Goal: Task Accomplishment & Management: Use online tool/utility

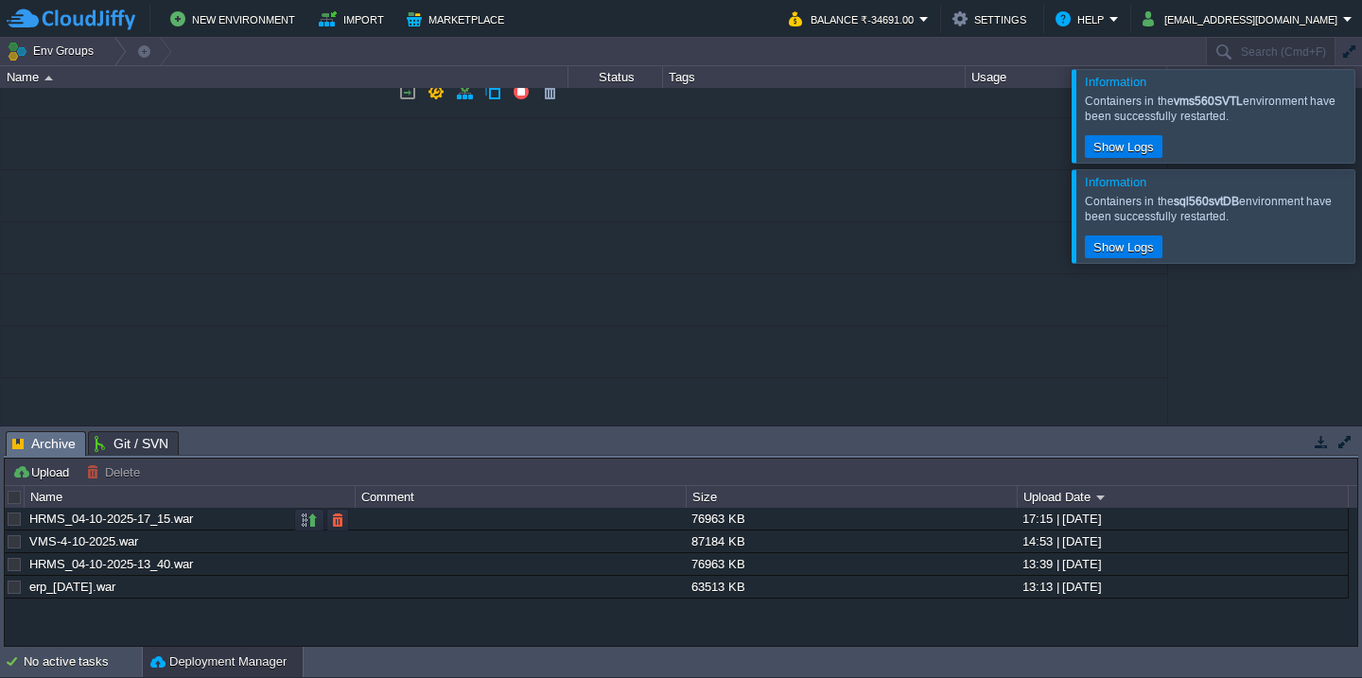
scroll to position [241, 0]
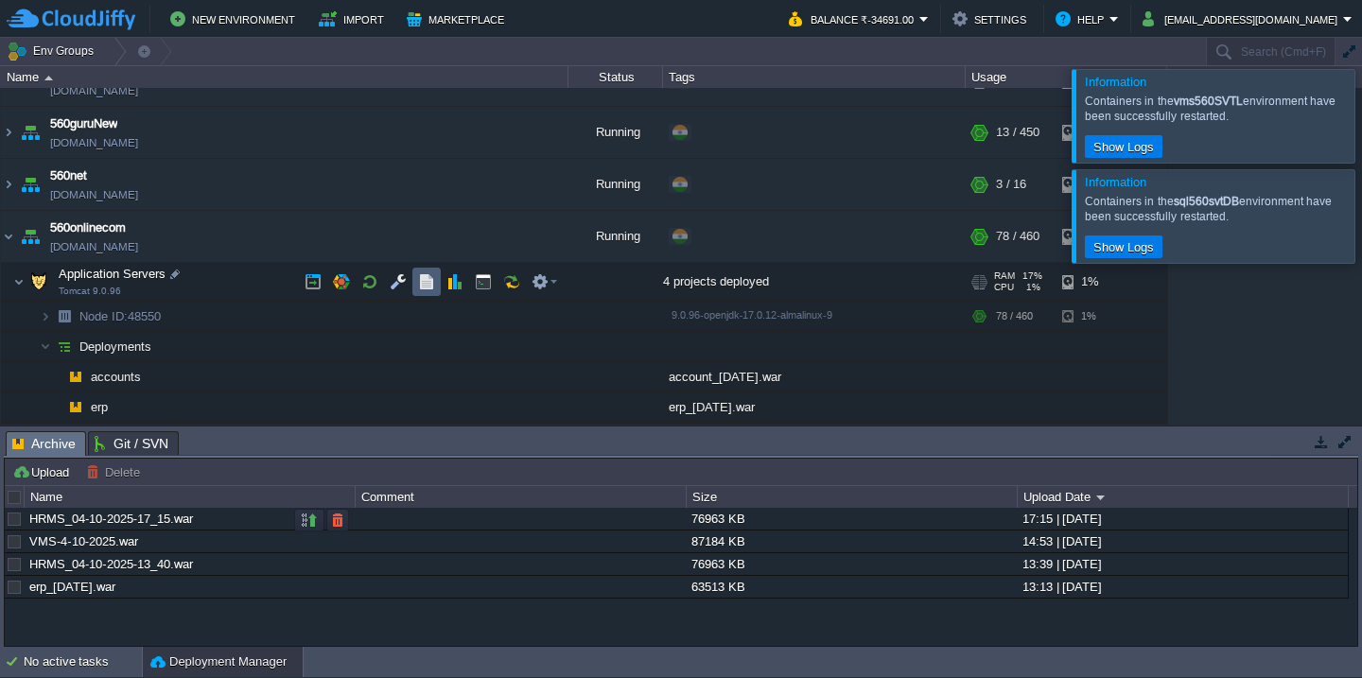
click at [426, 281] on button "button" at bounding box center [426, 281] width 17 height 17
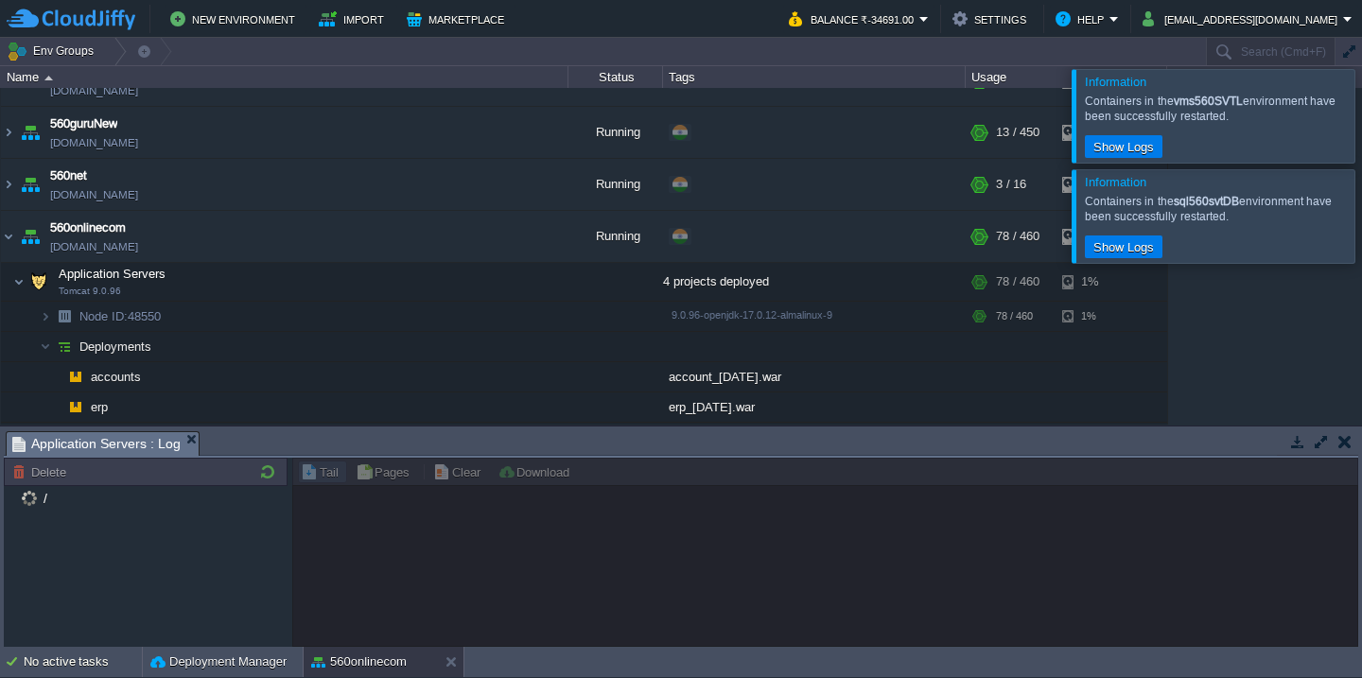
click at [1361, 121] on div at bounding box center [1384, 115] width 0 height 93
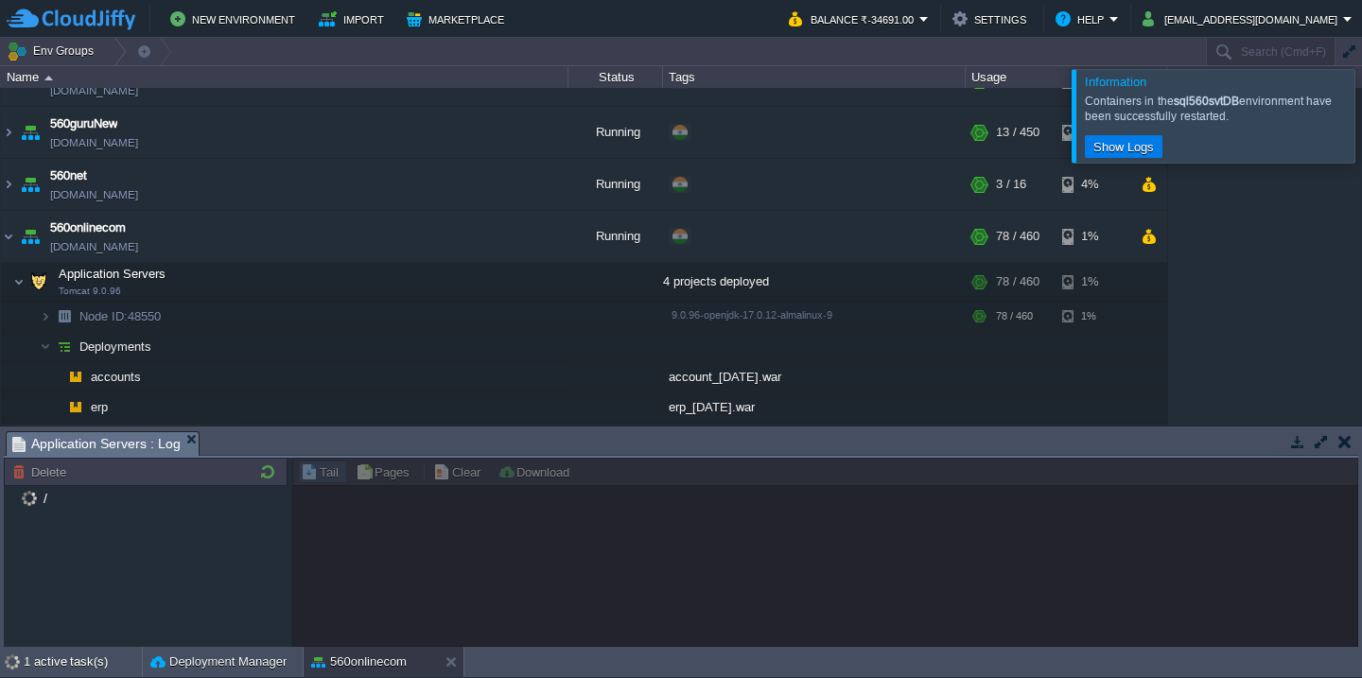
click at [1354, 121] on div at bounding box center [1354, 116] width 0 height 93
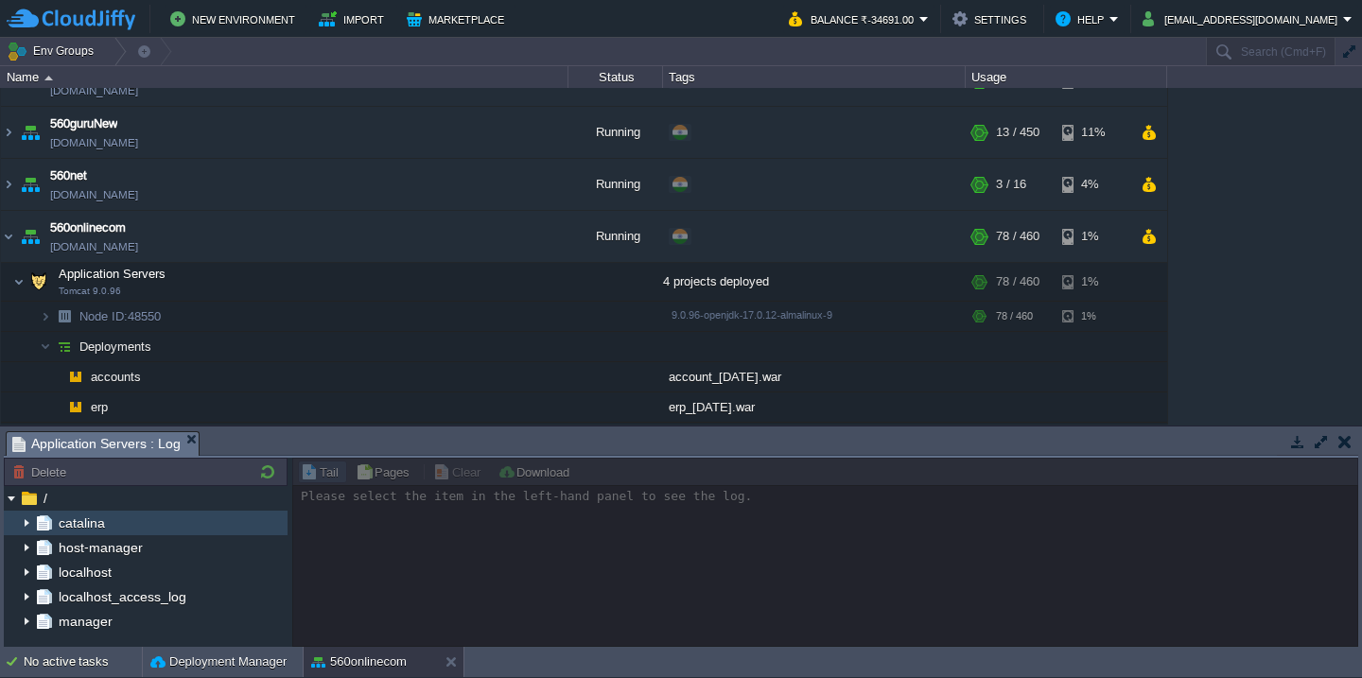
click at [32, 519] on img at bounding box center [26, 523] width 15 height 25
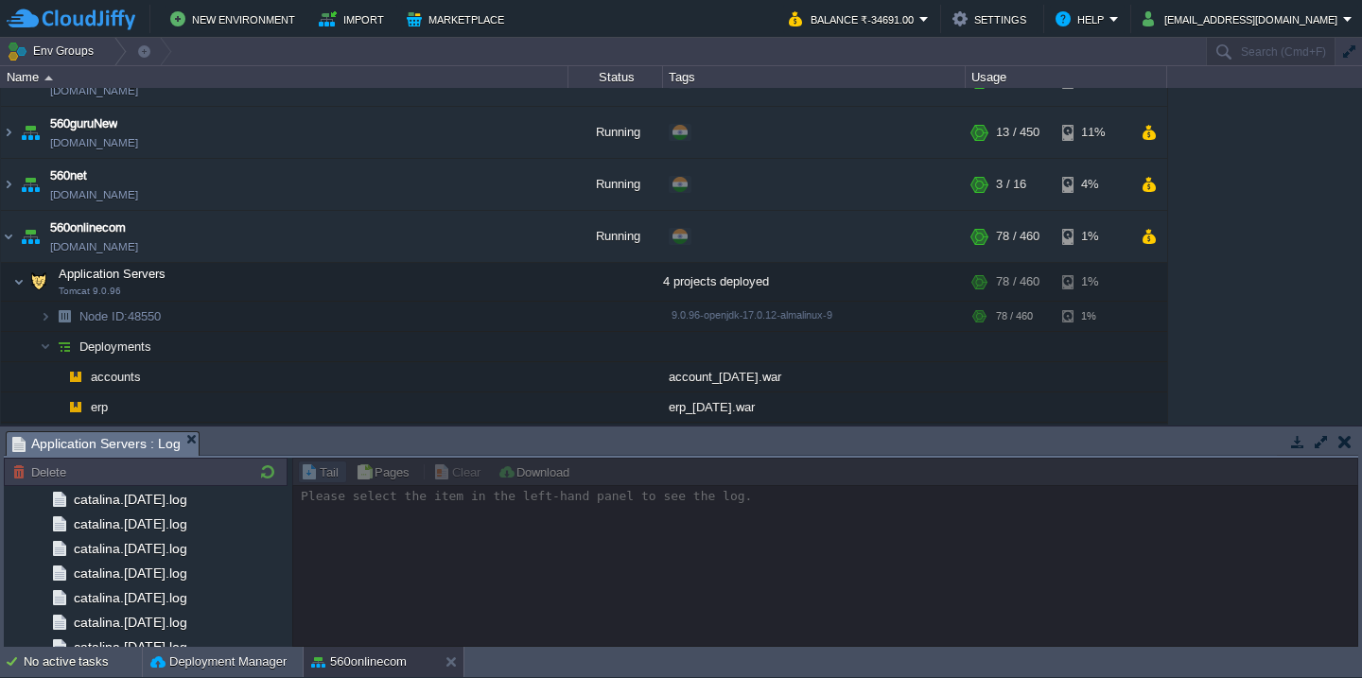
scroll to position [2250, 0]
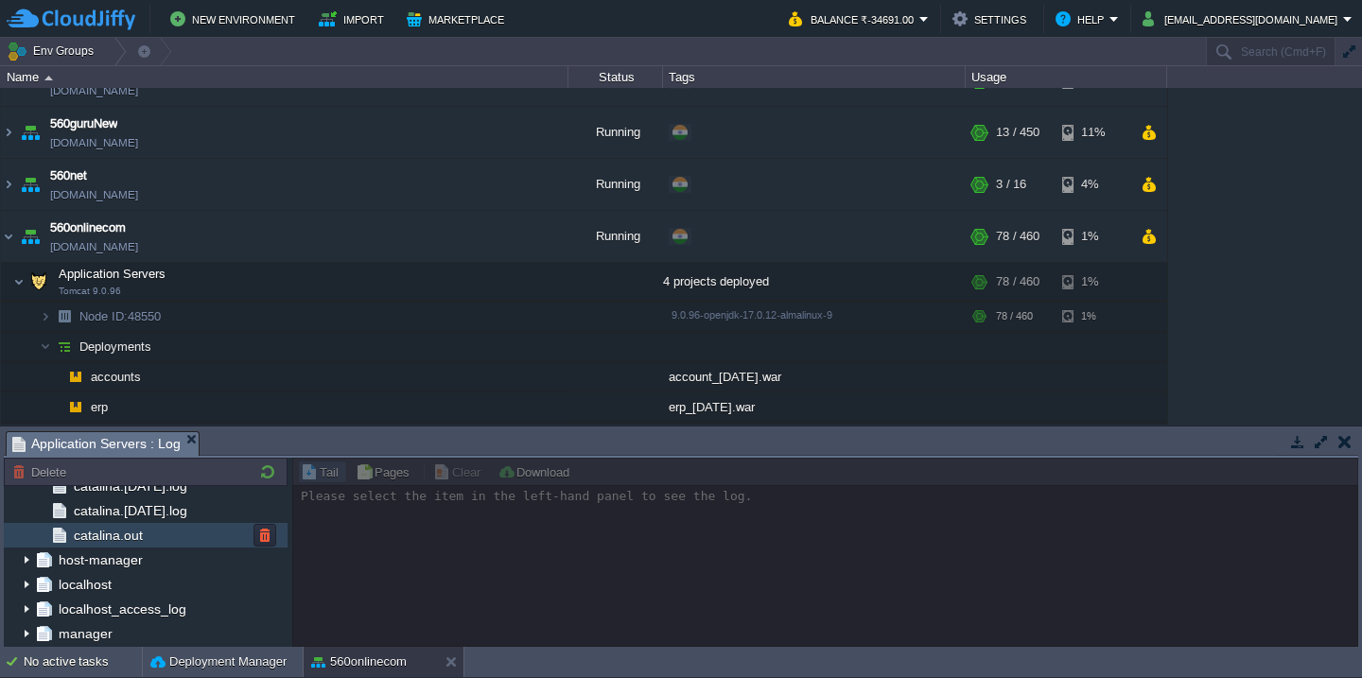
click at [193, 544] on div "catalina.out" at bounding box center [146, 535] width 284 height 25
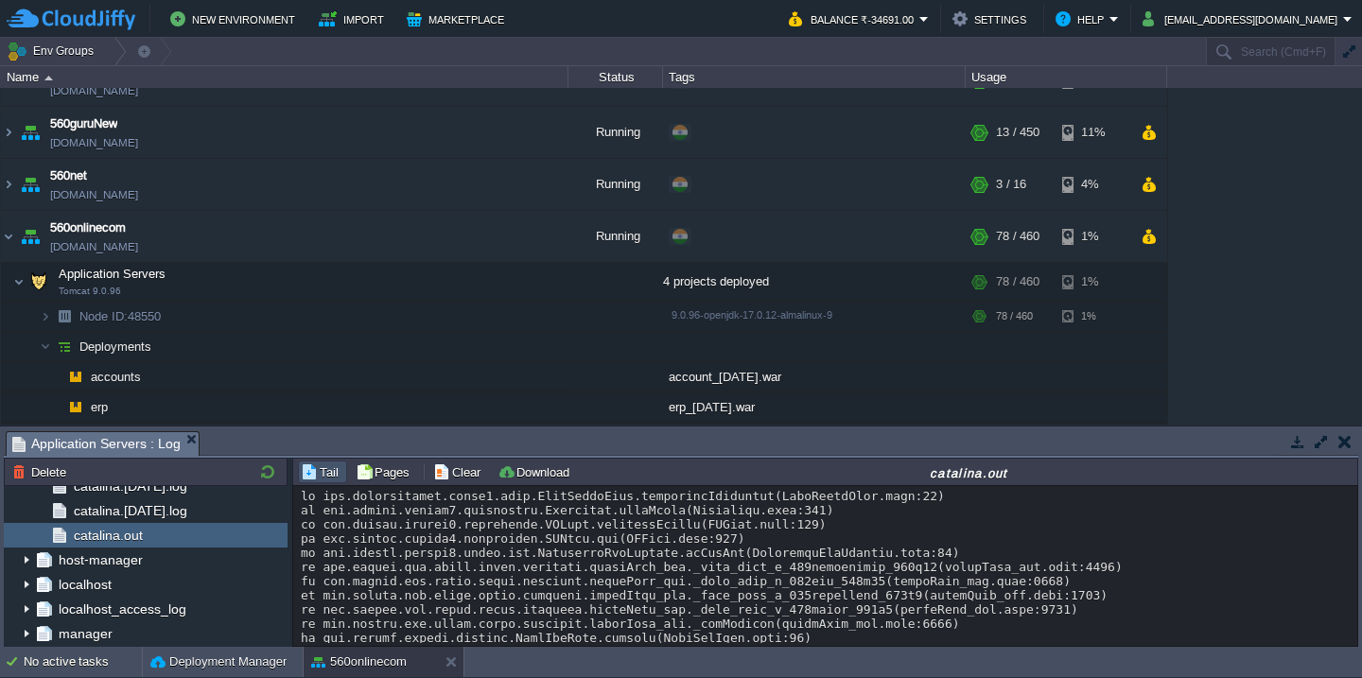
scroll to position [14069, 0]
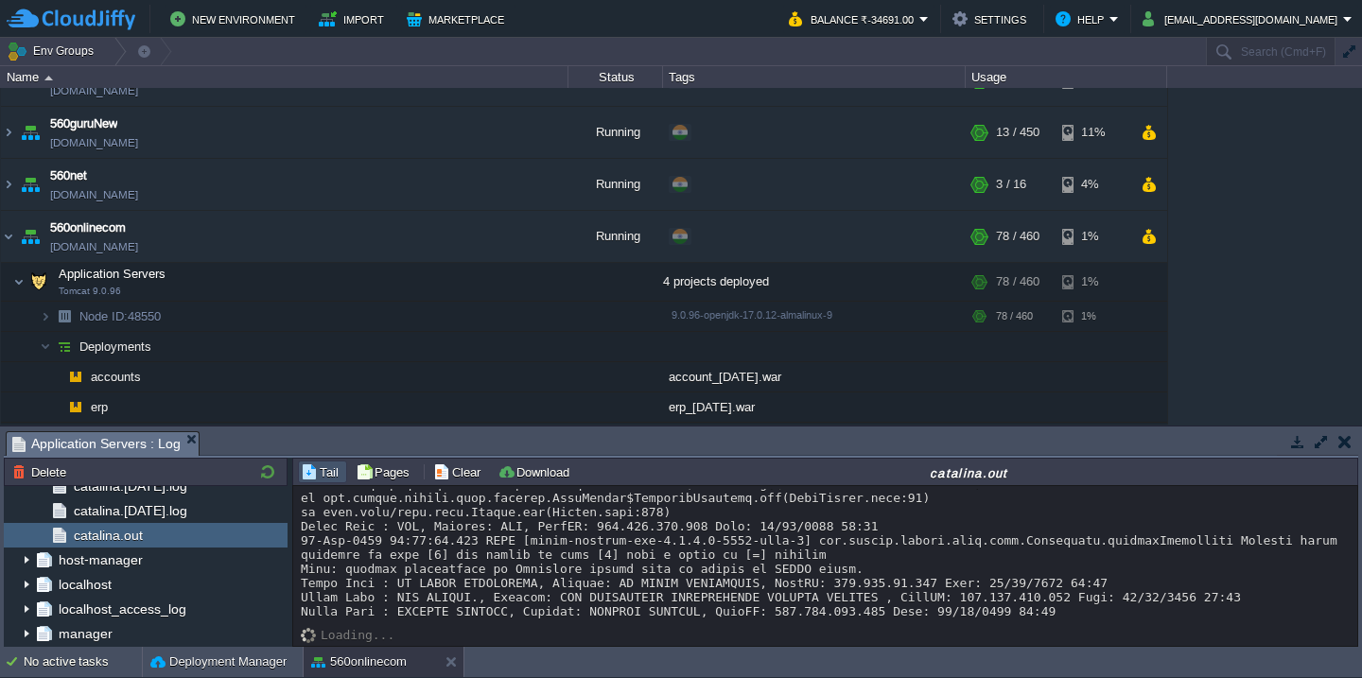
click at [1323, 443] on button "button" at bounding box center [1320, 441] width 17 height 17
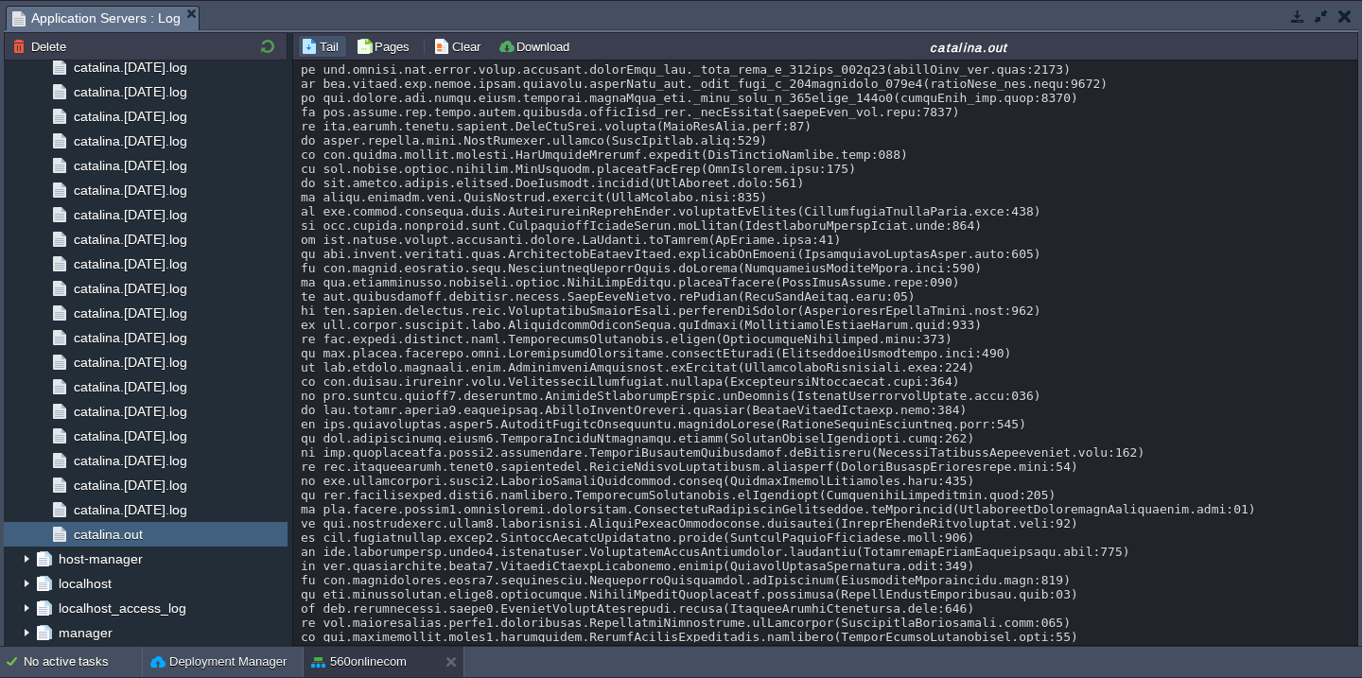
scroll to position [0, 0]
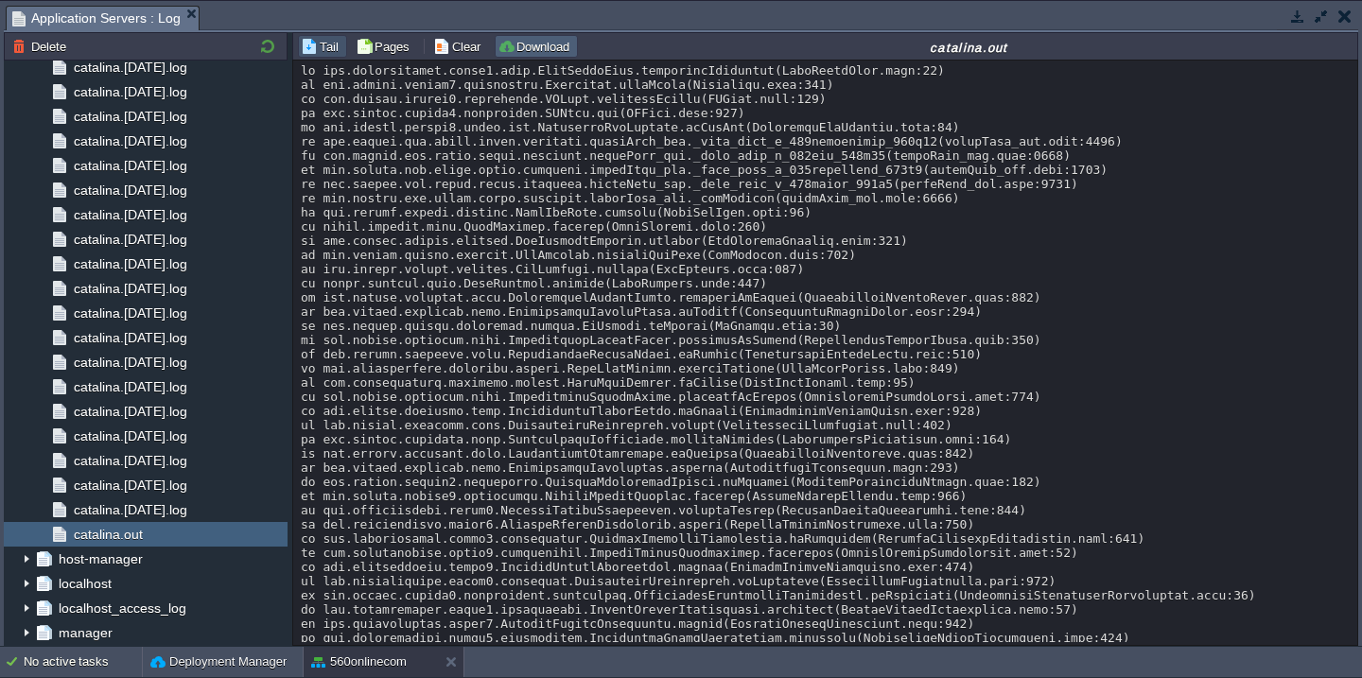
click at [512, 43] on button "Download" at bounding box center [536, 46] width 78 height 17
click at [434, 53] on button "Clear" at bounding box center [459, 46] width 53 height 17
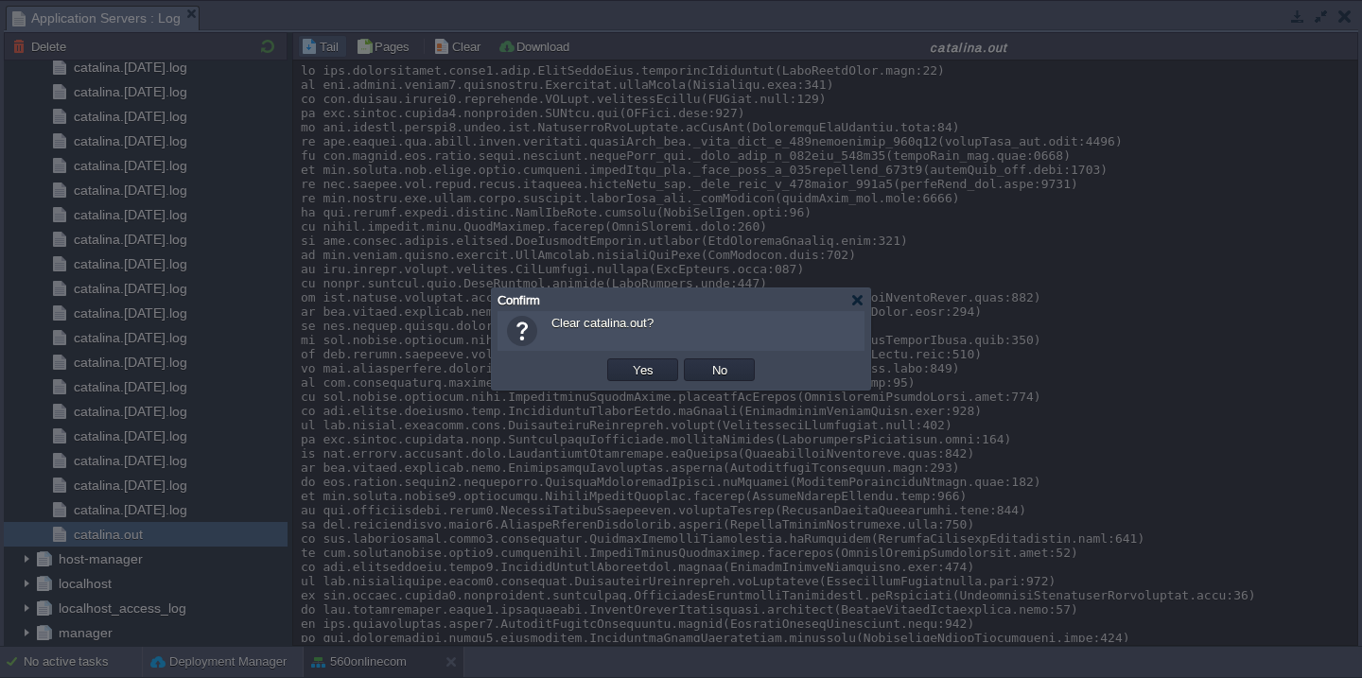
click at [627, 361] on button "Yes" at bounding box center [643, 369] width 32 height 17
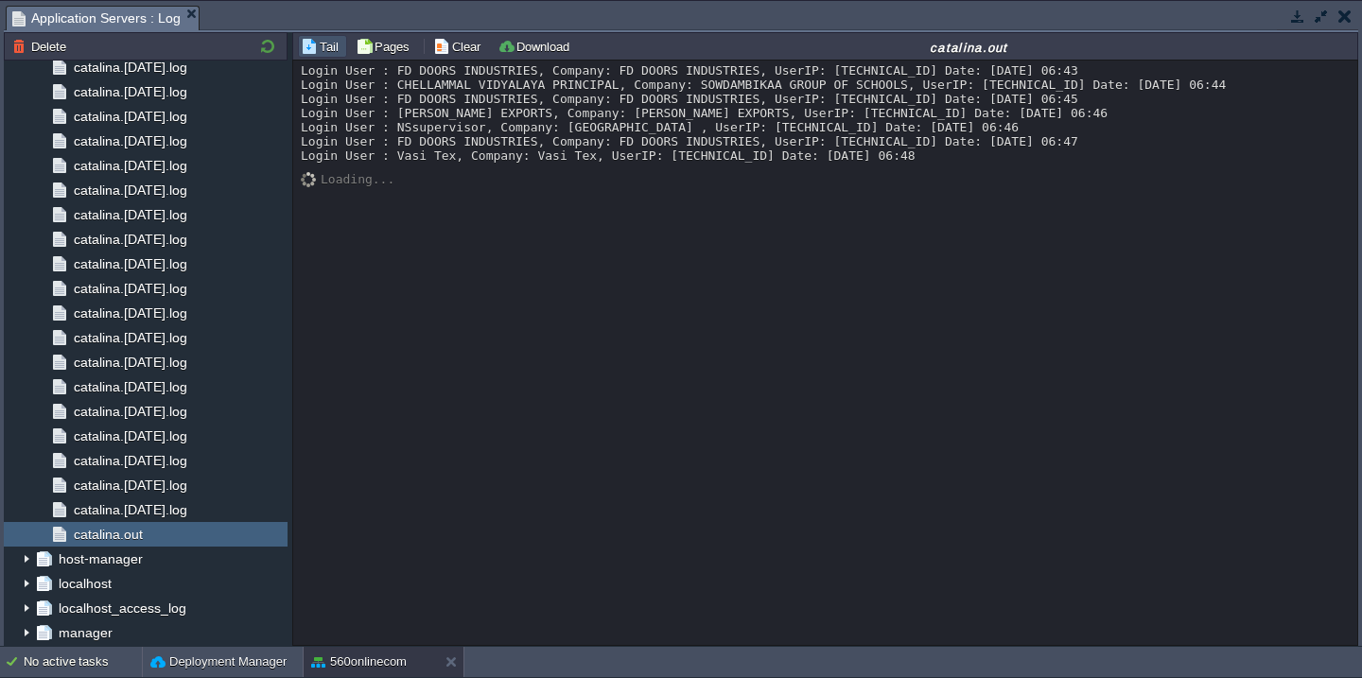
click at [1322, 18] on button "button" at bounding box center [1320, 16] width 17 height 17
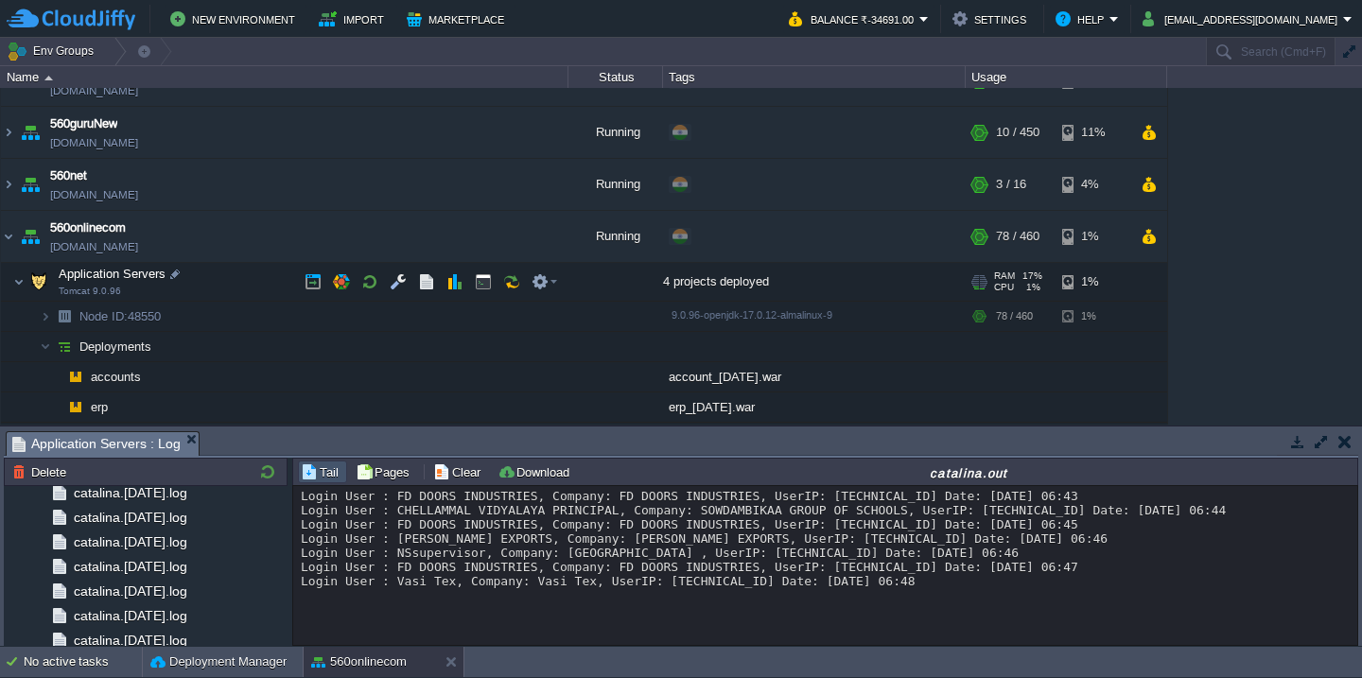
click at [225, 273] on td "Application Servers Tomcat 9.0.96" at bounding box center [284, 282] width 567 height 39
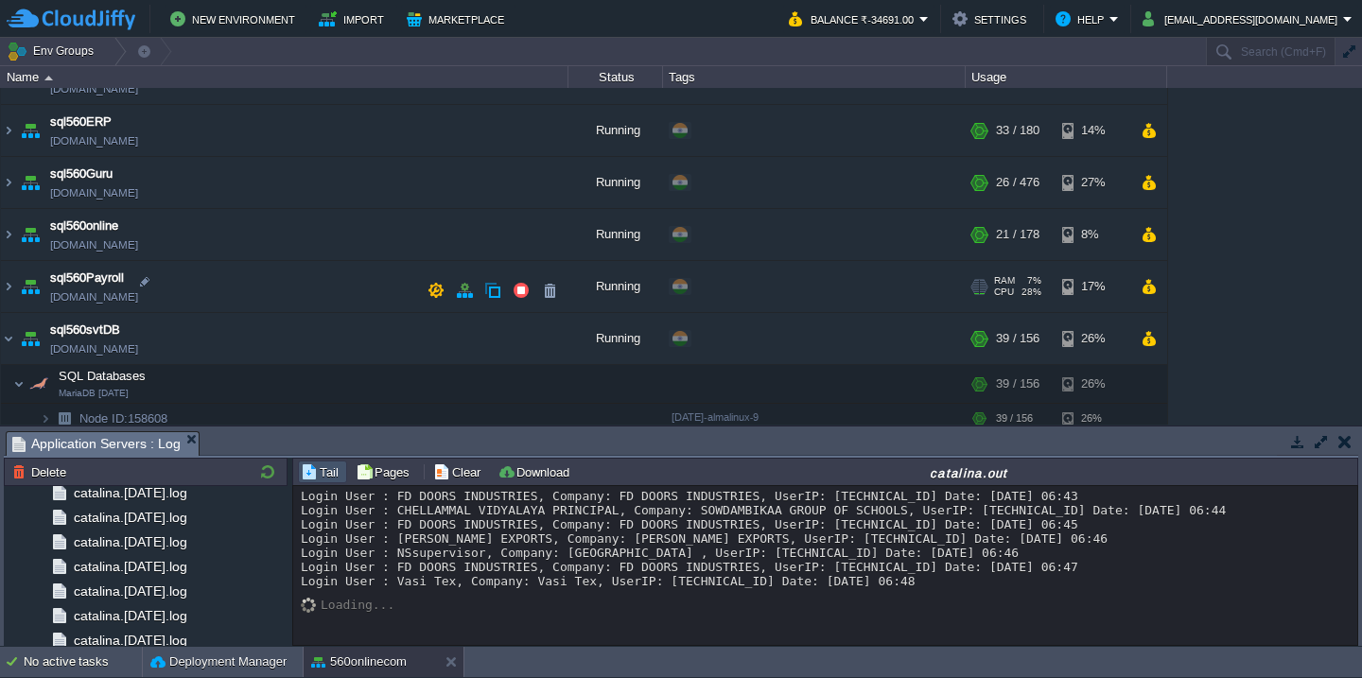
scroll to position [650, 0]
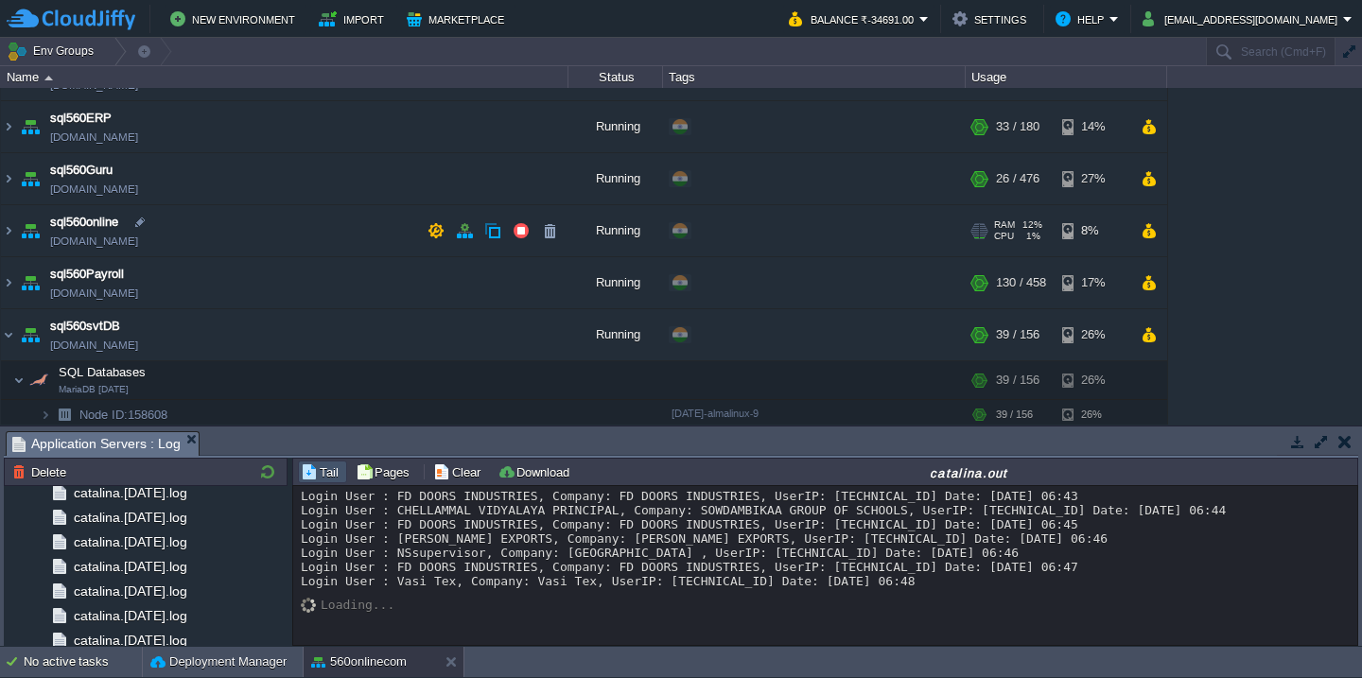
click at [285, 220] on td "sql560online [DOMAIN_NAME]" at bounding box center [284, 231] width 567 height 52
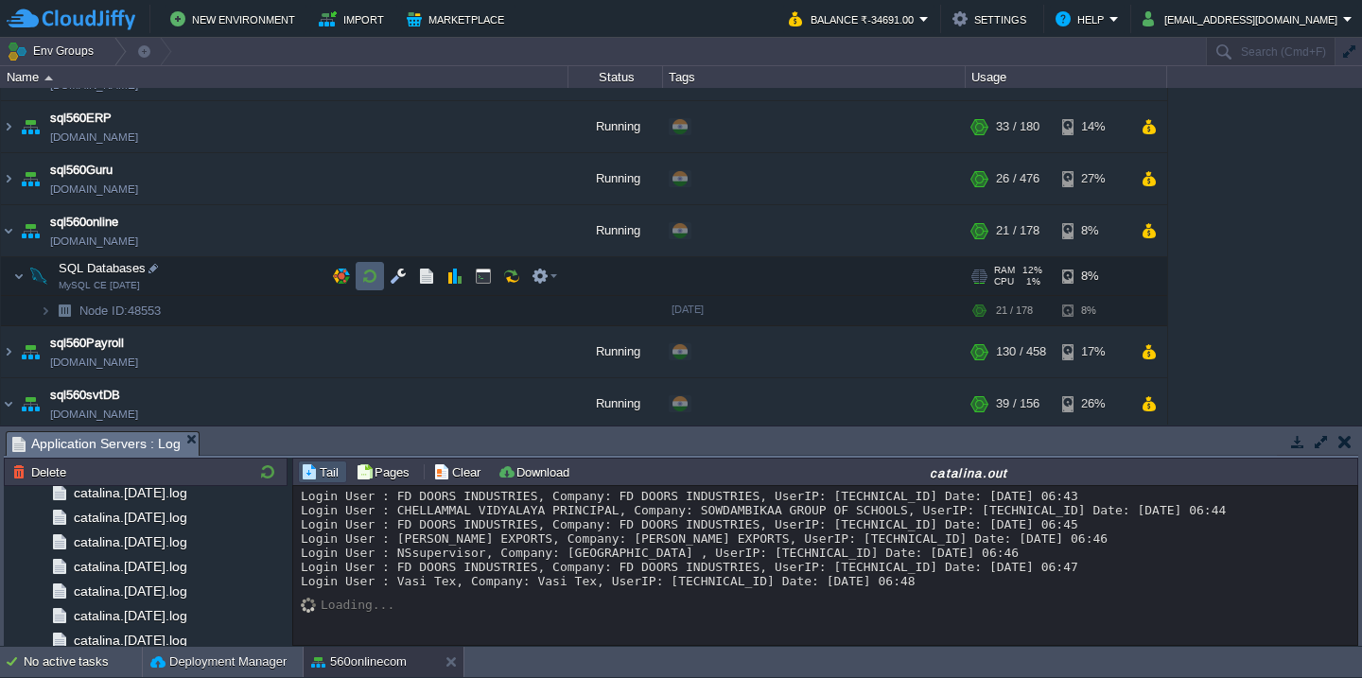
click at [372, 276] on button "button" at bounding box center [369, 276] width 17 height 17
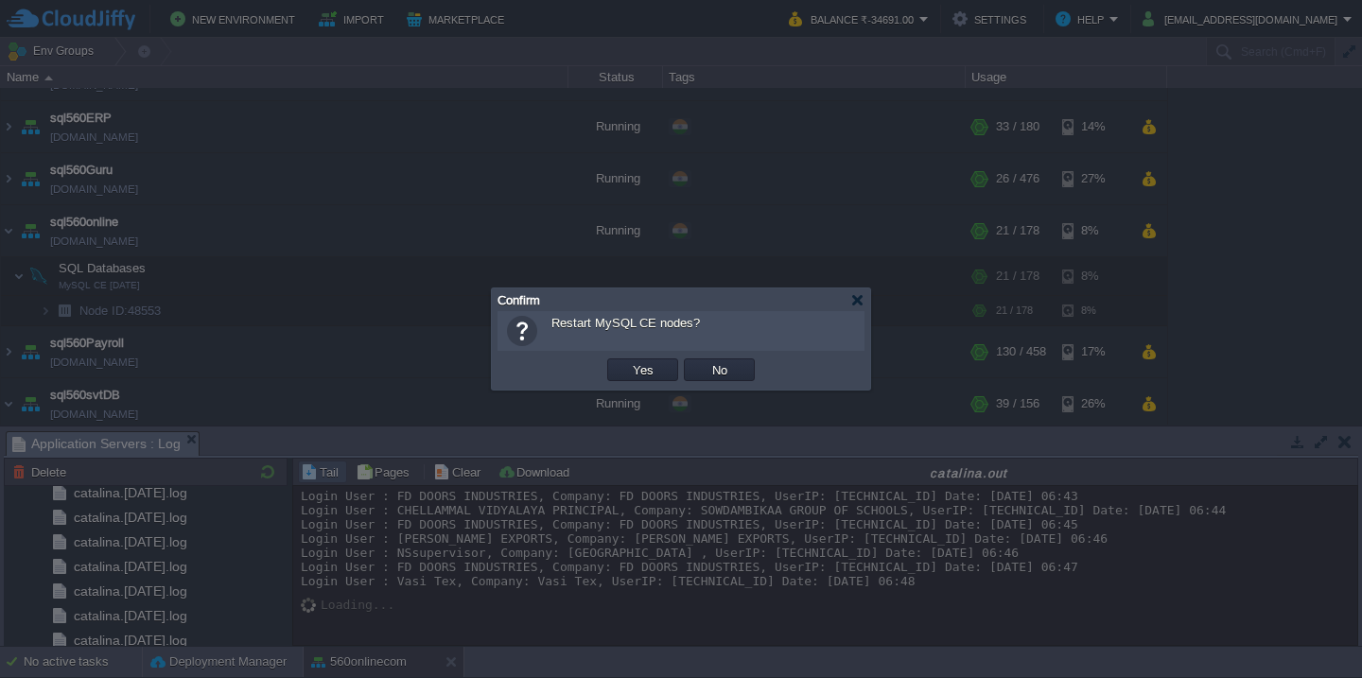
click at [627, 361] on button "Yes" at bounding box center [643, 369] width 32 height 17
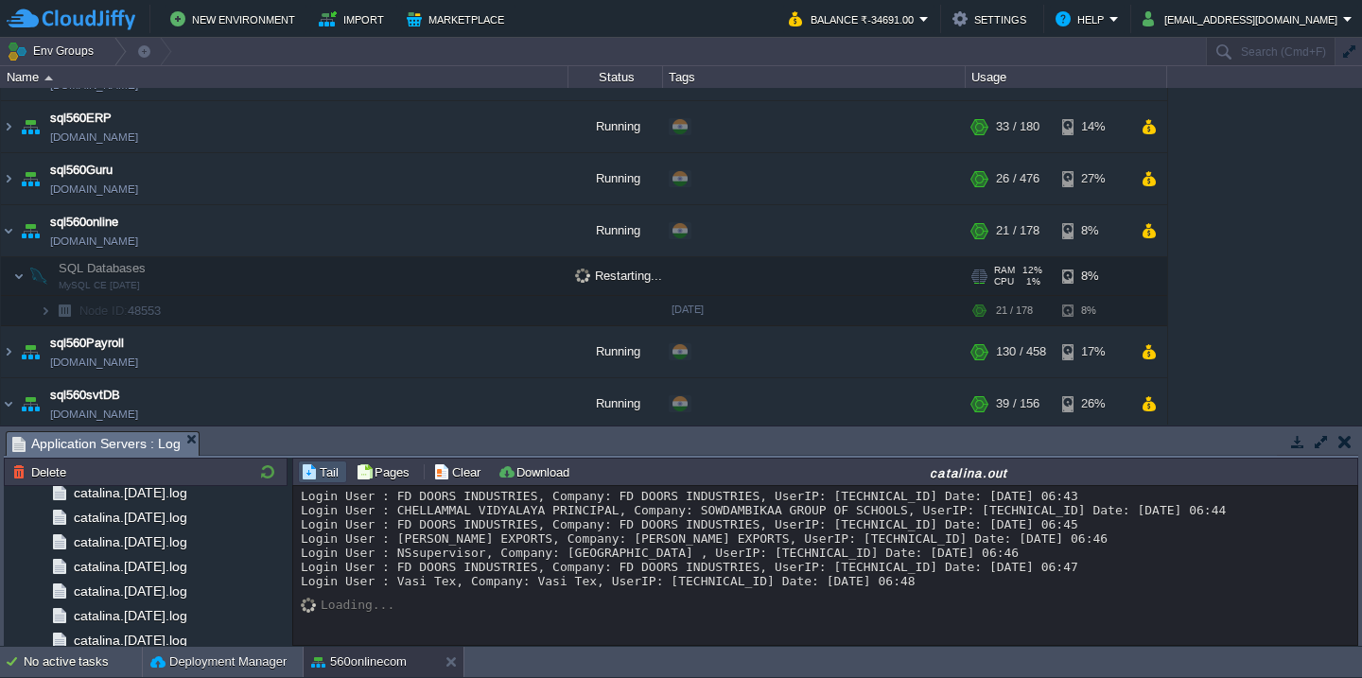
scroll to position [716, 0]
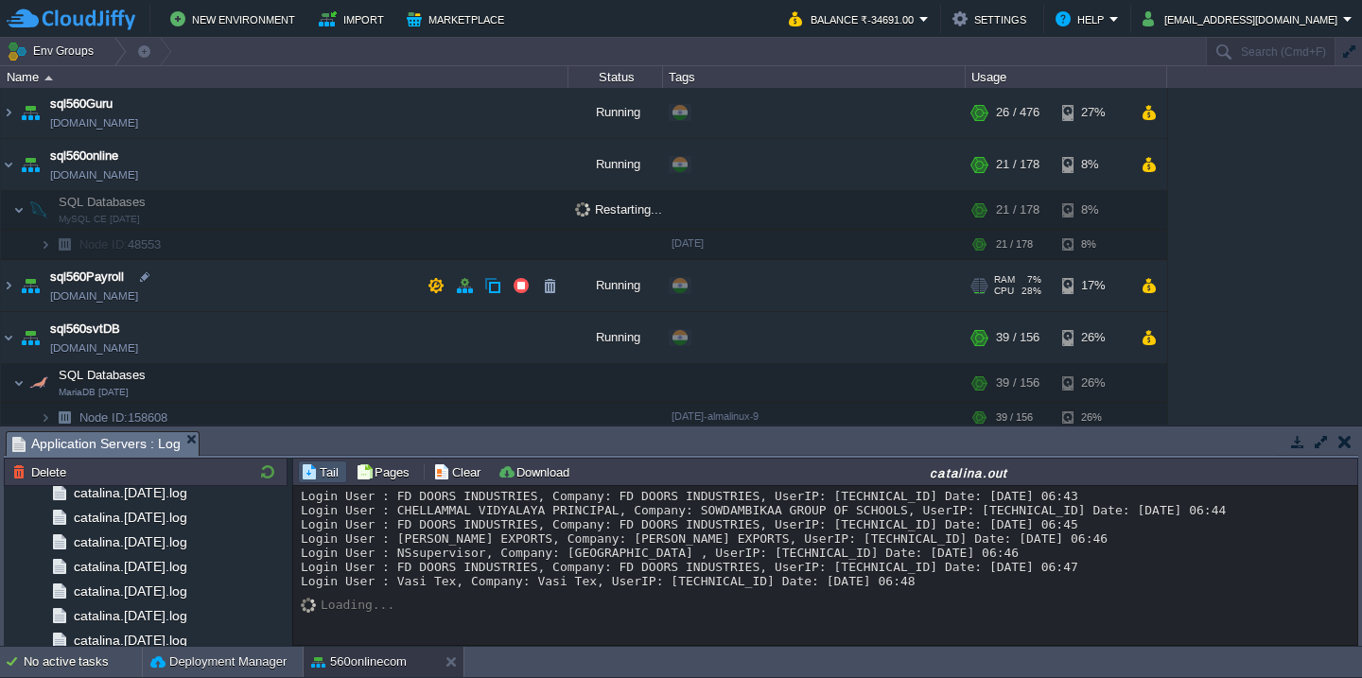
click at [299, 287] on td "sql560Payroll [DOMAIN_NAME]" at bounding box center [284, 286] width 567 height 52
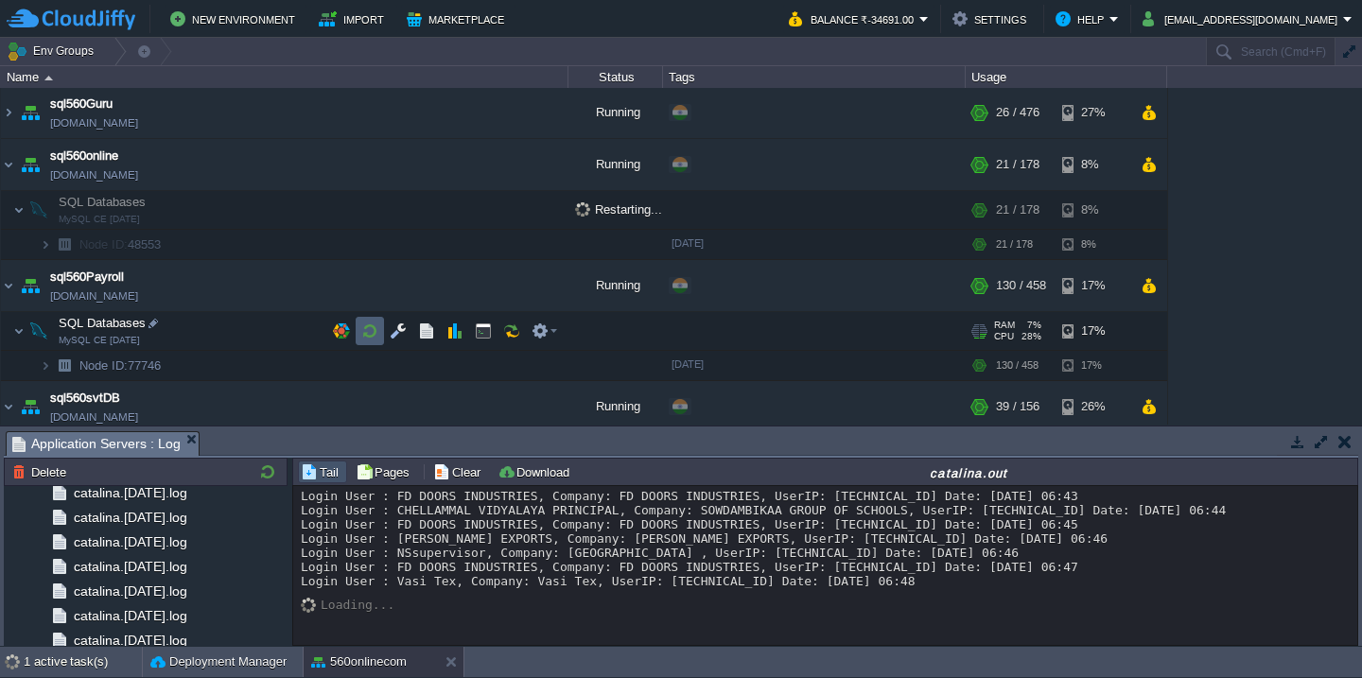
click at [363, 331] on button "button" at bounding box center [369, 330] width 17 height 17
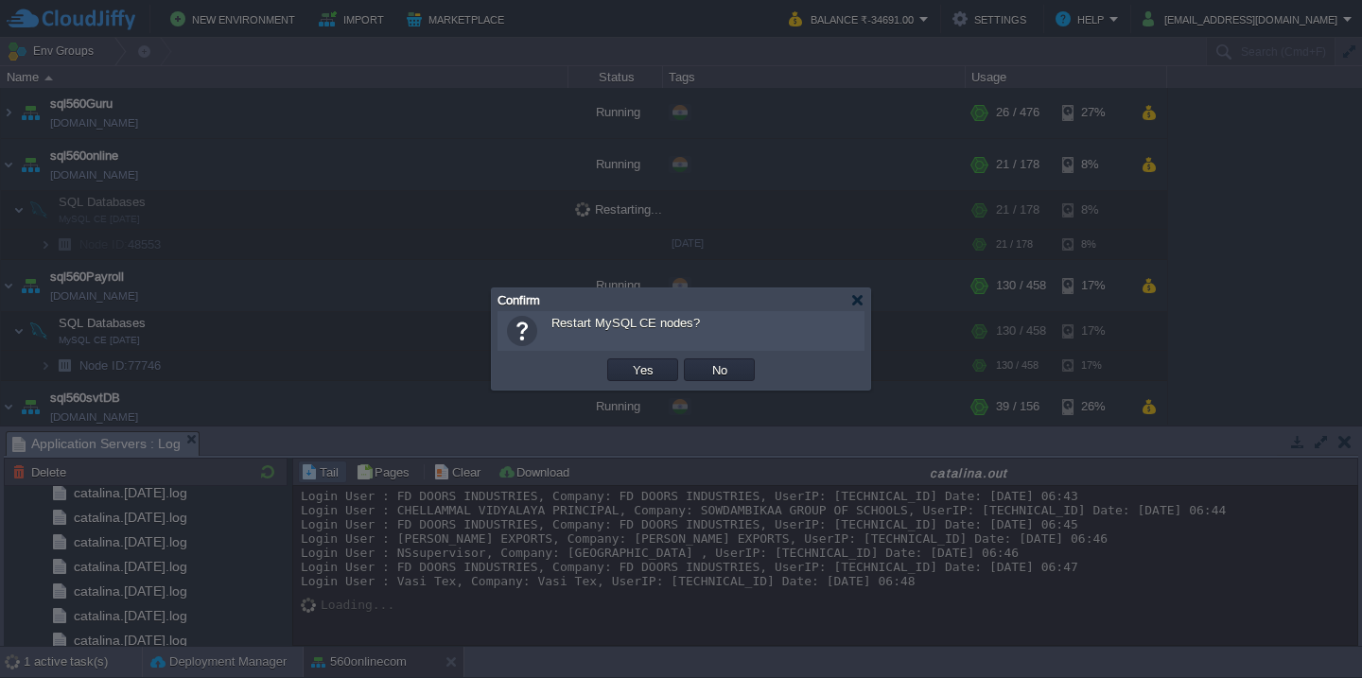
click at [627, 361] on button "Yes" at bounding box center [643, 369] width 32 height 17
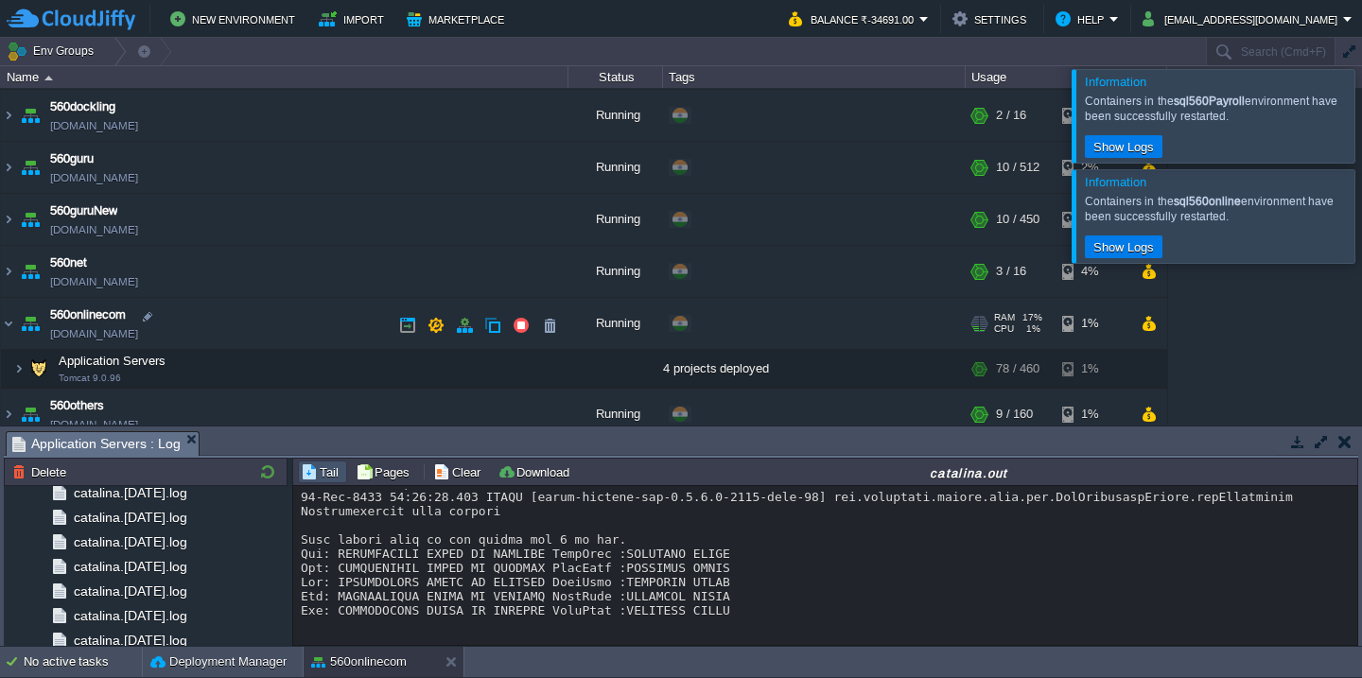
scroll to position [164, 0]
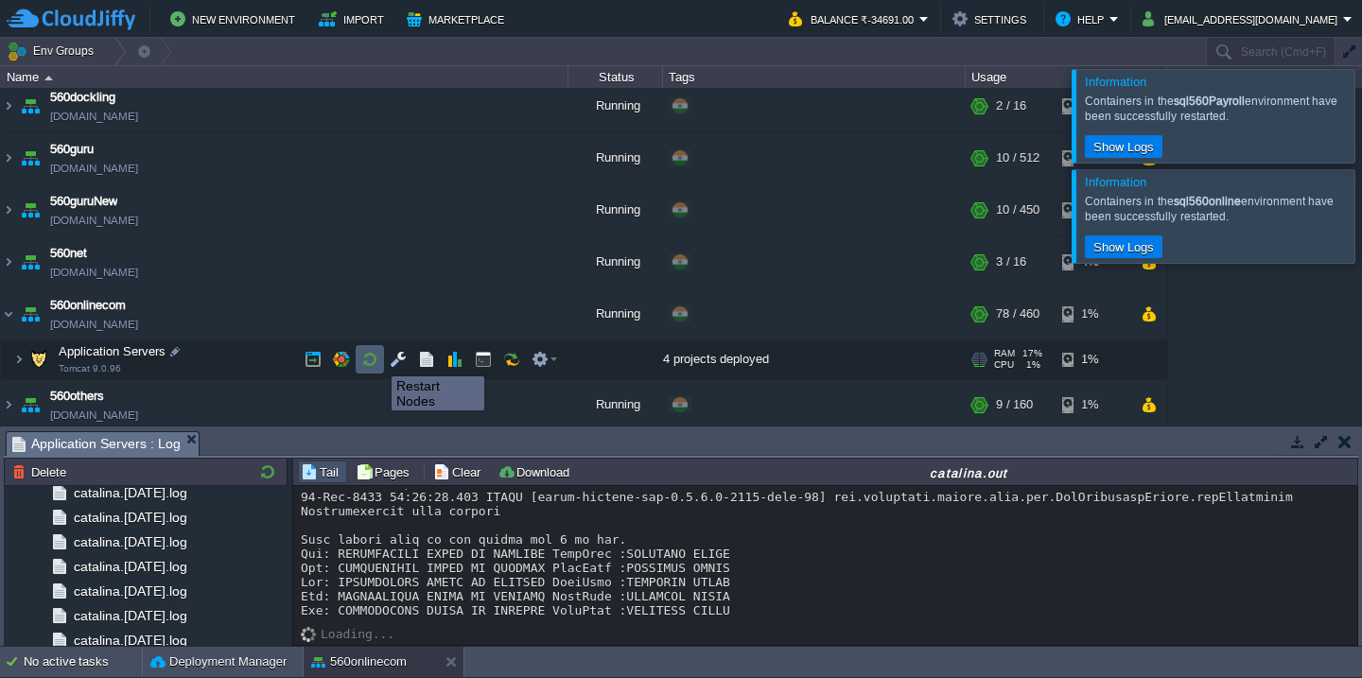
click at [377, 359] on button "button" at bounding box center [369, 359] width 17 height 17
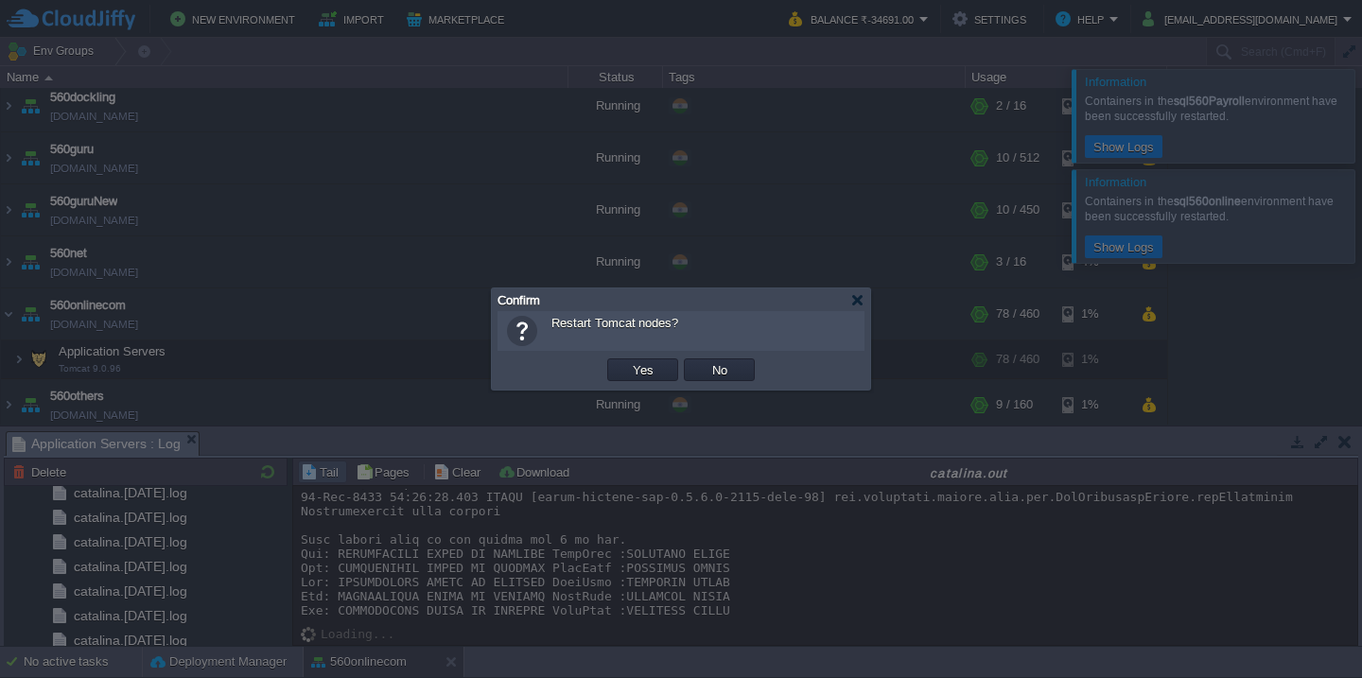
click at [627, 361] on button "Yes" at bounding box center [643, 369] width 32 height 17
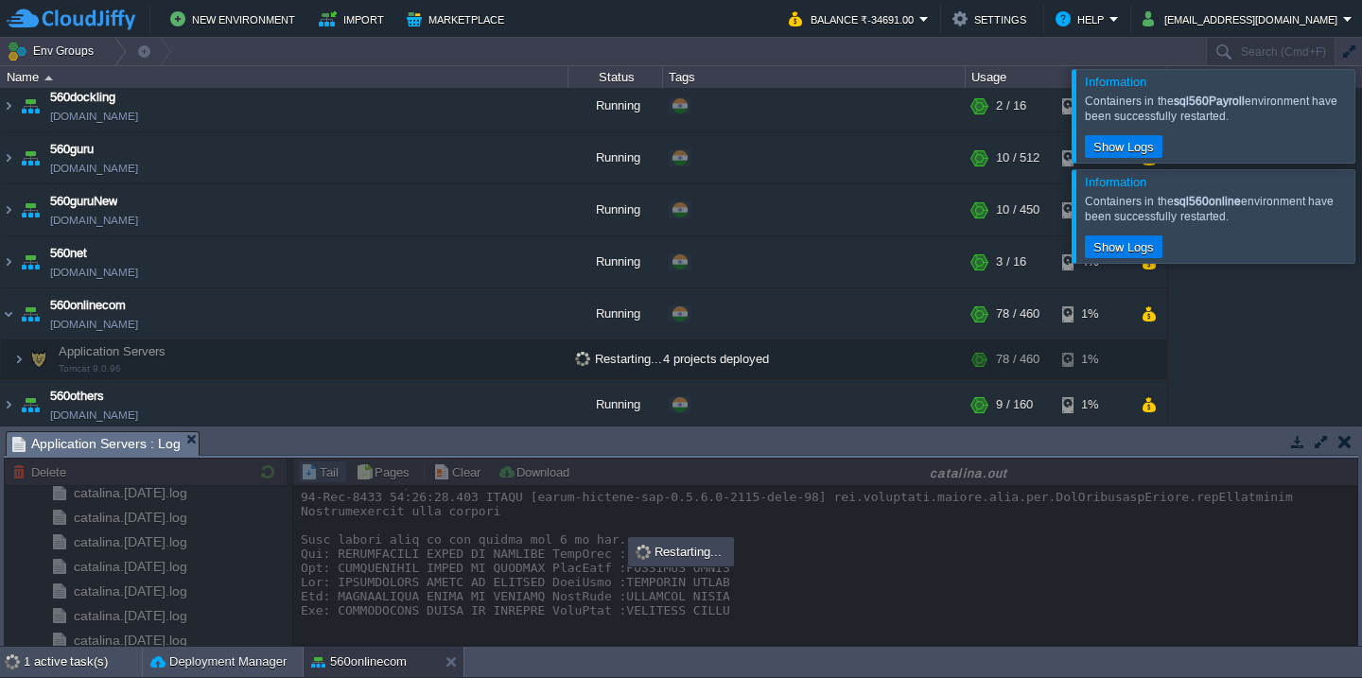
click at [1349, 168] on div "560cloud [DOMAIN_NAME] Stopped + Add to Env Group RAM 0% CPU 0% 0 / 120 3% 560C…" at bounding box center [681, 256] width 1362 height 337
click at [1361, 146] on div at bounding box center [1384, 115] width 0 height 93
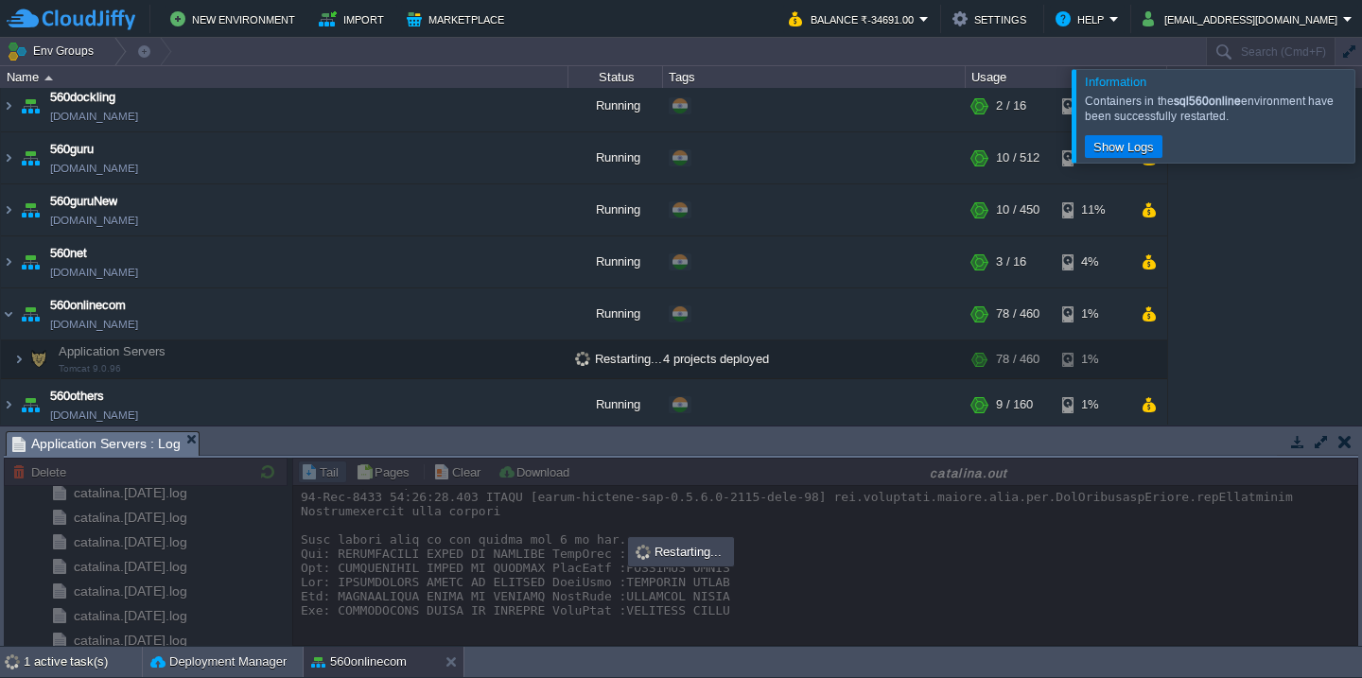
click at [1361, 146] on div at bounding box center [1384, 115] width 0 height 93
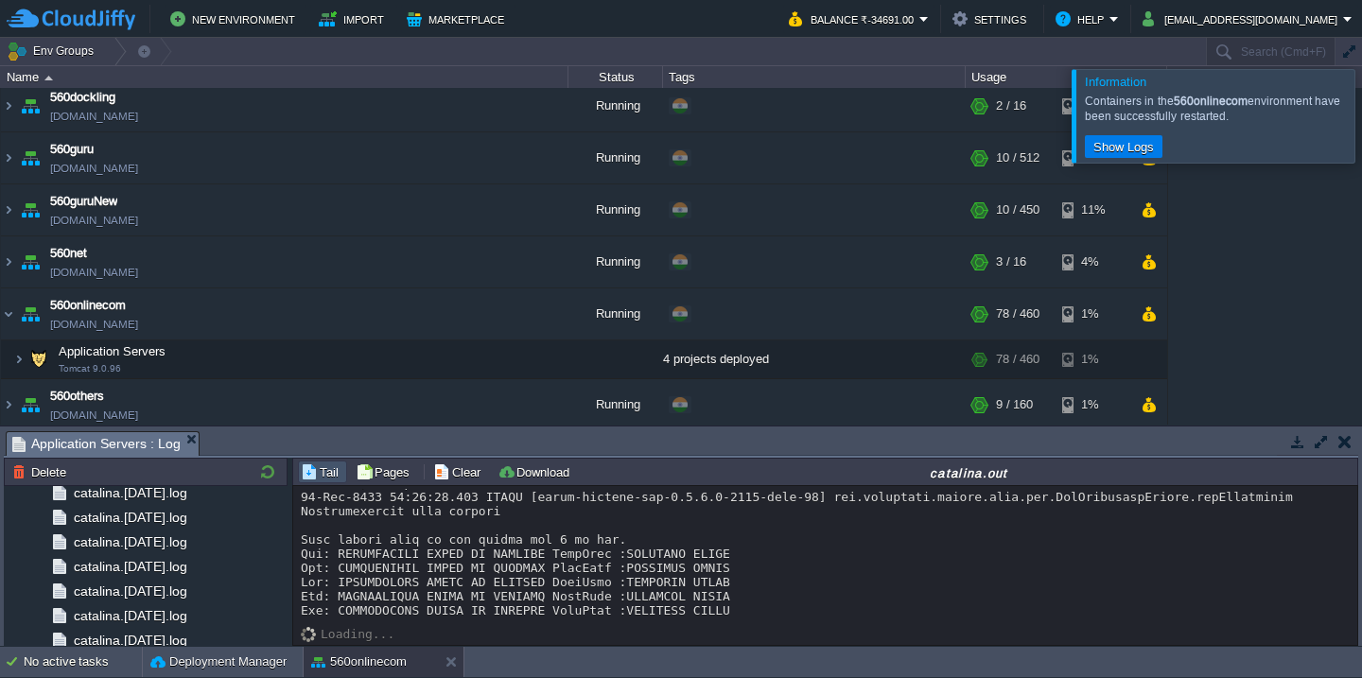
click at [1328, 165] on div "560cloud [DOMAIN_NAME] Stopped + Add to Env Group RAM 0% CPU 0% 0 / 120 3% 560C…" at bounding box center [681, 256] width 1362 height 337
click at [1361, 148] on div at bounding box center [1384, 115] width 0 height 93
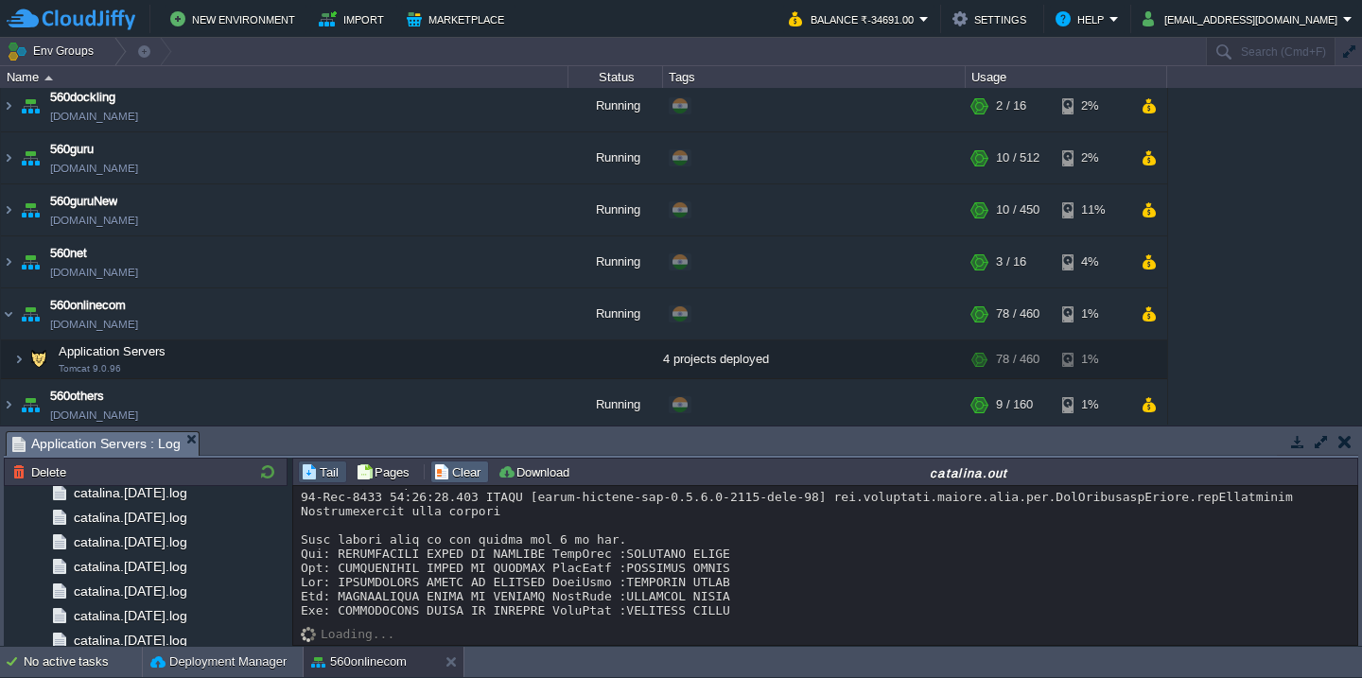
click at [461, 482] on td "Clear" at bounding box center [459, 472] width 59 height 23
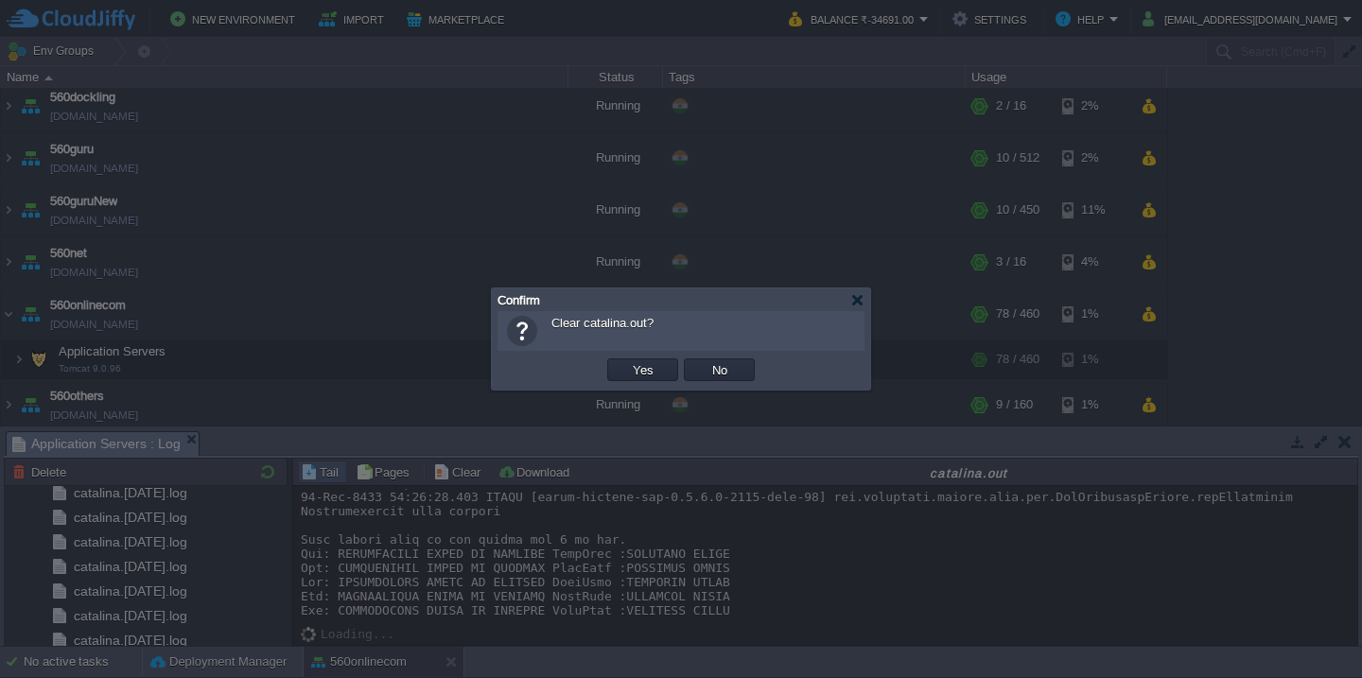
click at [627, 361] on button "Yes" at bounding box center [643, 369] width 32 height 17
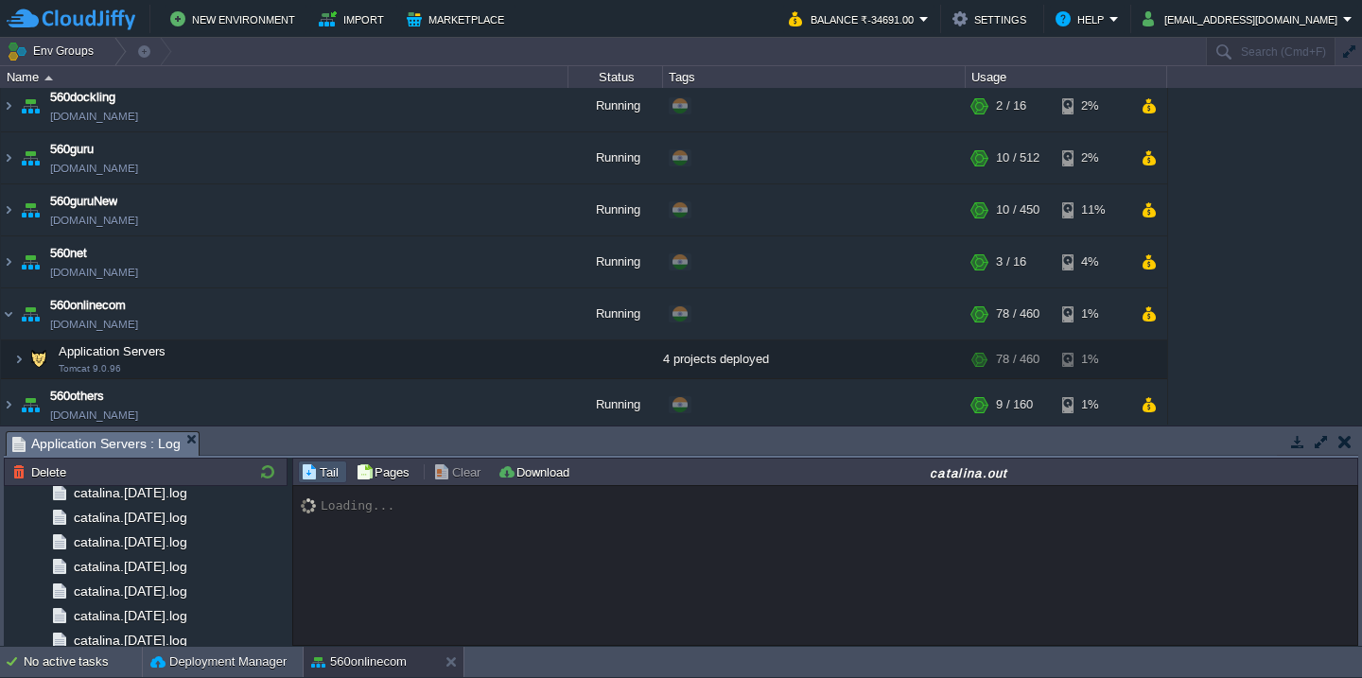
scroll to position [368, 0]
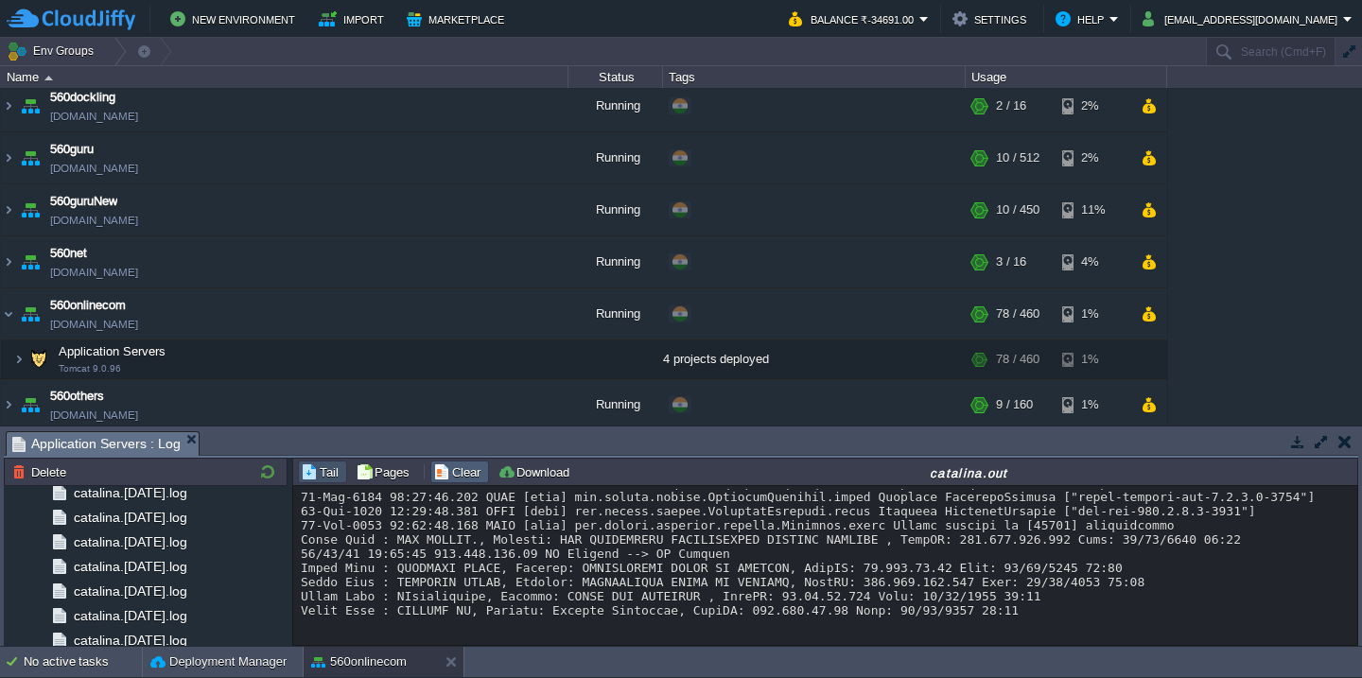
click at [444, 481] on td "Clear" at bounding box center [459, 472] width 59 height 23
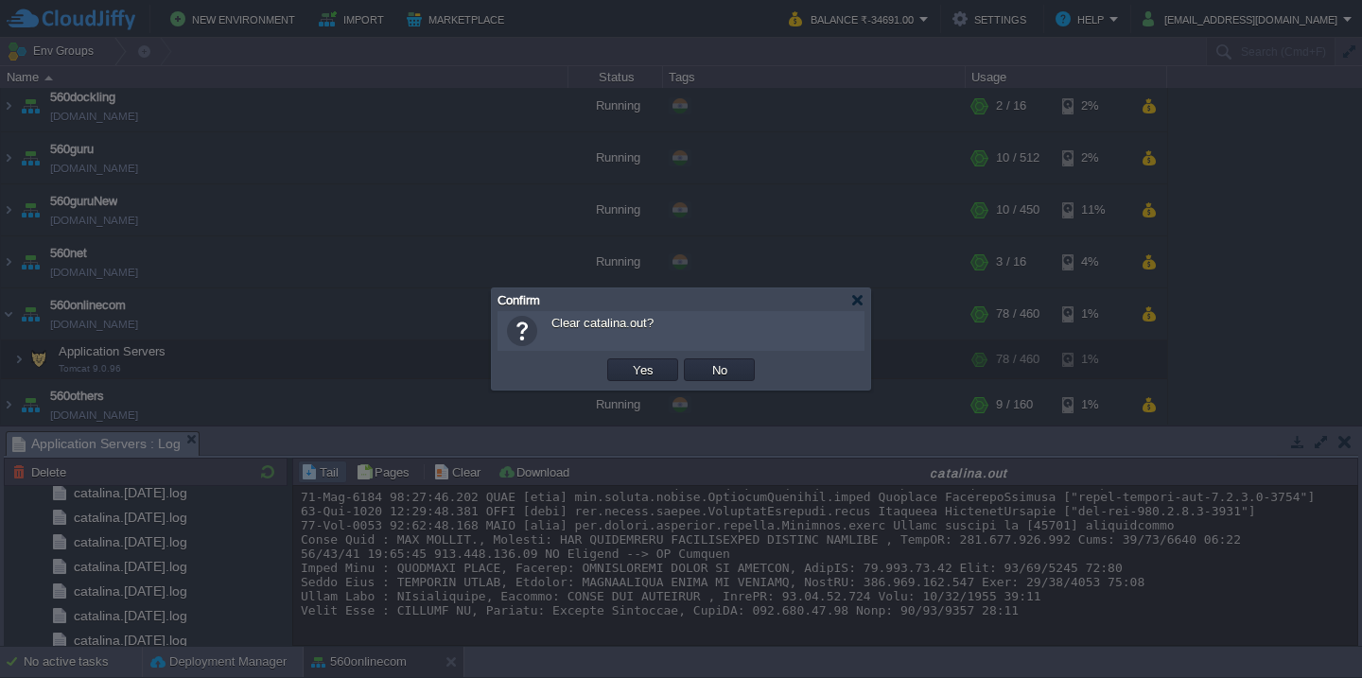
click at [627, 361] on button "Yes" at bounding box center [643, 369] width 32 height 17
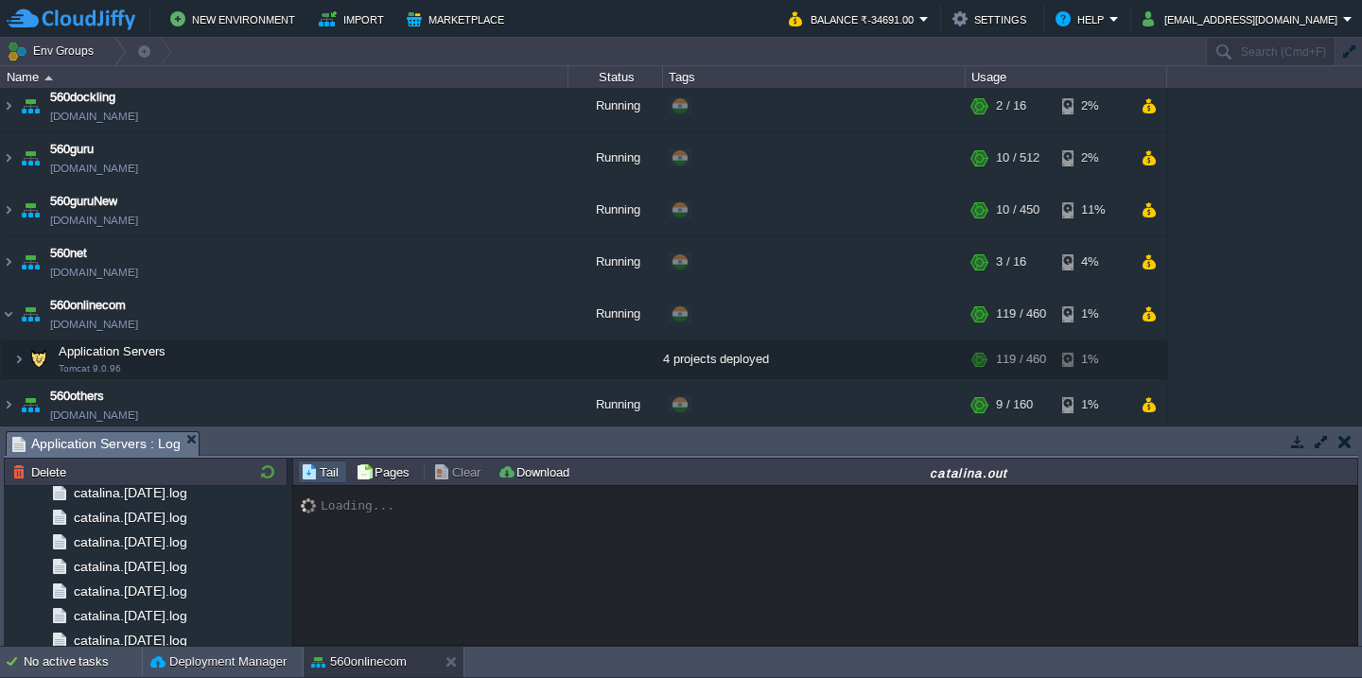
scroll to position [1233, 0]
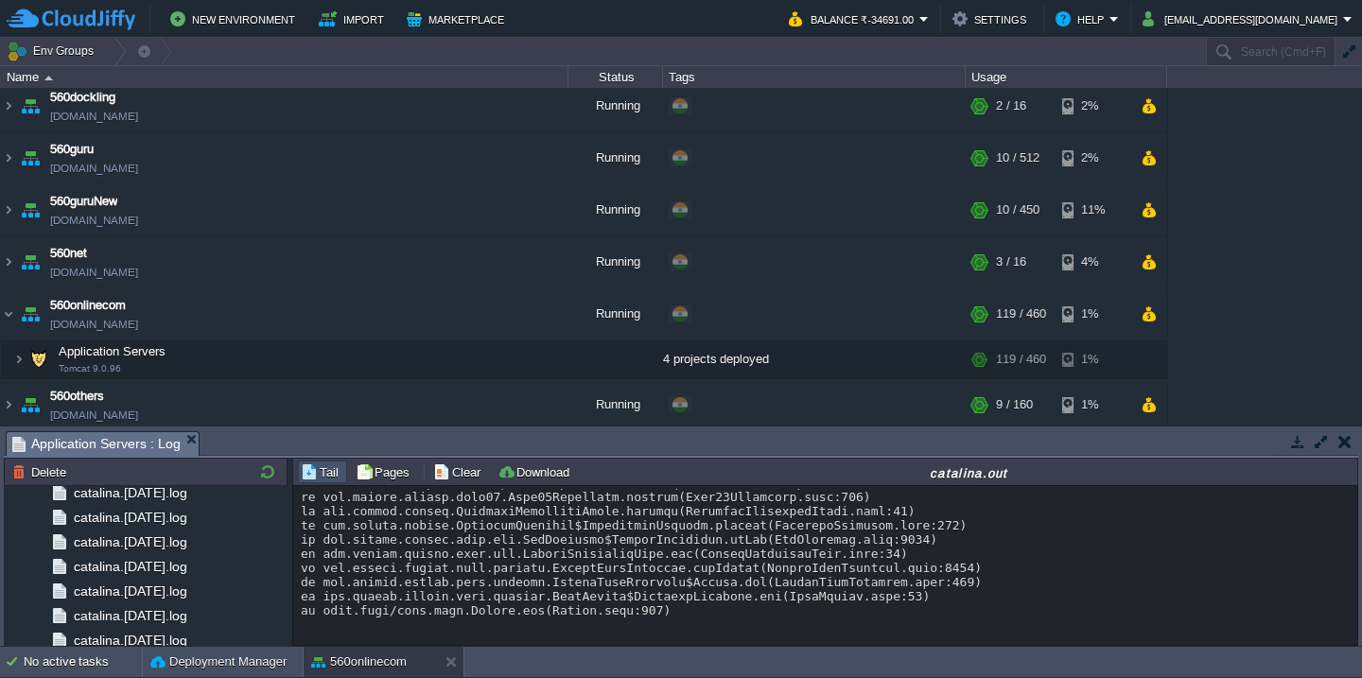
click at [453, 468] on button "Clear" at bounding box center [459, 471] width 53 height 17
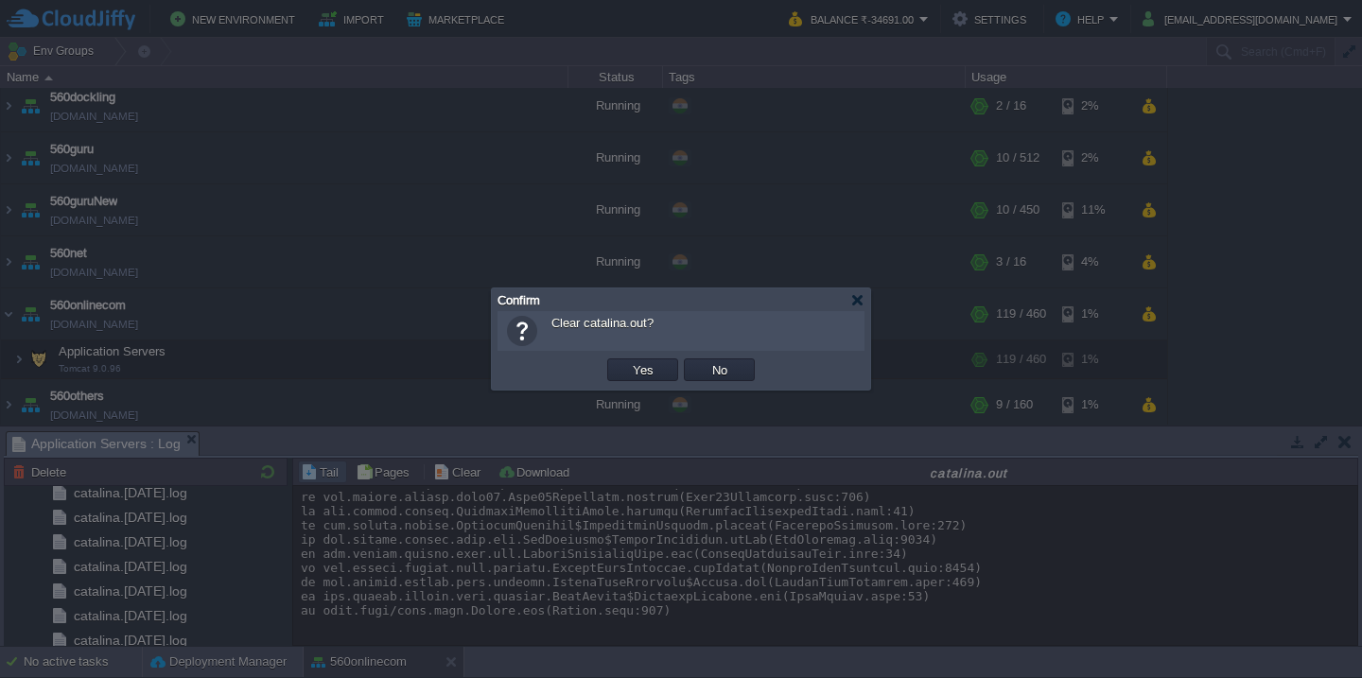
click at [627, 361] on button "Yes" at bounding box center [643, 369] width 32 height 17
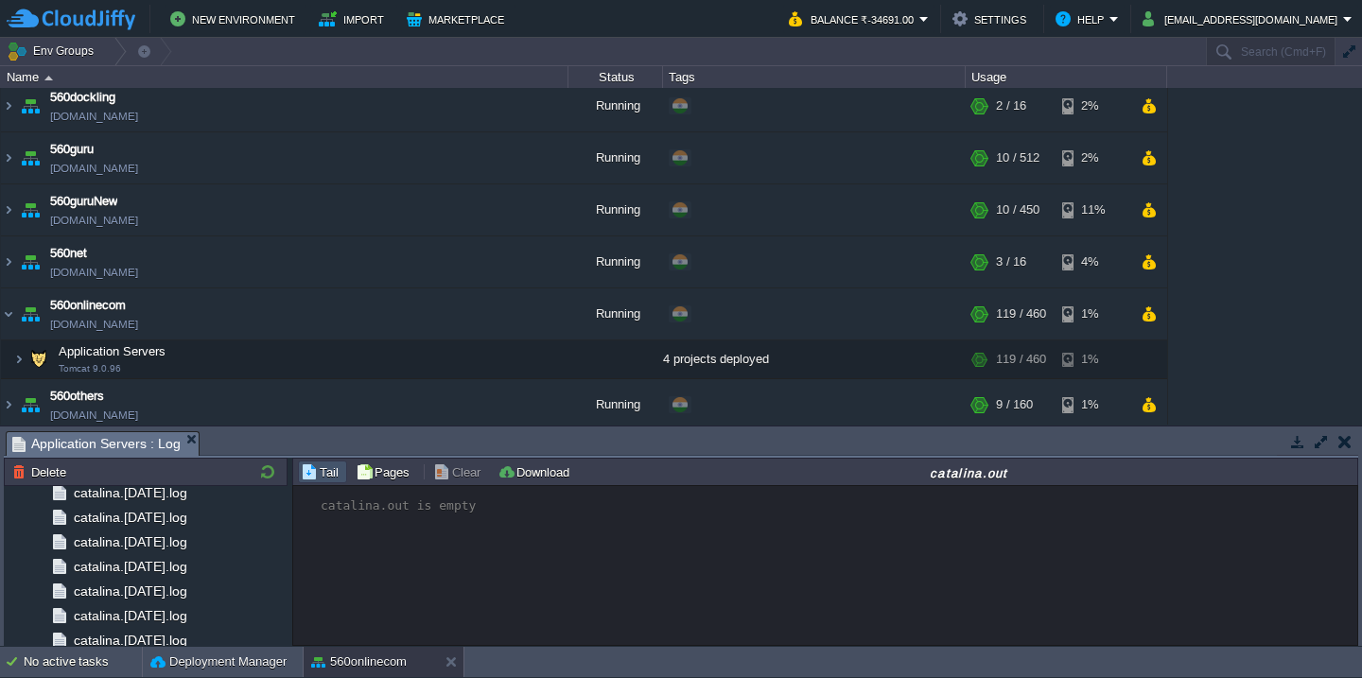
scroll to position [0, 0]
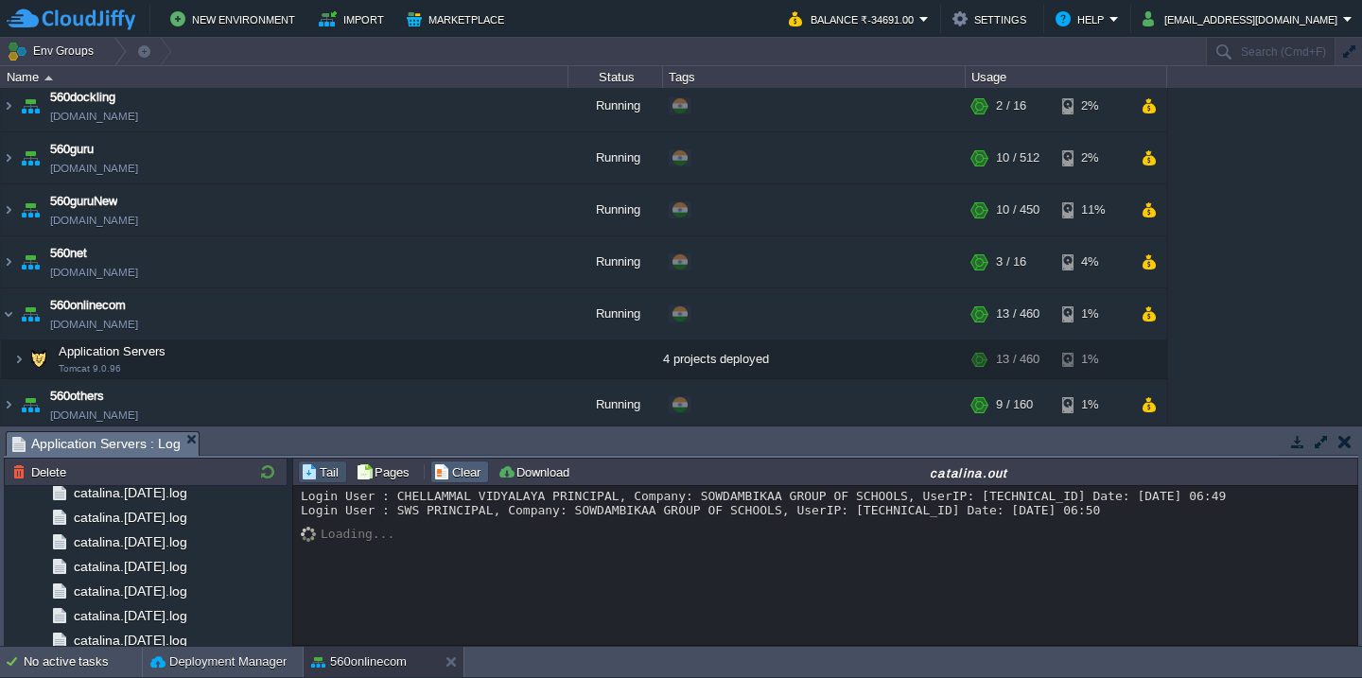
click at [435, 466] on button "Clear" at bounding box center [459, 471] width 53 height 17
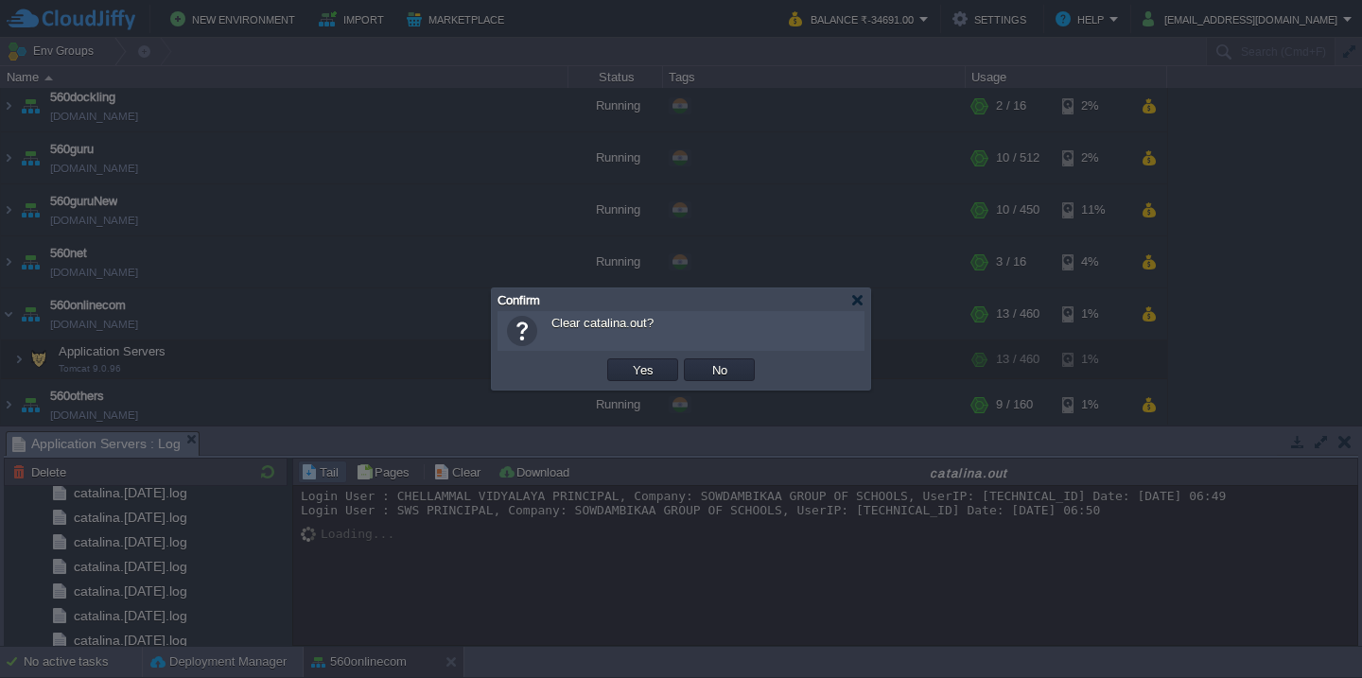
click at [627, 361] on button "Yes" at bounding box center [643, 369] width 32 height 17
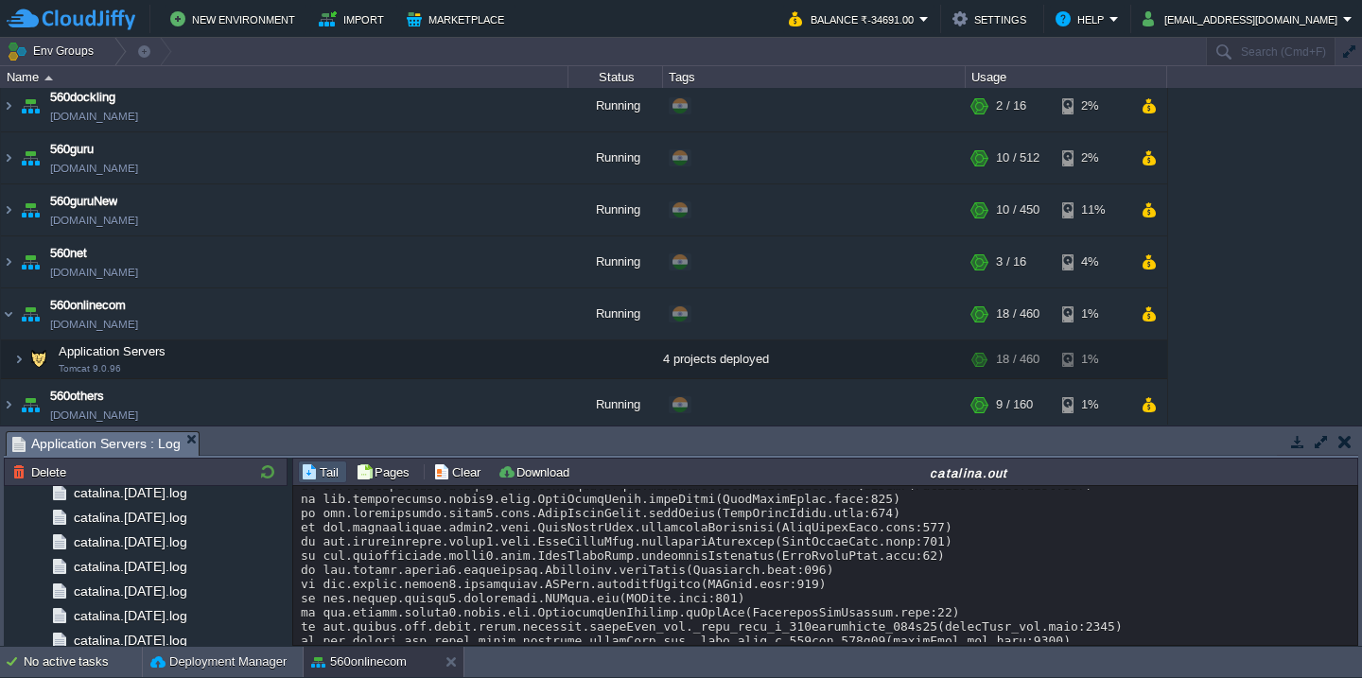
scroll to position [28239, 0]
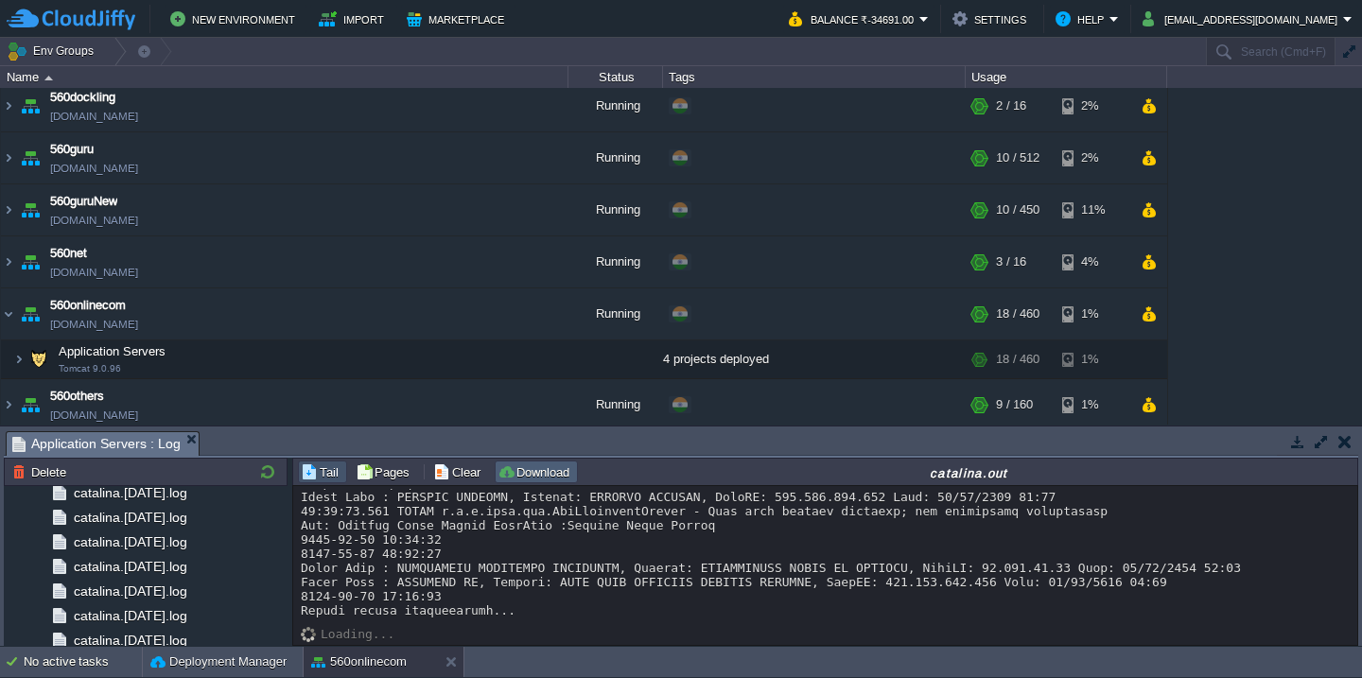
click at [534, 476] on button "Download" at bounding box center [536, 471] width 78 height 17
click at [1323, 448] on button "button" at bounding box center [1320, 441] width 17 height 17
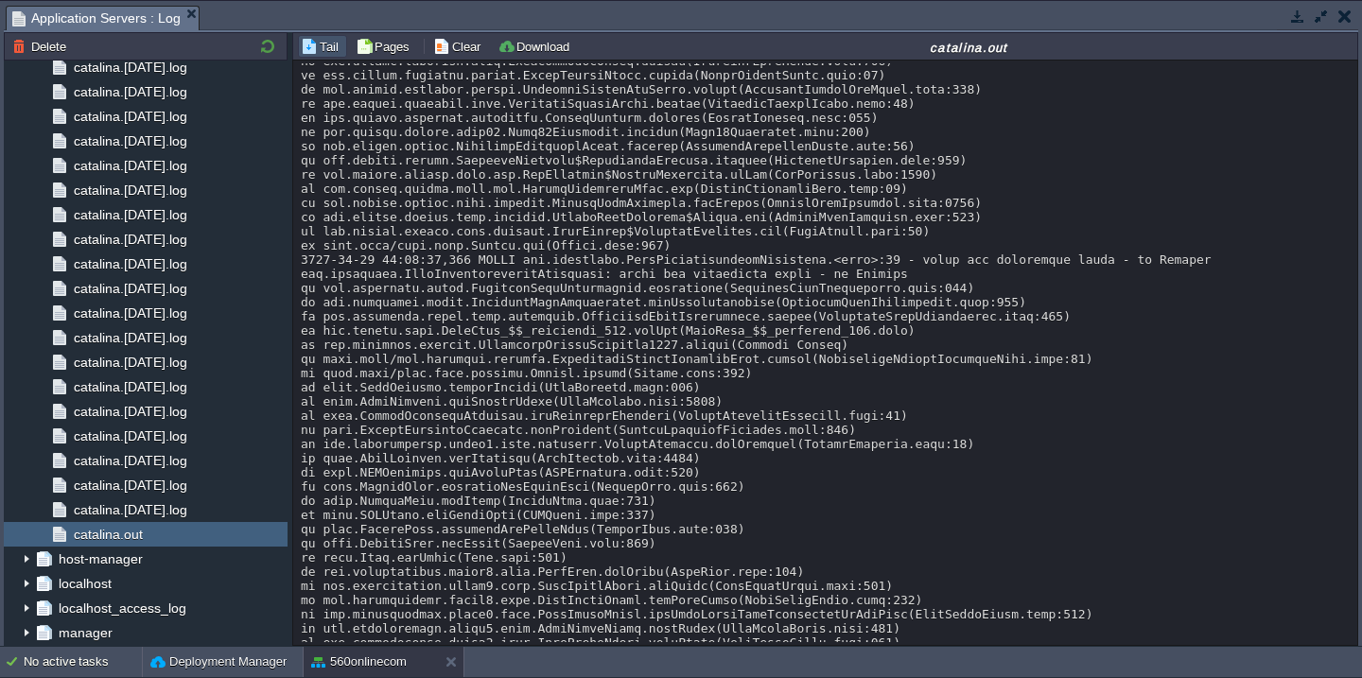
scroll to position [24317, 0]
click at [439, 44] on button "Clear" at bounding box center [459, 46] width 53 height 17
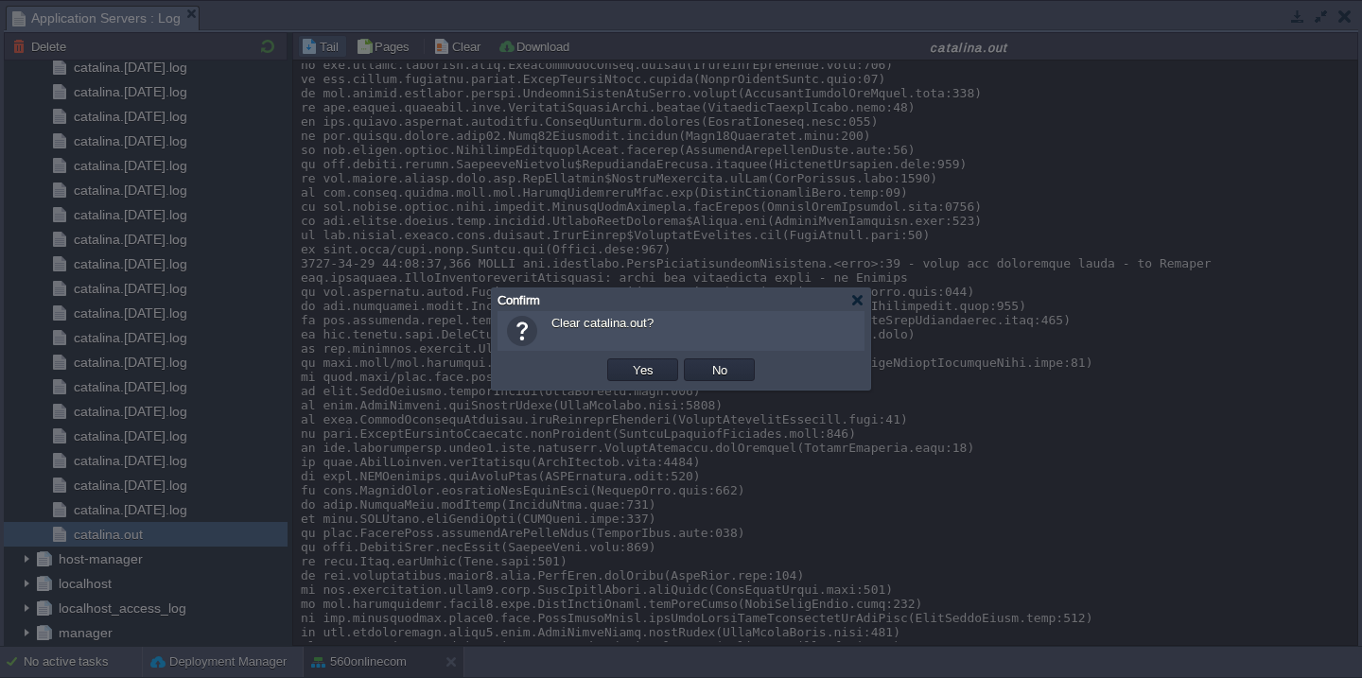
click at [627, 361] on button "Yes" at bounding box center [643, 369] width 32 height 17
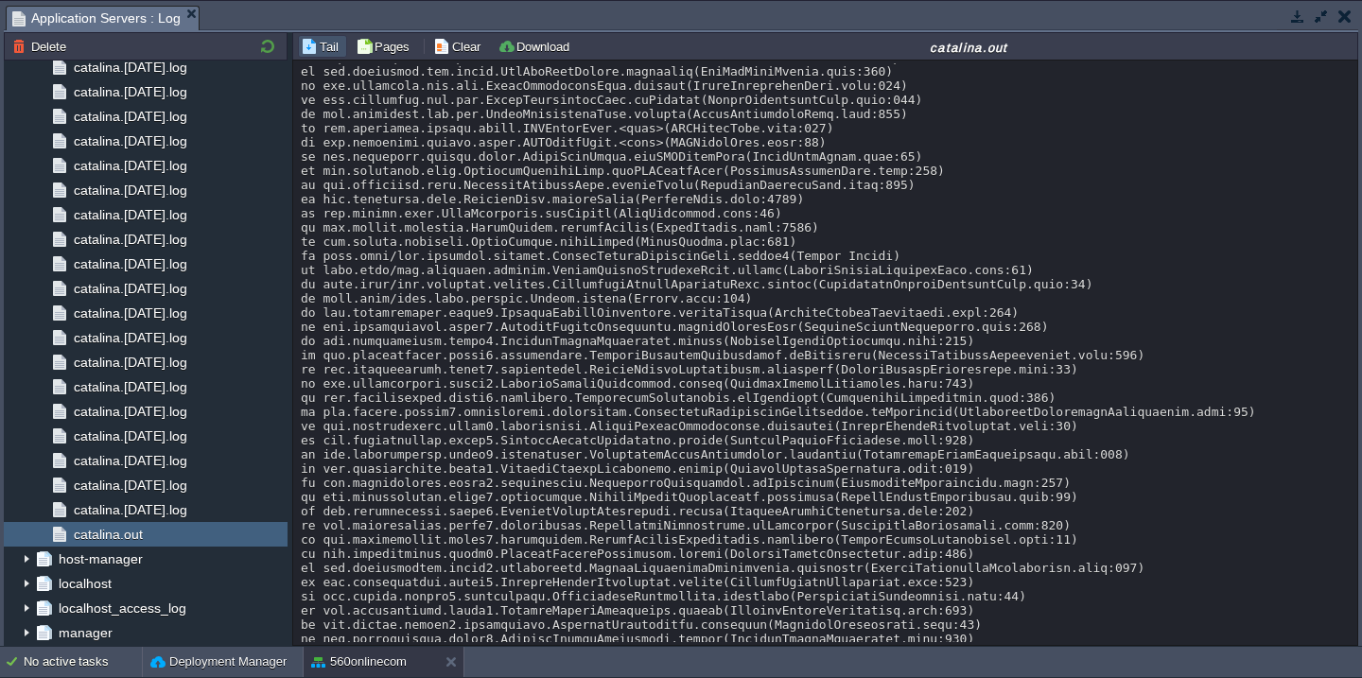
scroll to position [15204, 0]
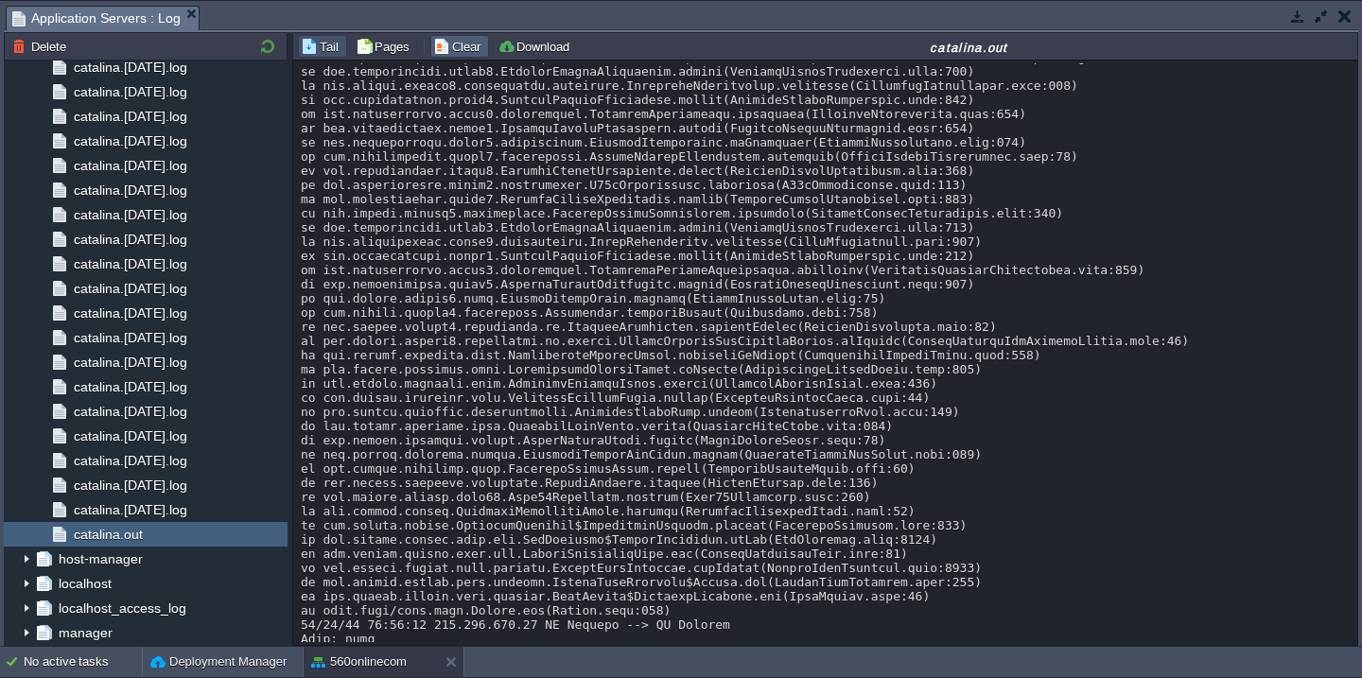
click at [443, 43] on button "Clear" at bounding box center [459, 46] width 53 height 17
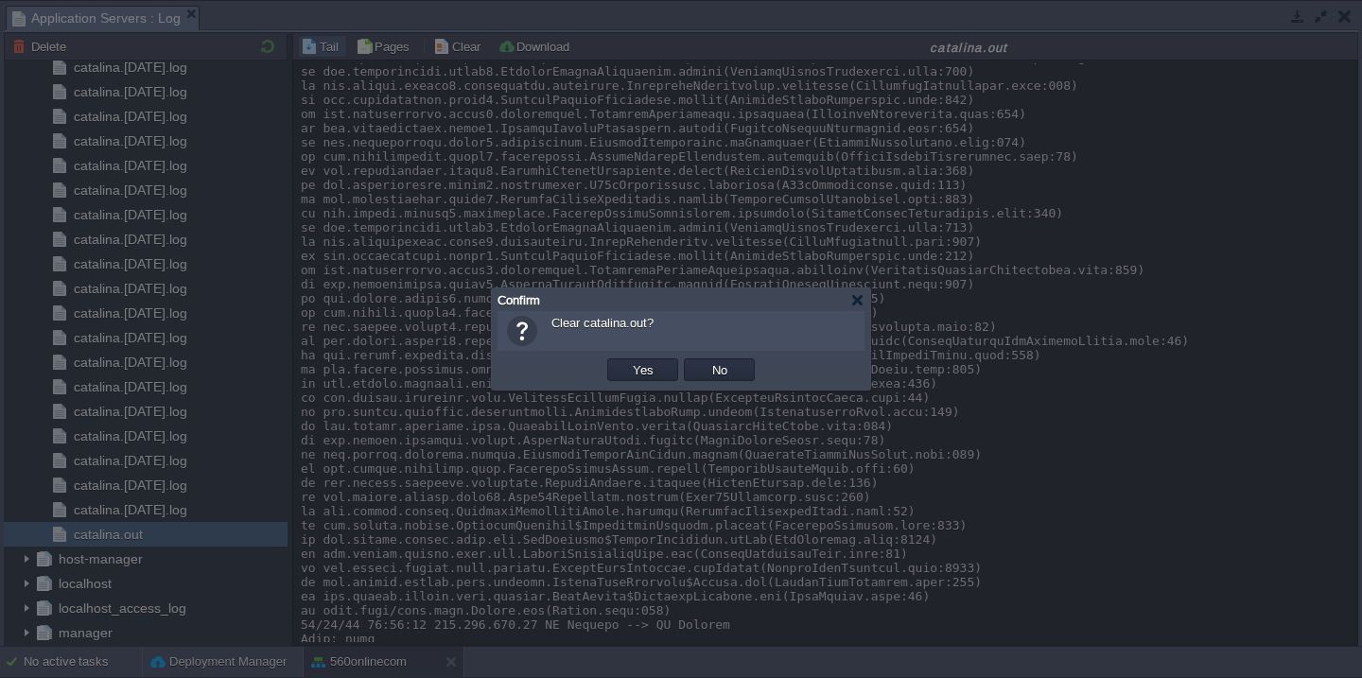
click at [627, 361] on button "Yes" at bounding box center [643, 369] width 32 height 17
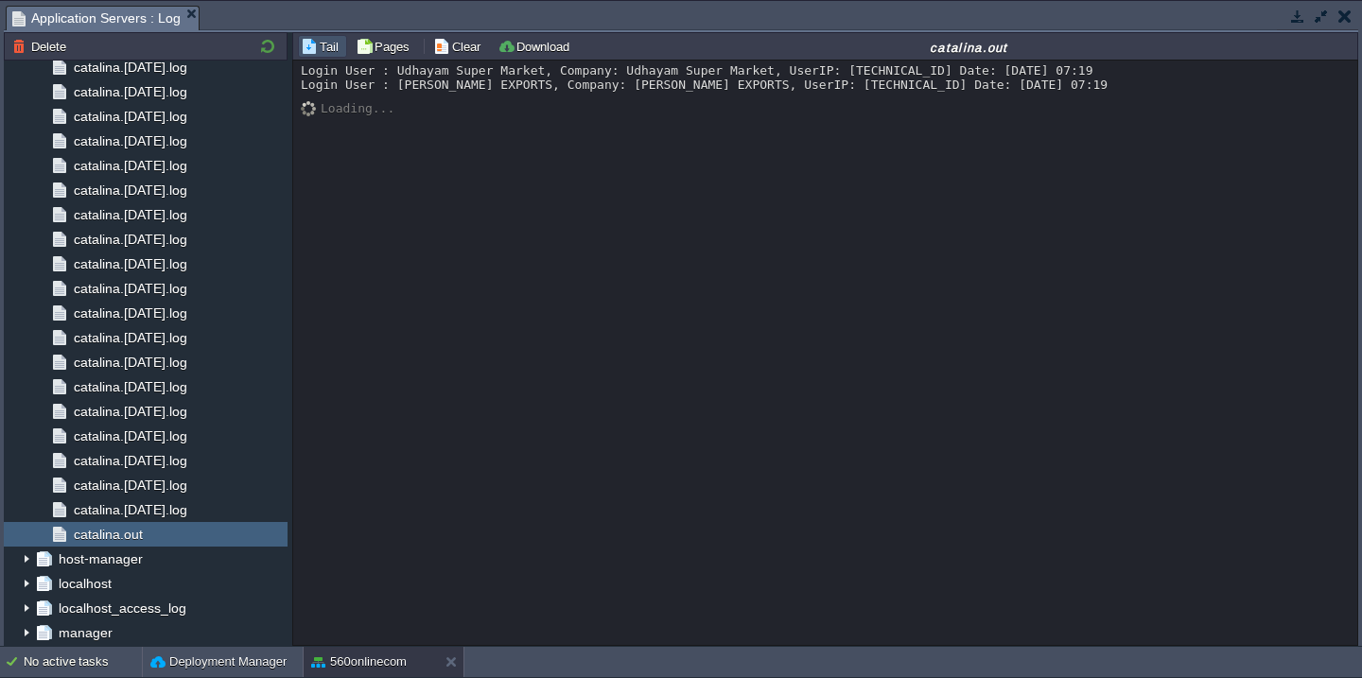
scroll to position [0, 0]
copy div "No tracking data found"
drag, startPoint x: 465, startPoint y: 114, endPoint x: 292, endPoint y: 113, distance: 173.0
click at [293, 113] on div "Login User : Udhayam Super Market, Company: Udhayam Super Market, UserIP: [TECH…" at bounding box center [825, 353] width 1064 height 584
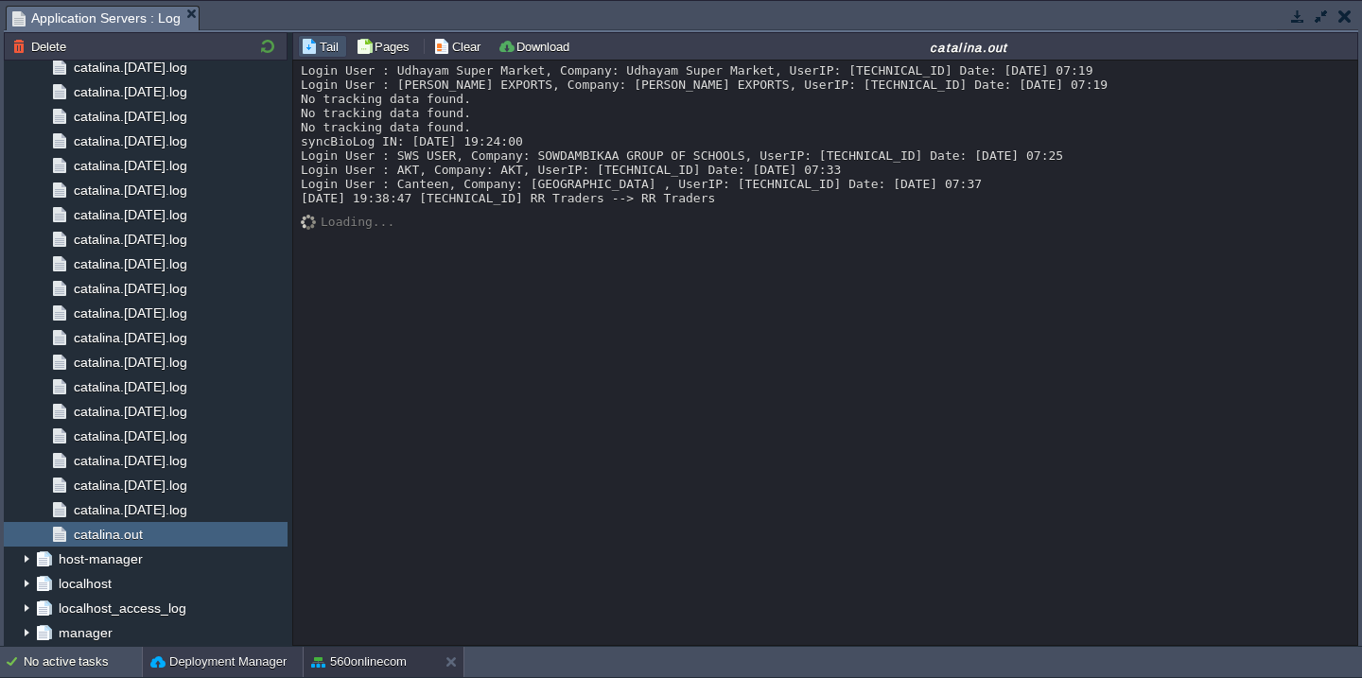
click at [185, 661] on button "Deployment Manager" at bounding box center [218, 661] width 136 height 19
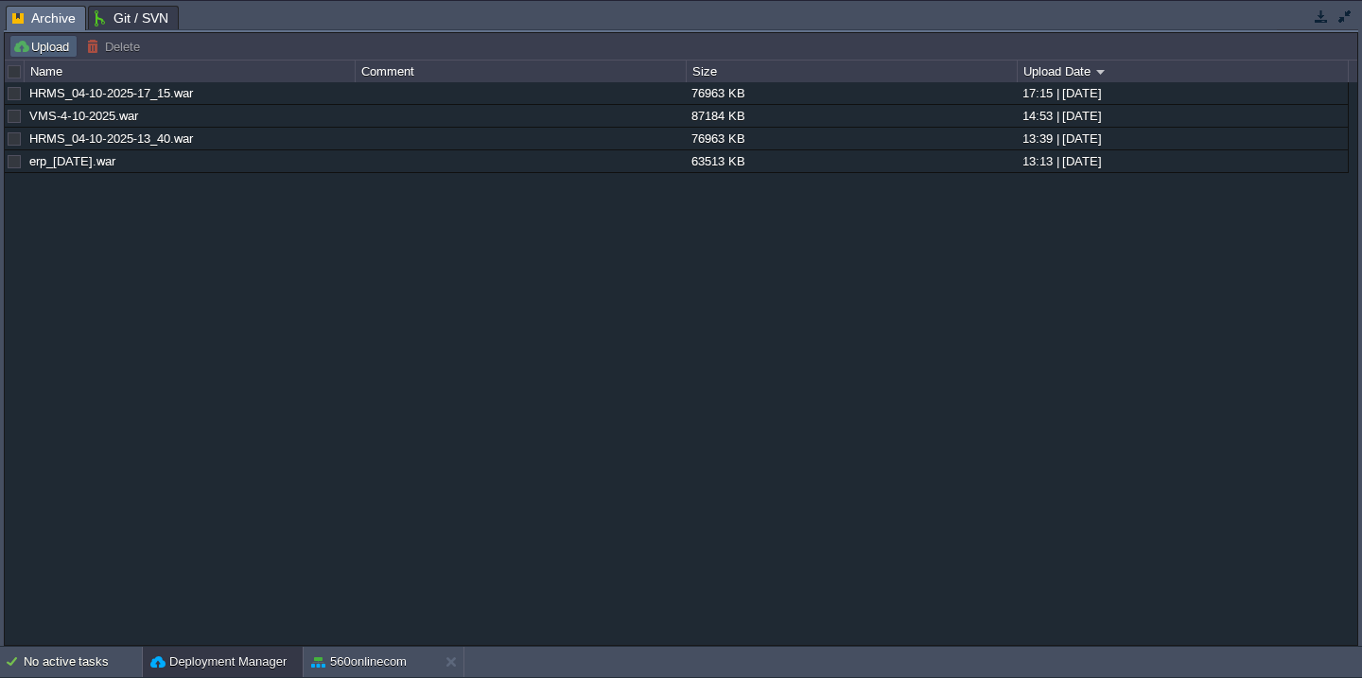
click at [43, 45] on button "Upload" at bounding box center [43, 46] width 62 height 17
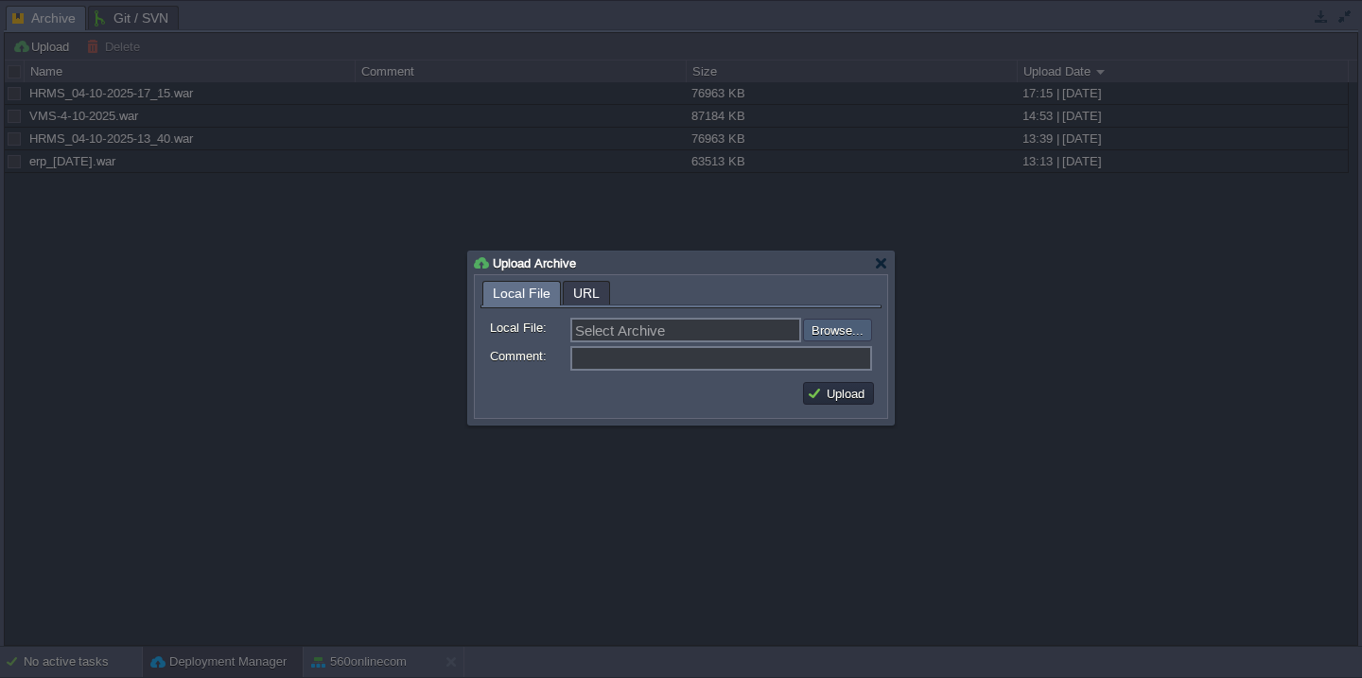
click at [821, 333] on input "file" at bounding box center [752, 330] width 239 height 23
type input "C:\fakepath\VMS-4-10-2025_7-35.war"
type input "VMS-4-10-2025_7-35.war"
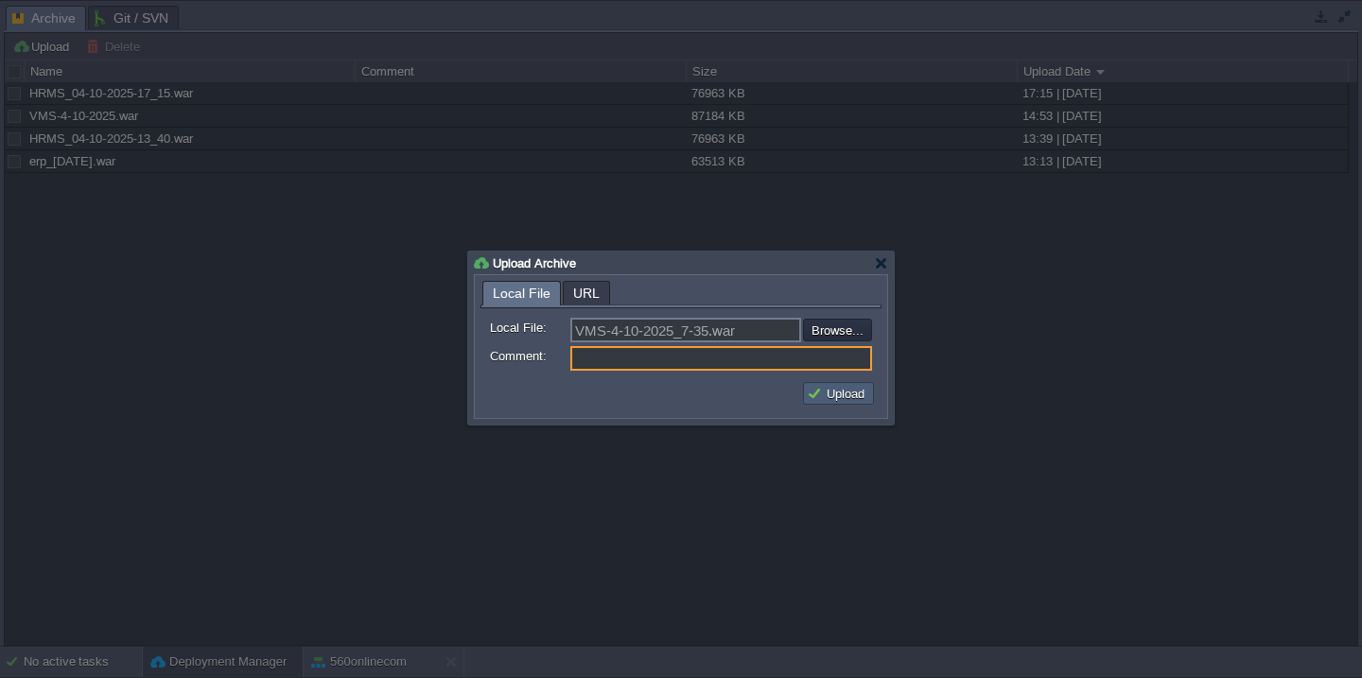
click at [810, 390] on button "Upload" at bounding box center [838, 393] width 63 height 17
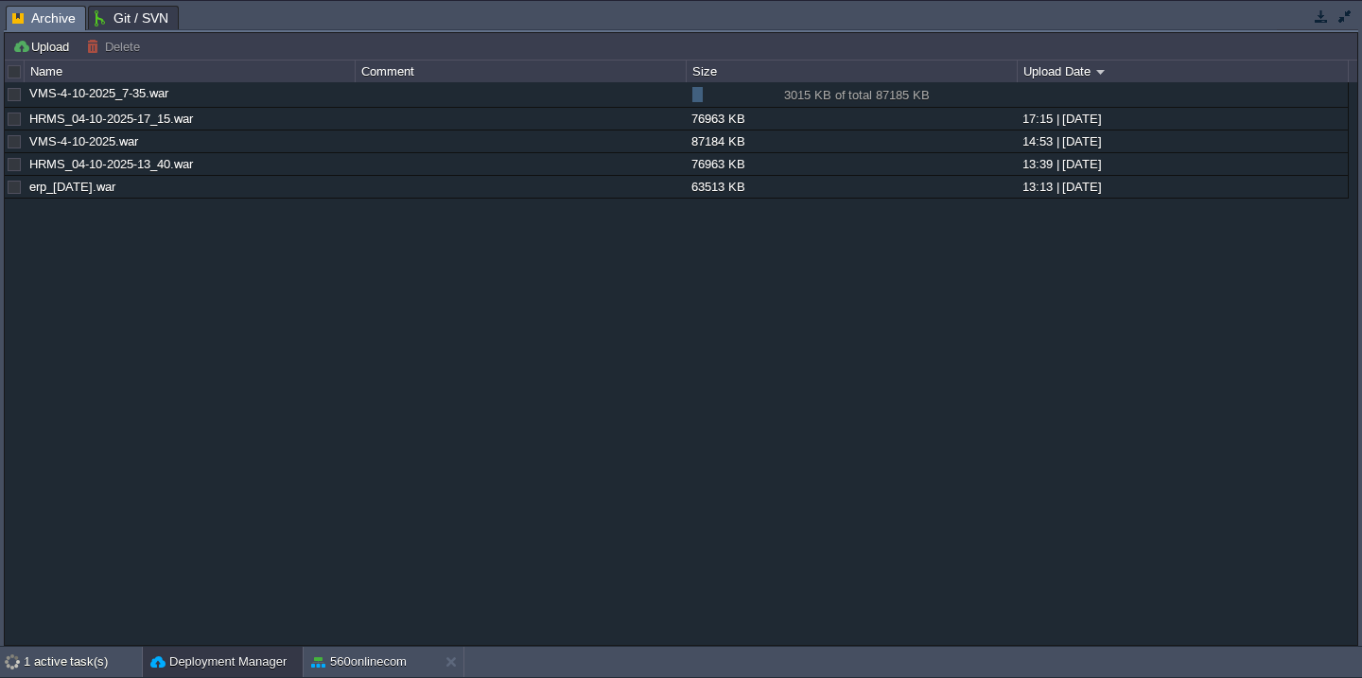
click at [1342, 17] on button "button" at bounding box center [1344, 16] width 17 height 17
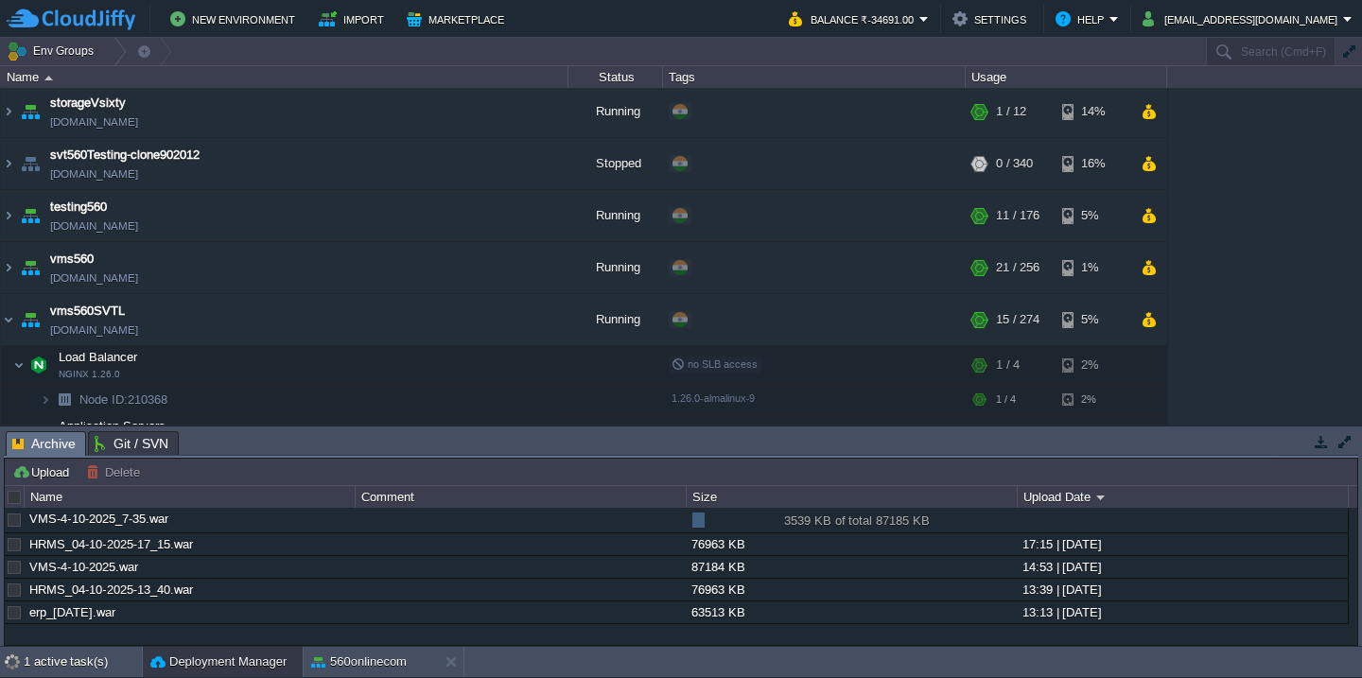
scroll to position [1474, 0]
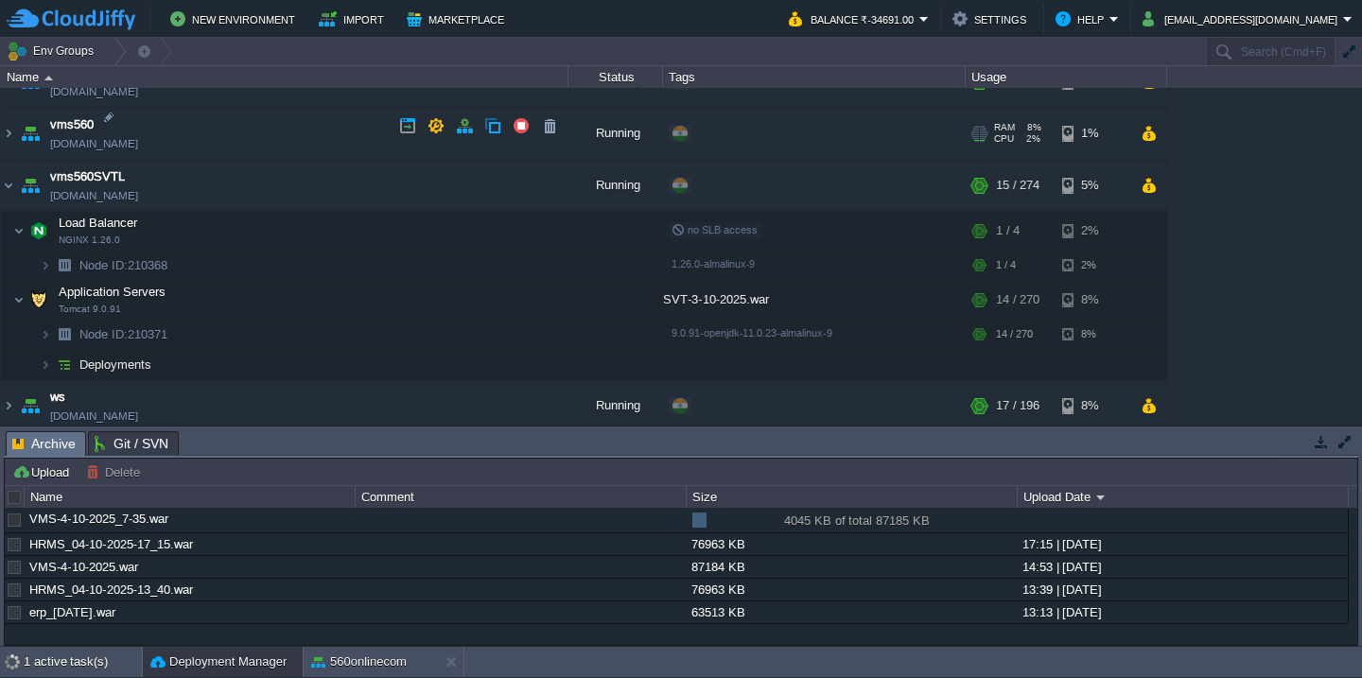
click at [255, 140] on td "vms560 [DOMAIN_NAME]" at bounding box center [284, 134] width 567 height 52
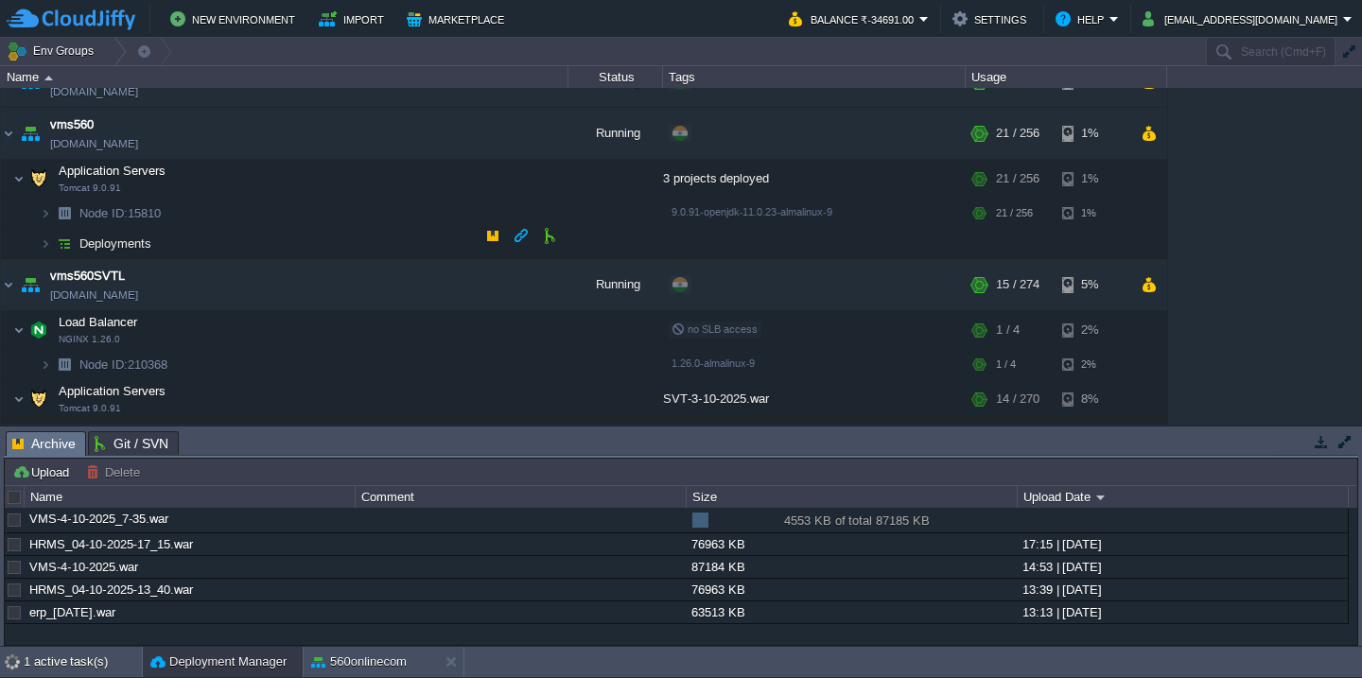
click at [255, 243] on td "Deployments" at bounding box center [284, 244] width 567 height 30
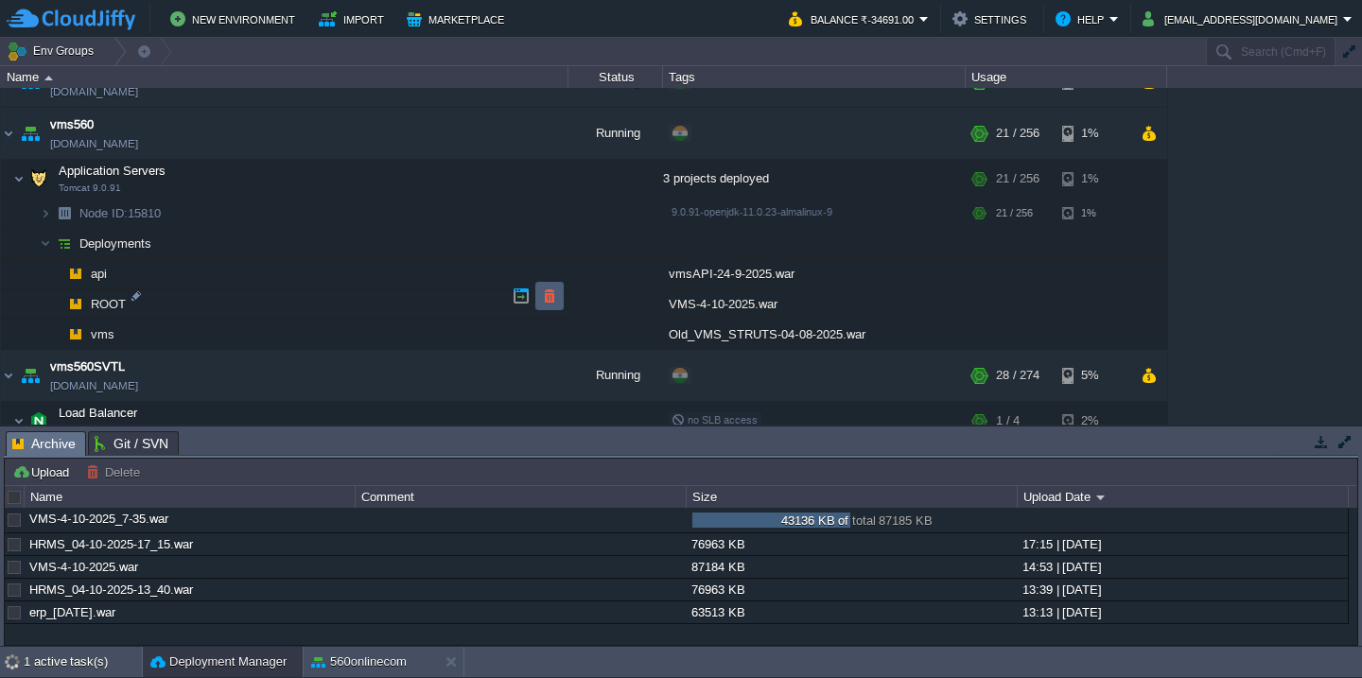
click at [551, 301] on button "button" at bounding box center [549, 295] width 17 height 17
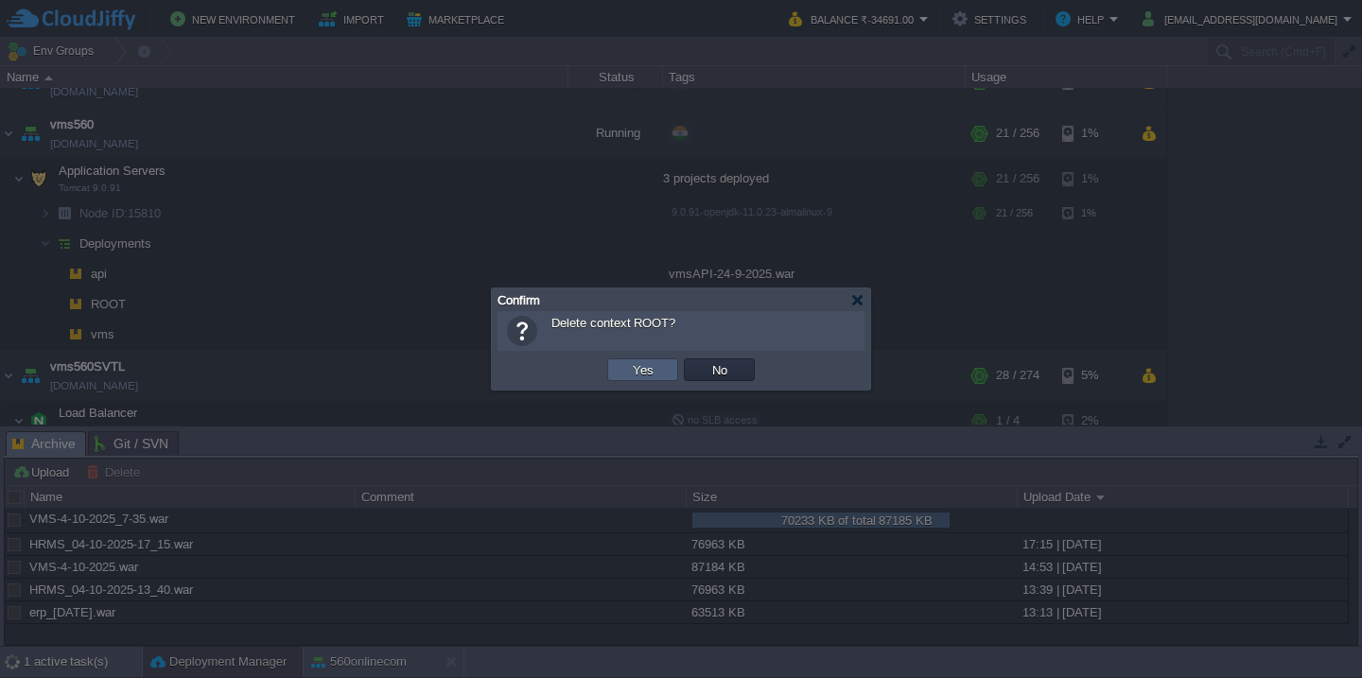
click at [646, 370] on button "Yes" at bounding box center [643, 369] width 32 height 17
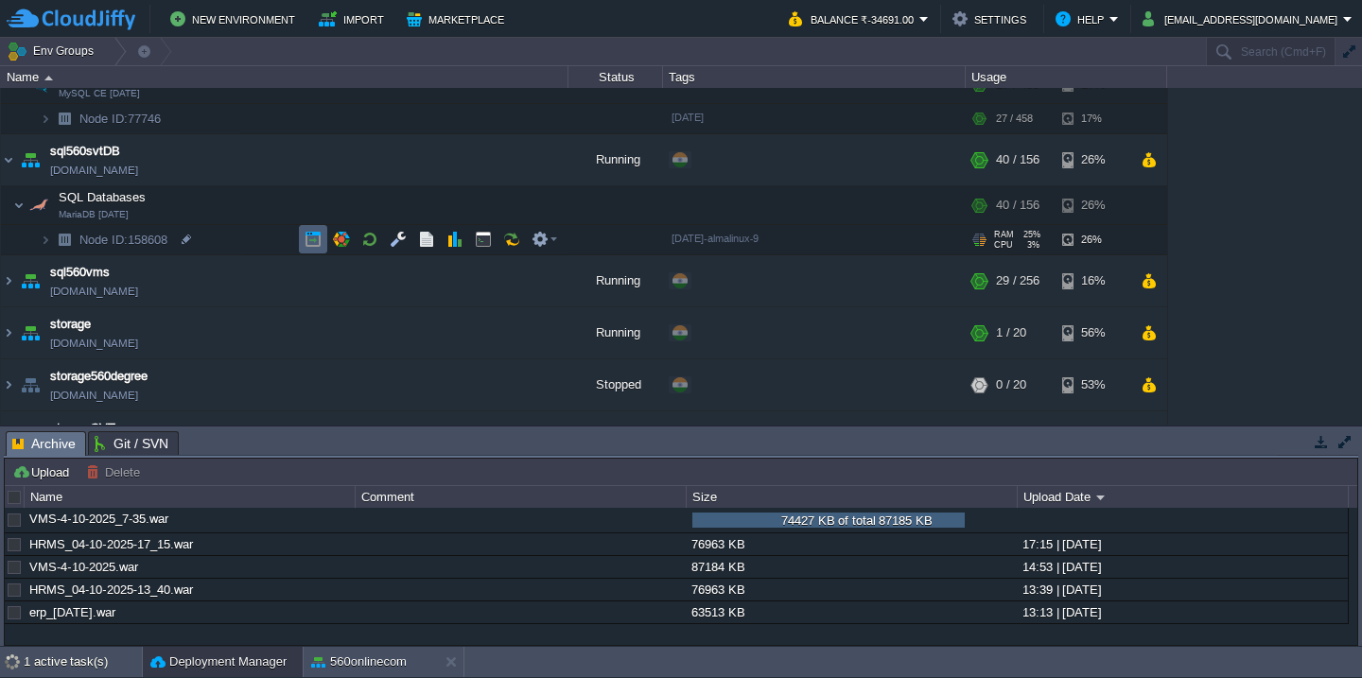
scroll to position [959, 0]
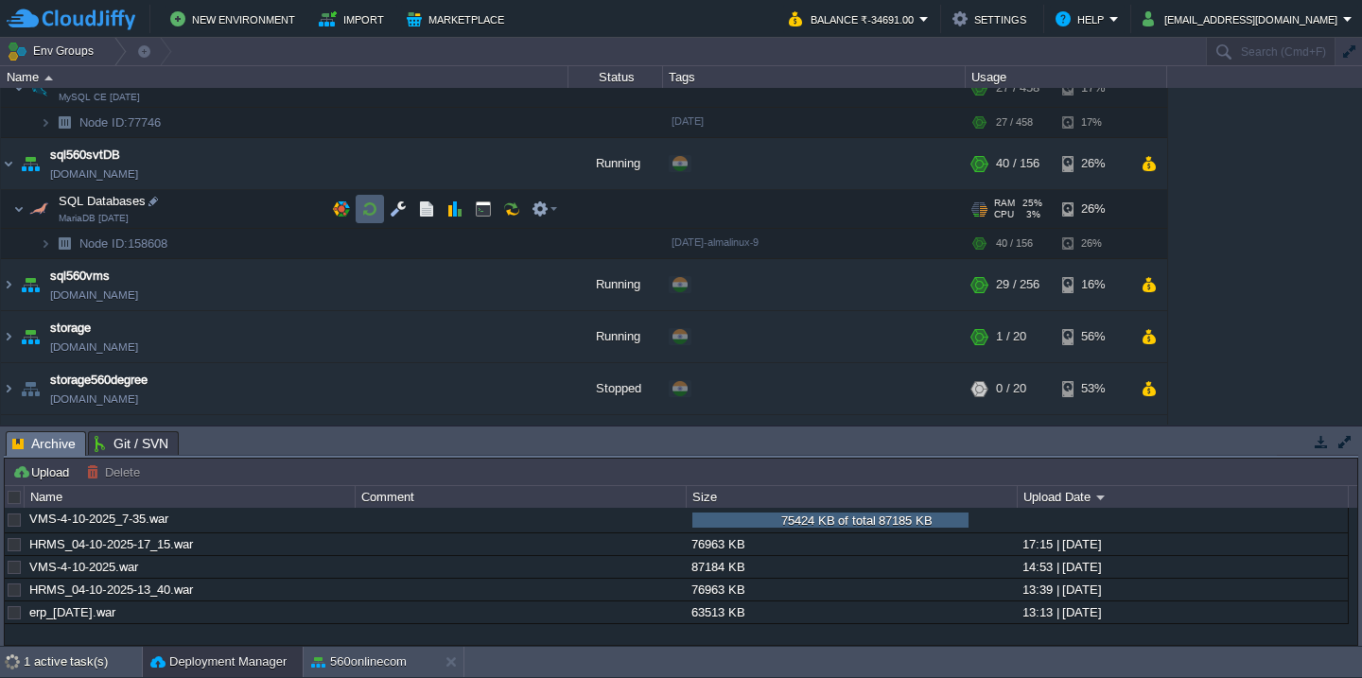
click at [359, 212] on td at bounding box center [370, 209] width 28 height 28
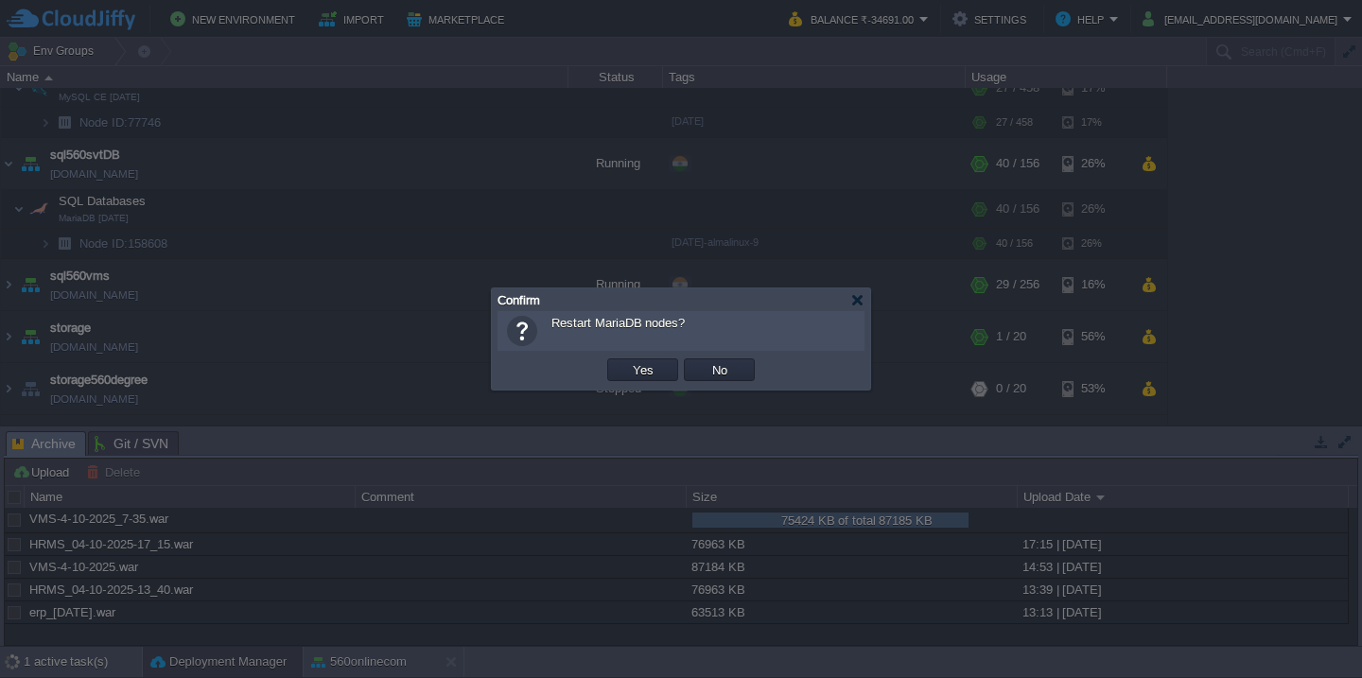
click at [627, 361] on button "Yes" at bounding box center [643, 369] width 32 height 17
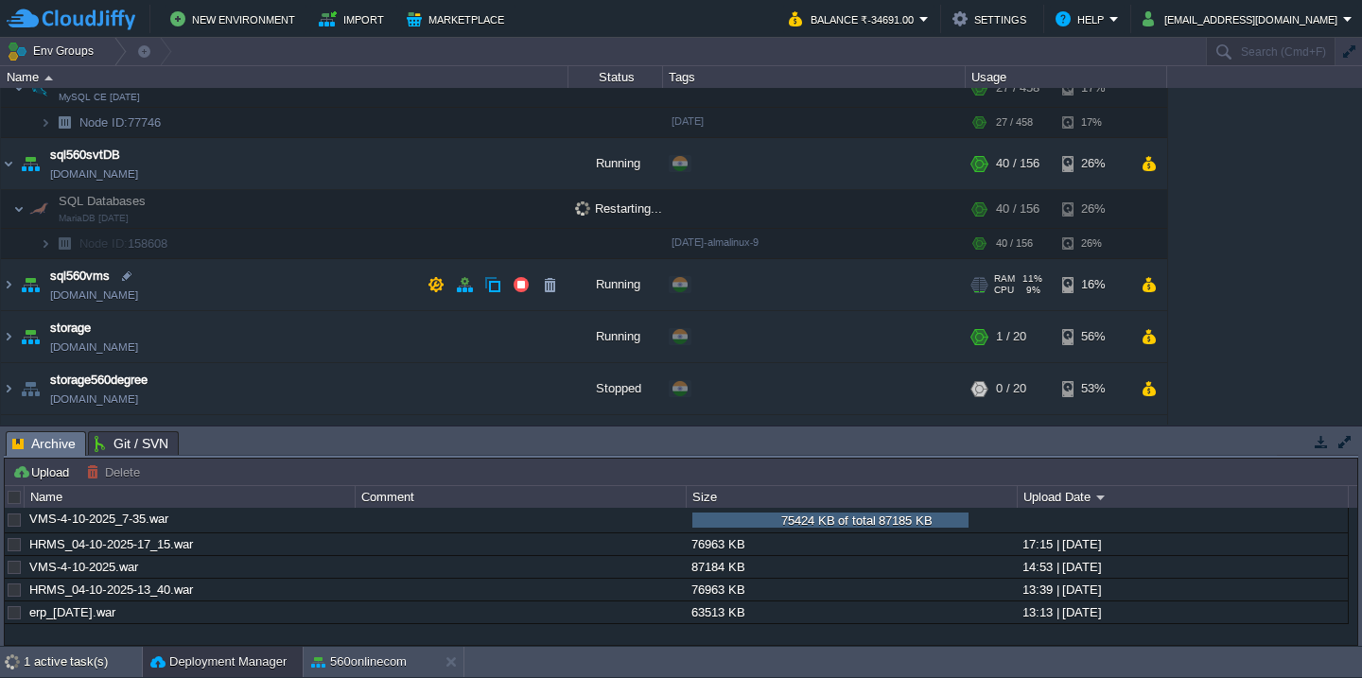
click at [297, 297] on td "sql560vms [DOMAIN_NAME]" at bounding box center [284, 285] width 567 height 52
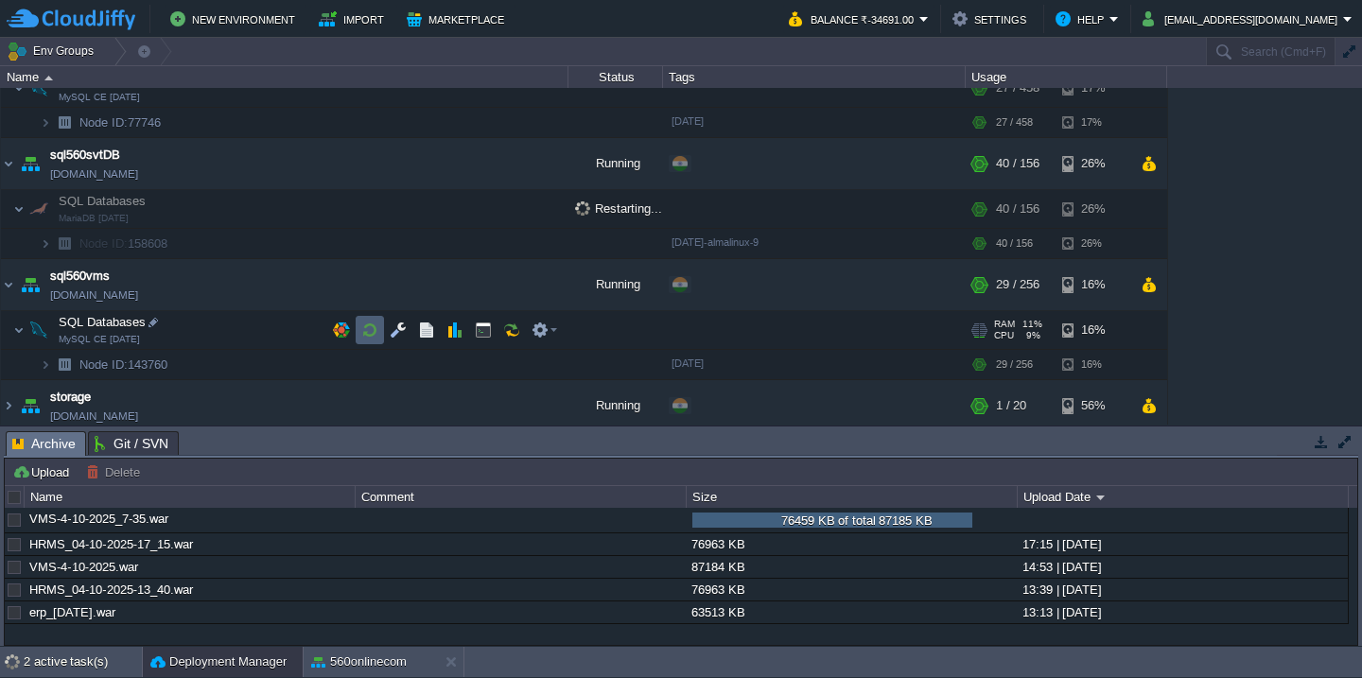
click at [362, 329] on button "button" at bounding box center [369, 330] width 17 height 17
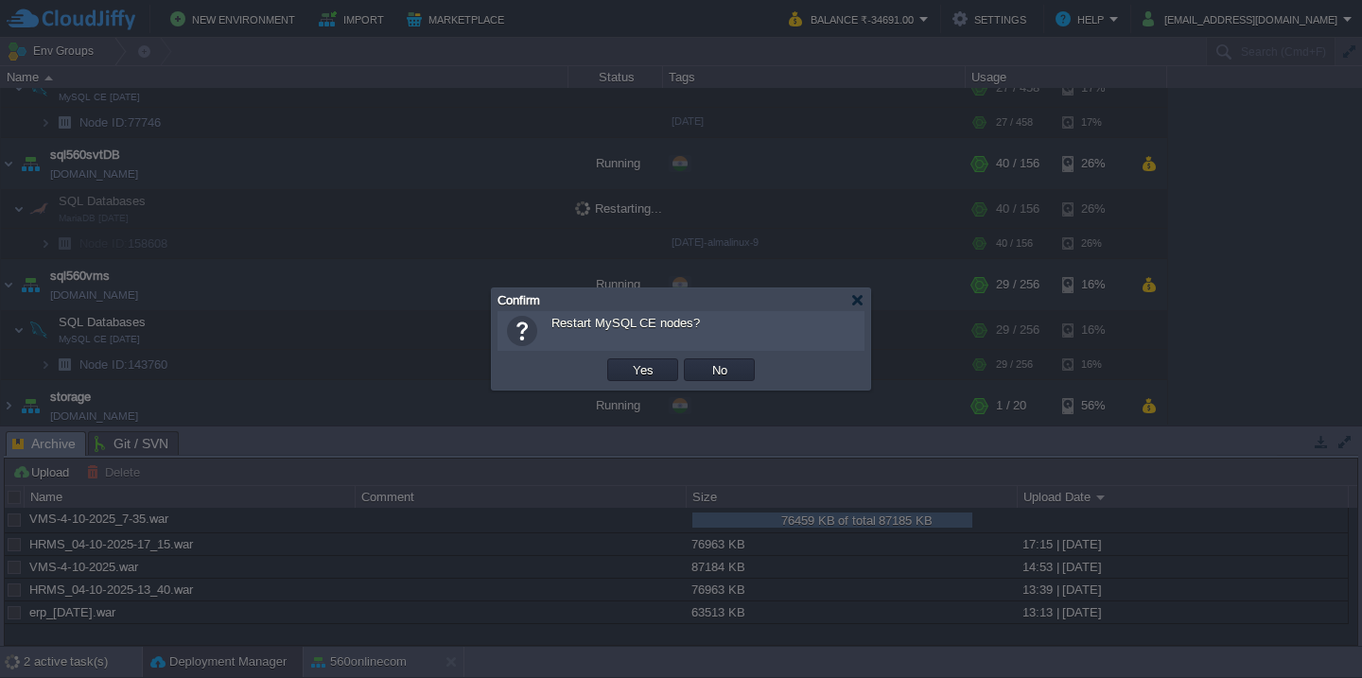
click at [627, 361] on button "Yes" at bounding box center [643, 369] width 32 height 17
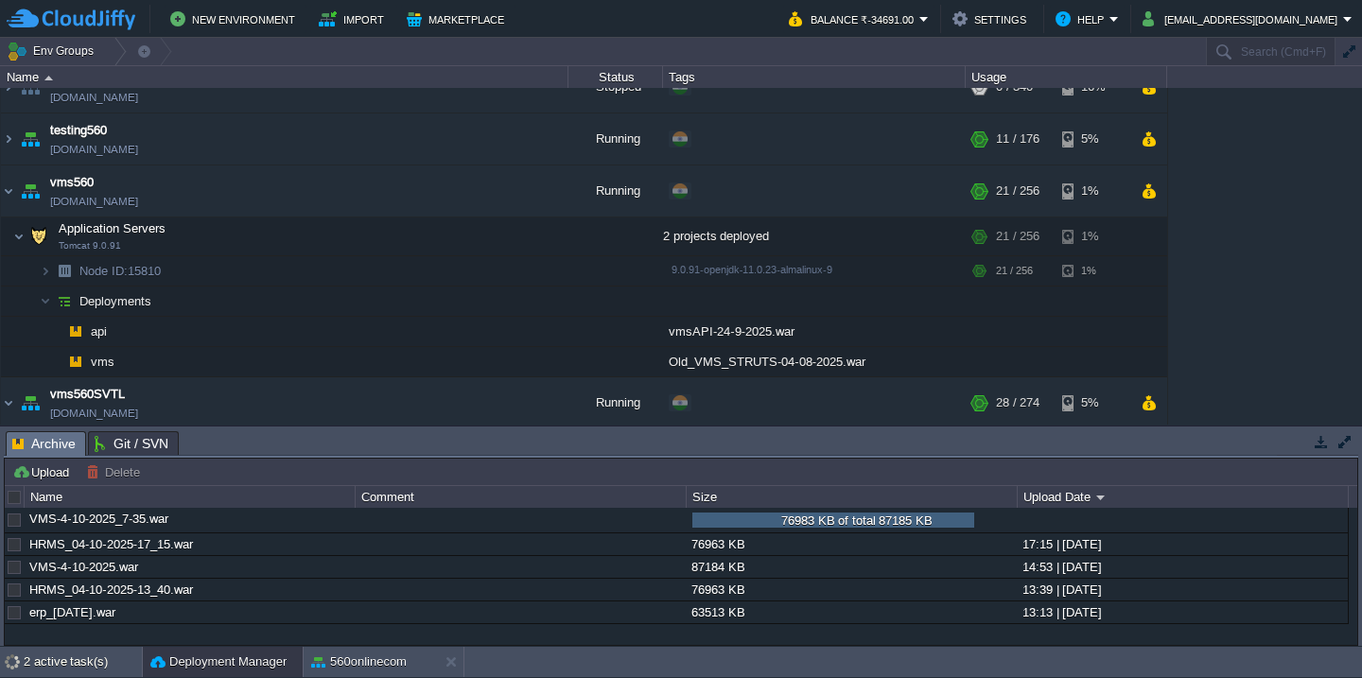
scroll to position [1699, 0]
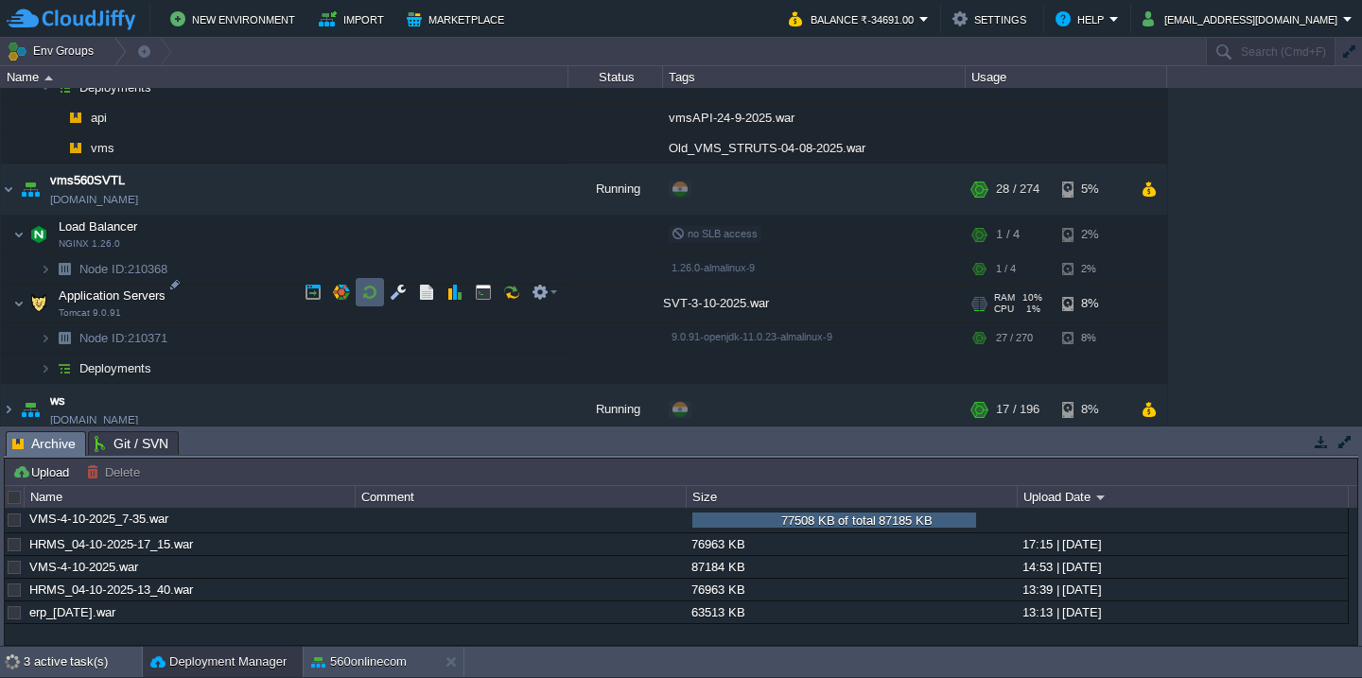
click at [370, 296] on button "button" at bounding box center [369, 292] width 17 height 17
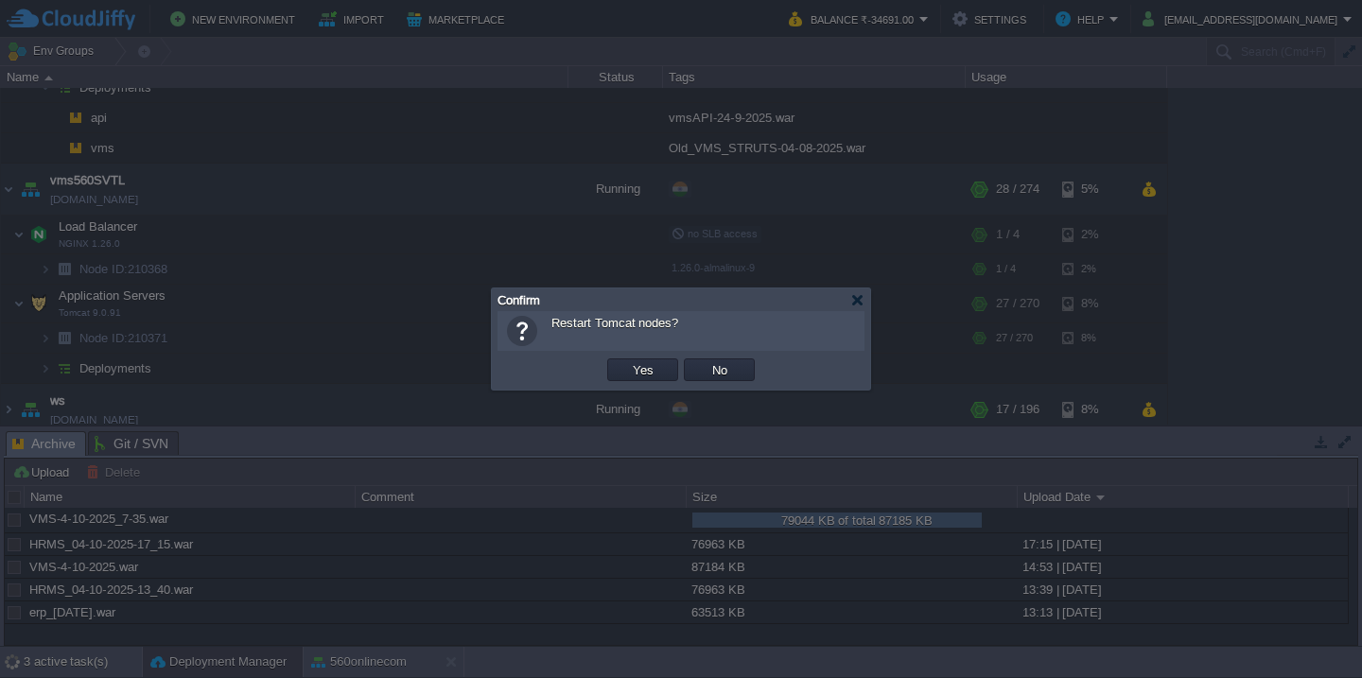
scroll to position [1053, 0]
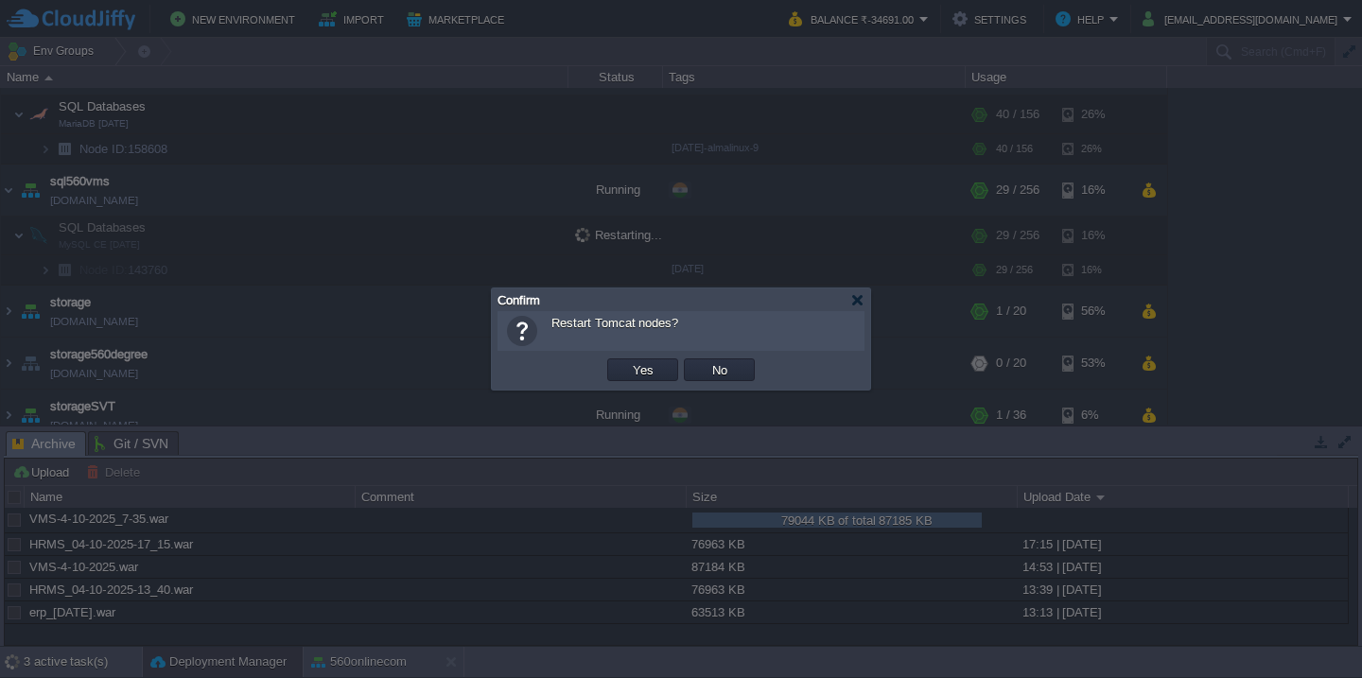
click at [627, 361] on button "Yes" at bounding box center [643, 369] width 32 height 17
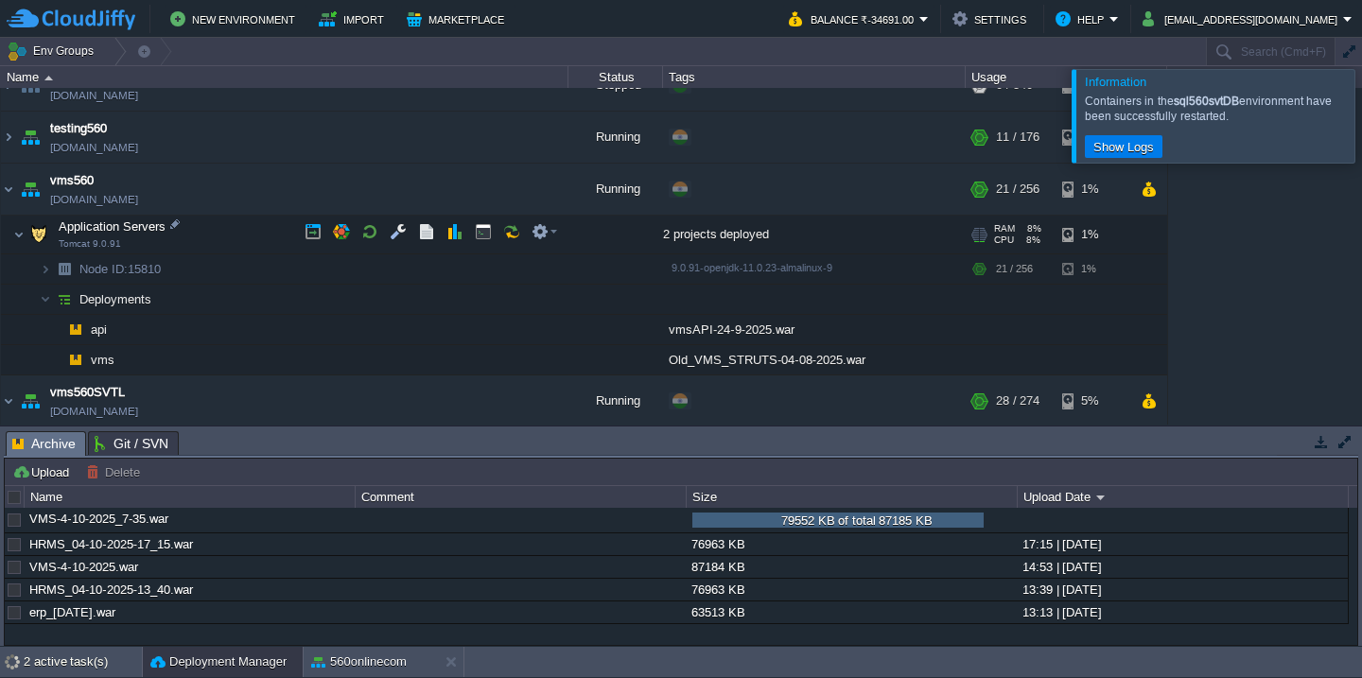
scroll to position [1397, 0]
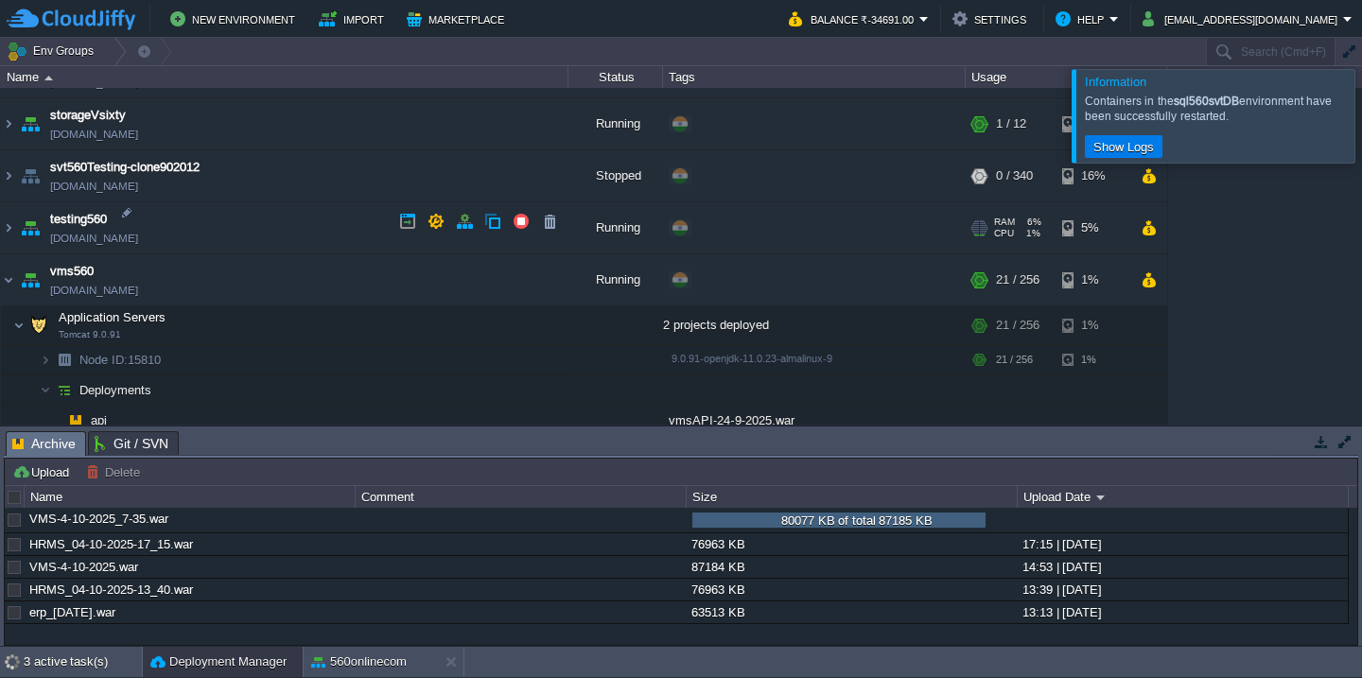
click at [286, 208] on td "testing560 [DOMAIN_NAME]" at bounding box center [284, 228] width 567 height 52
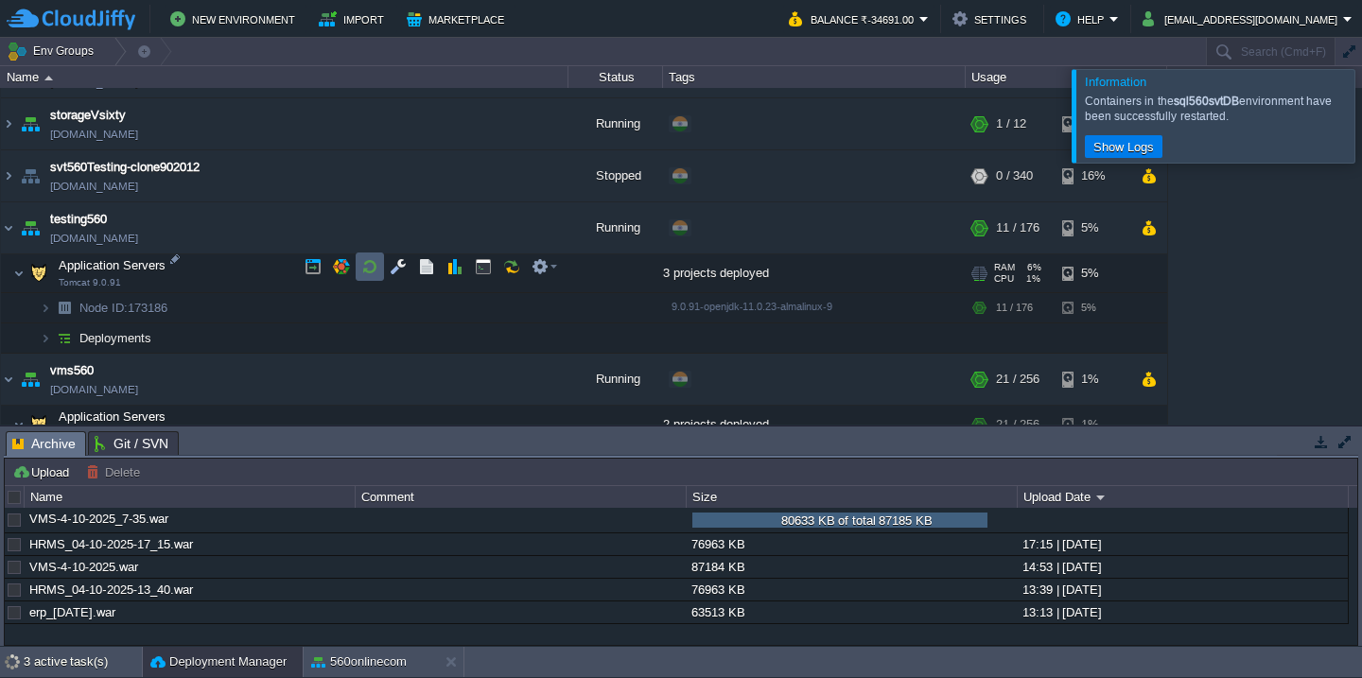
click at [363, 262] on button "button" at bounding box center [369, 266] width 17 height 17
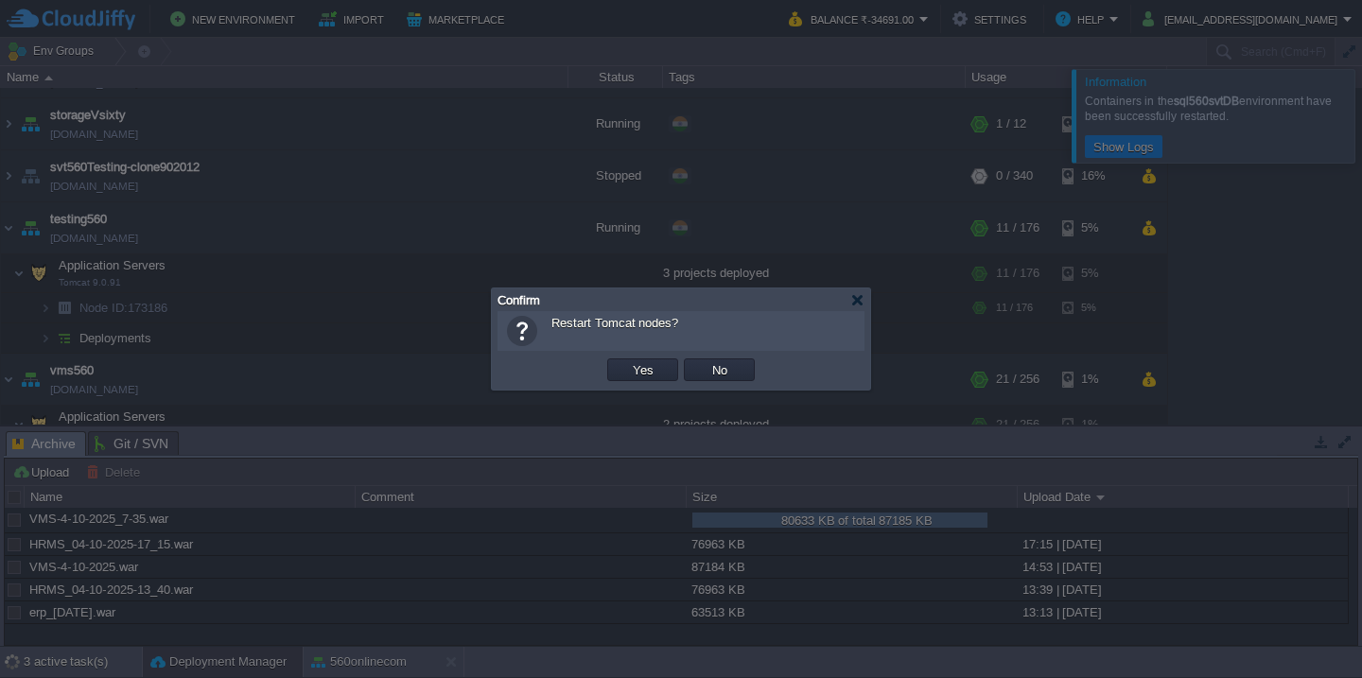
click at [627, 361] on button "Yes" at bounding box center [643, 369] width 32 height 17
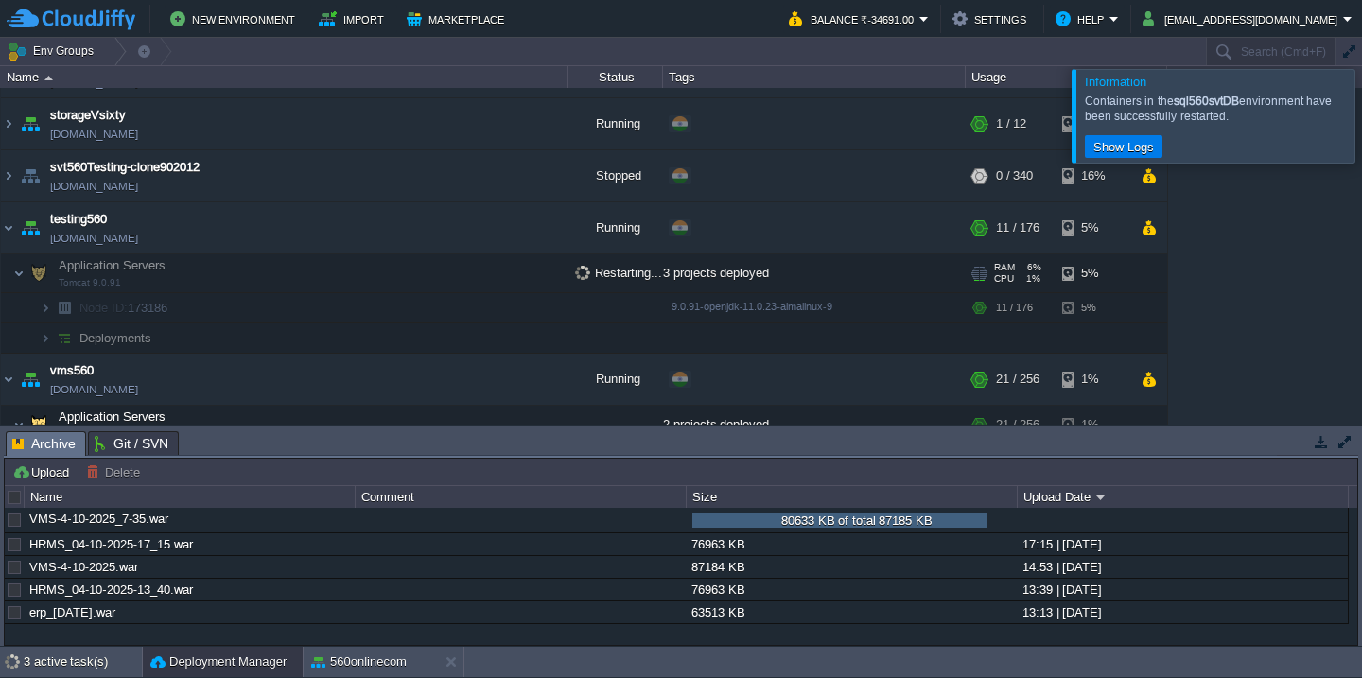
scroll to position [1179, 0]
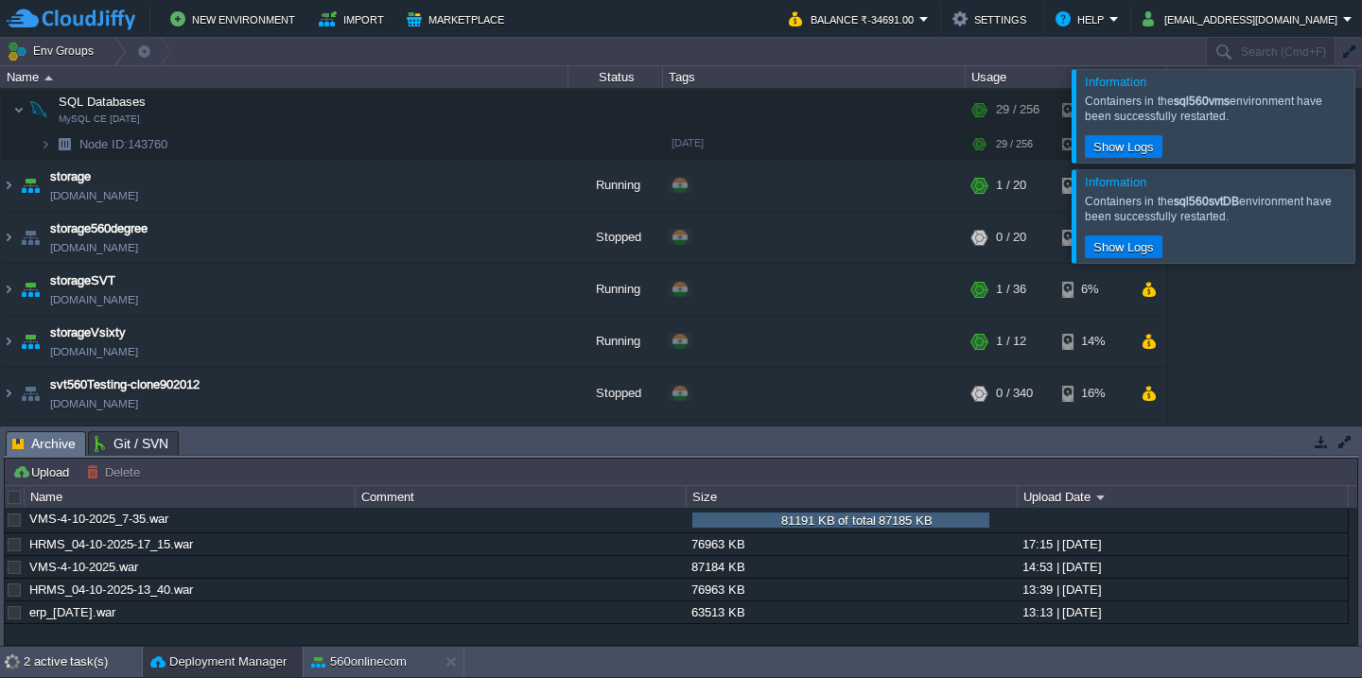
click at [1361, 117] on div at bounding box center [1384, 115] width 0 height 93
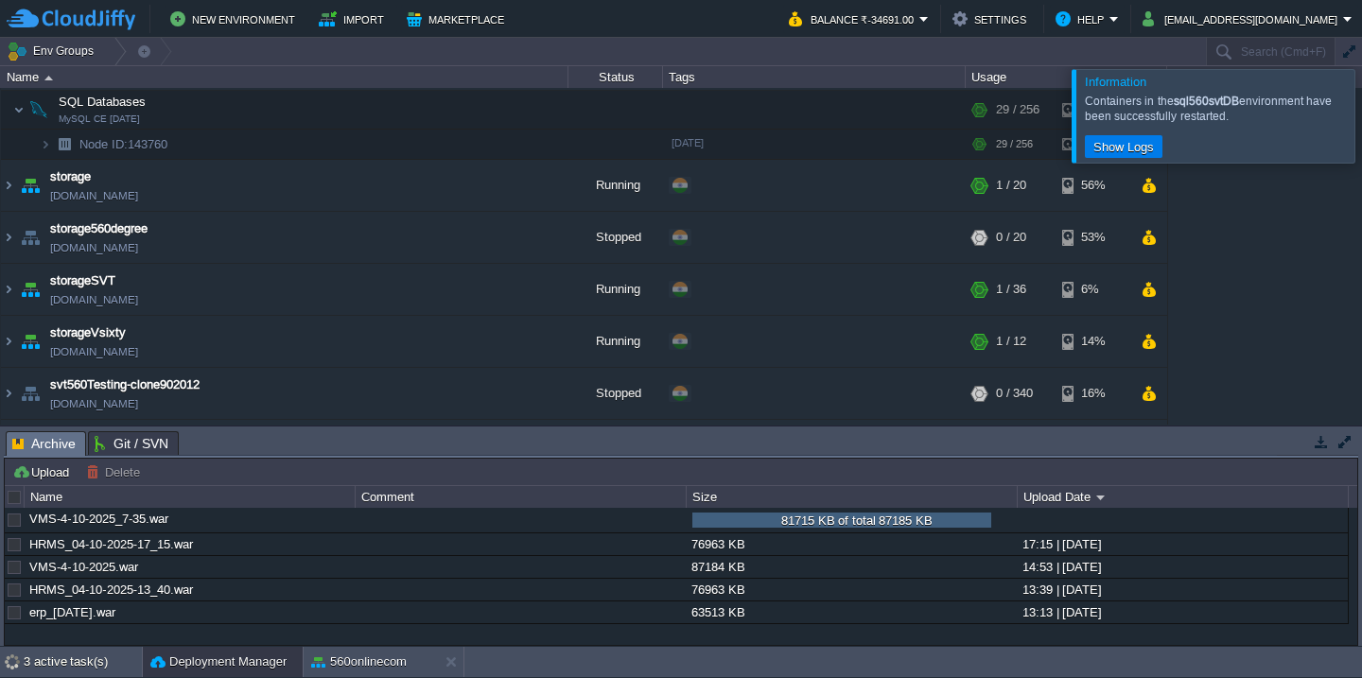
click at [1361, 117] on div at bounding box center [1384, 115] width 0 height 93
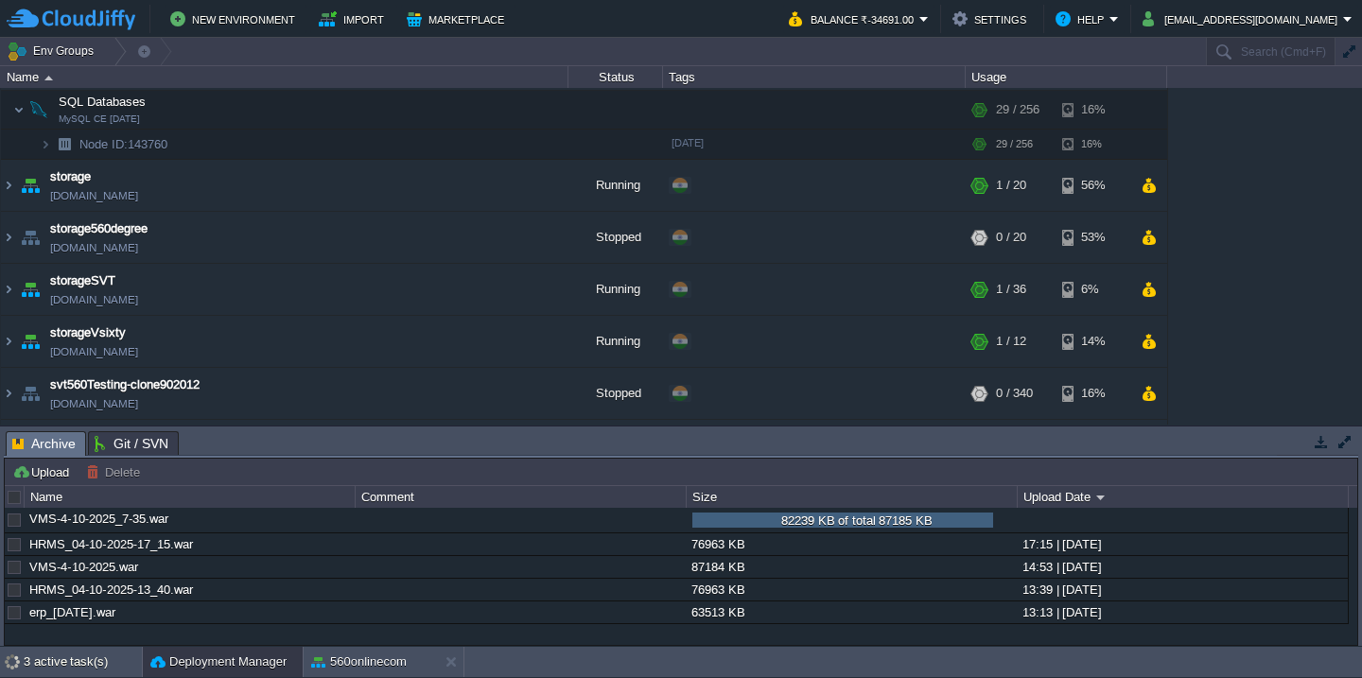
scroll to position [1675, 0]
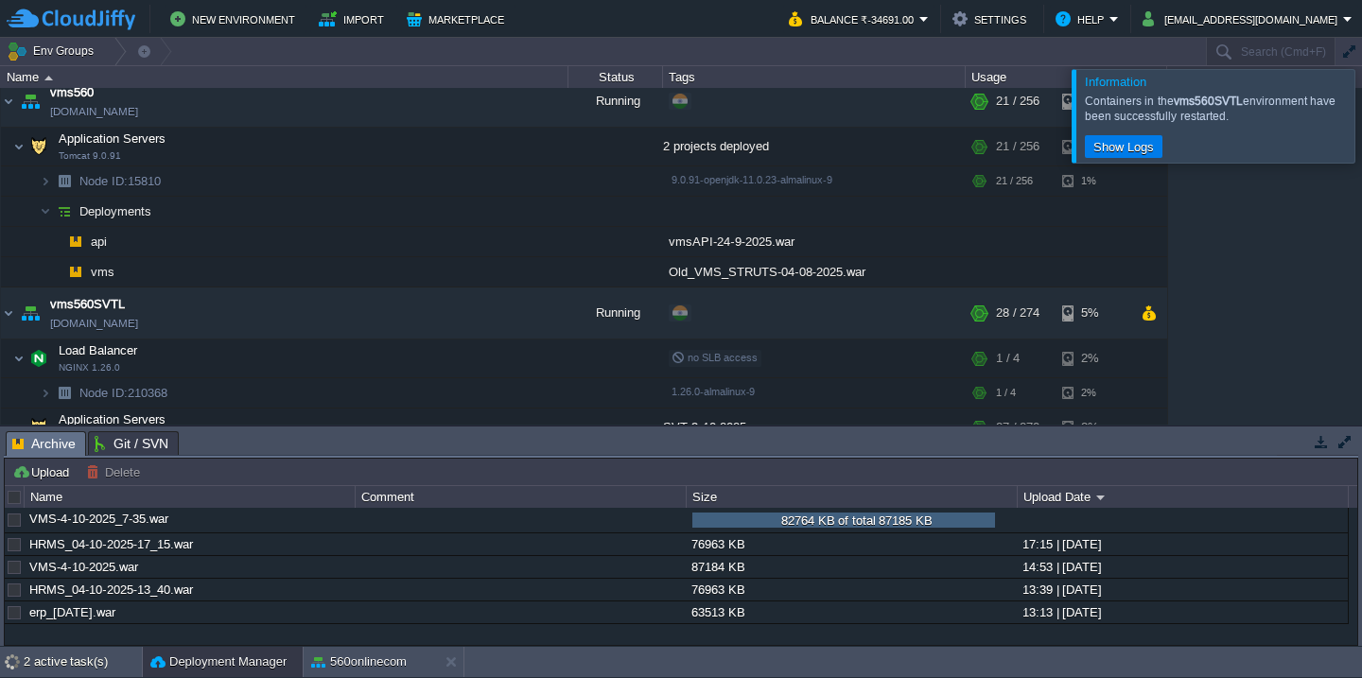
click at [1361, 117] on div at bounding box center [1384, 115] width 0 height 93
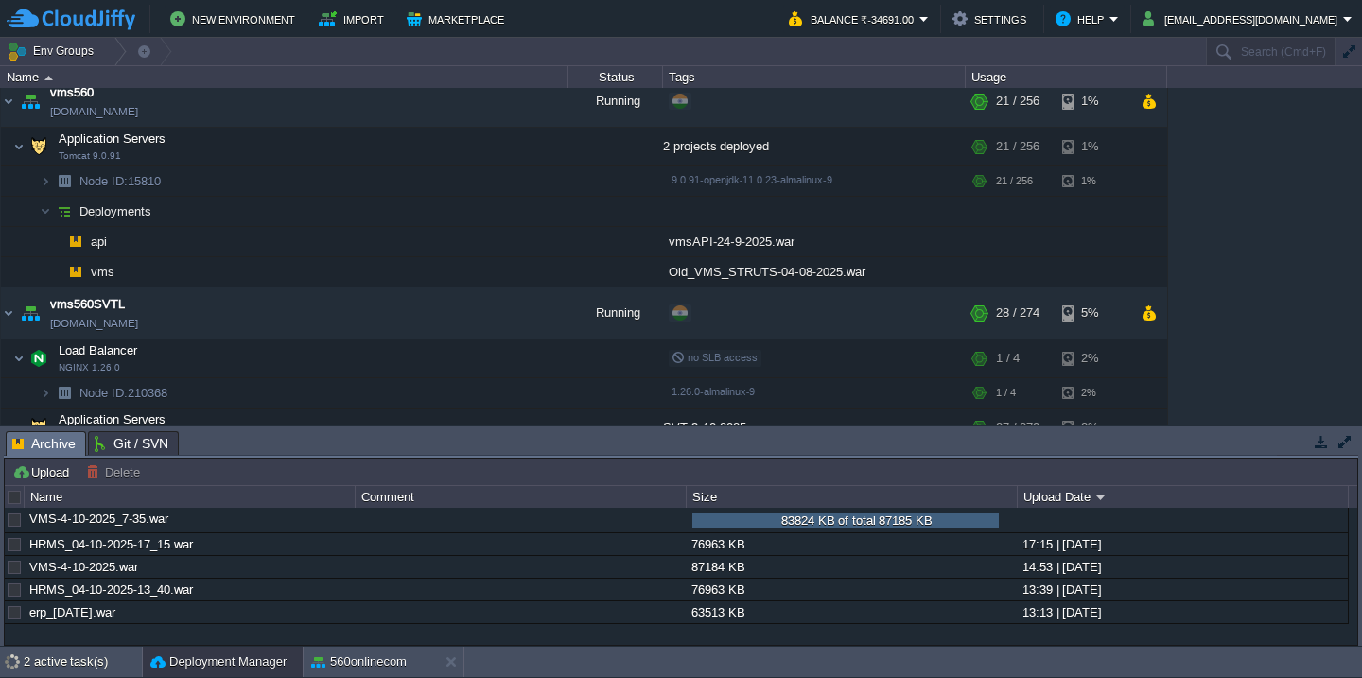
scroll to position [1556, 0]
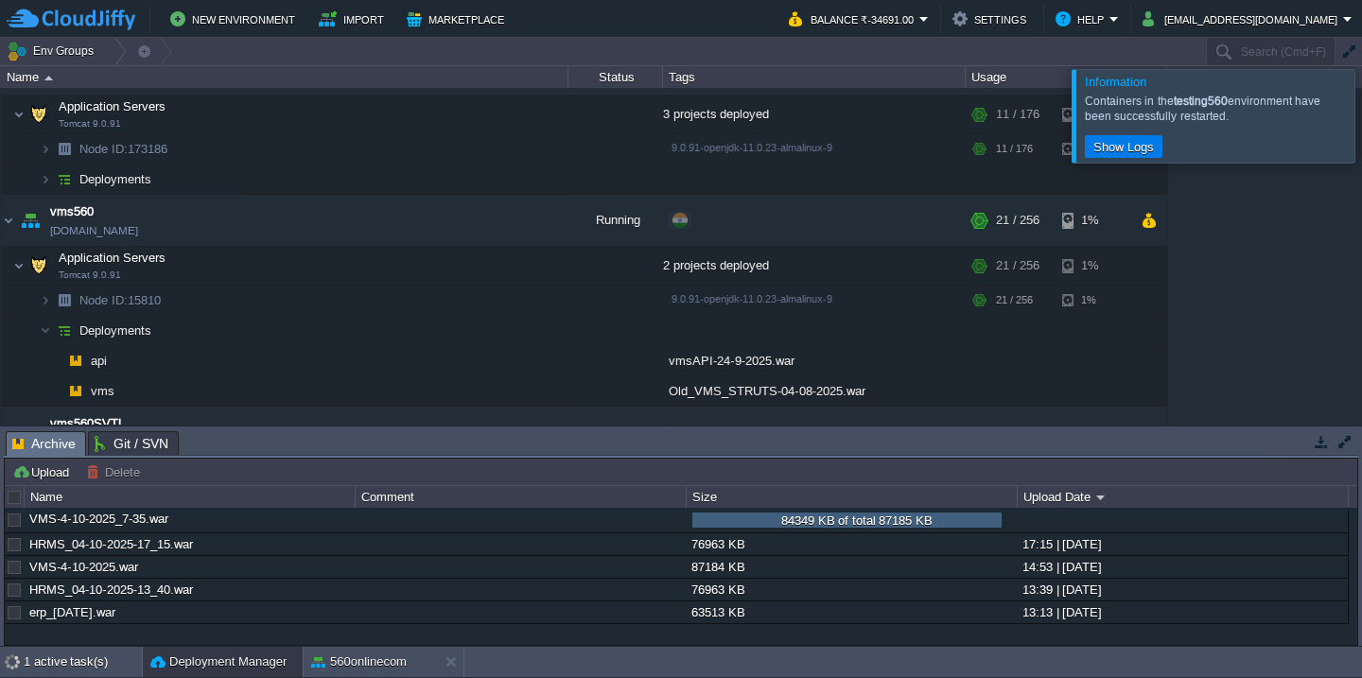
click at [1361, 117] on div at bounding box center [1384, 115] width 0 height 93
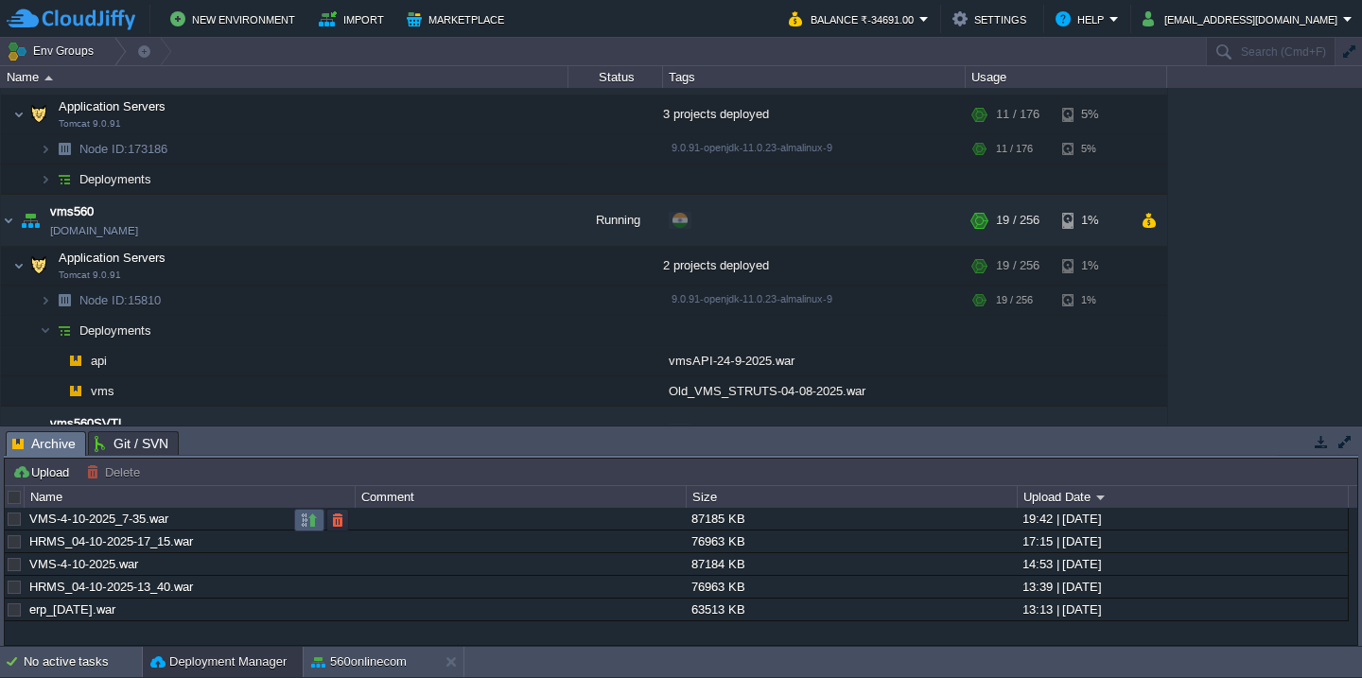
click at [312, 525] on button "button" at bounding box center [309, 520] width 17 height 17
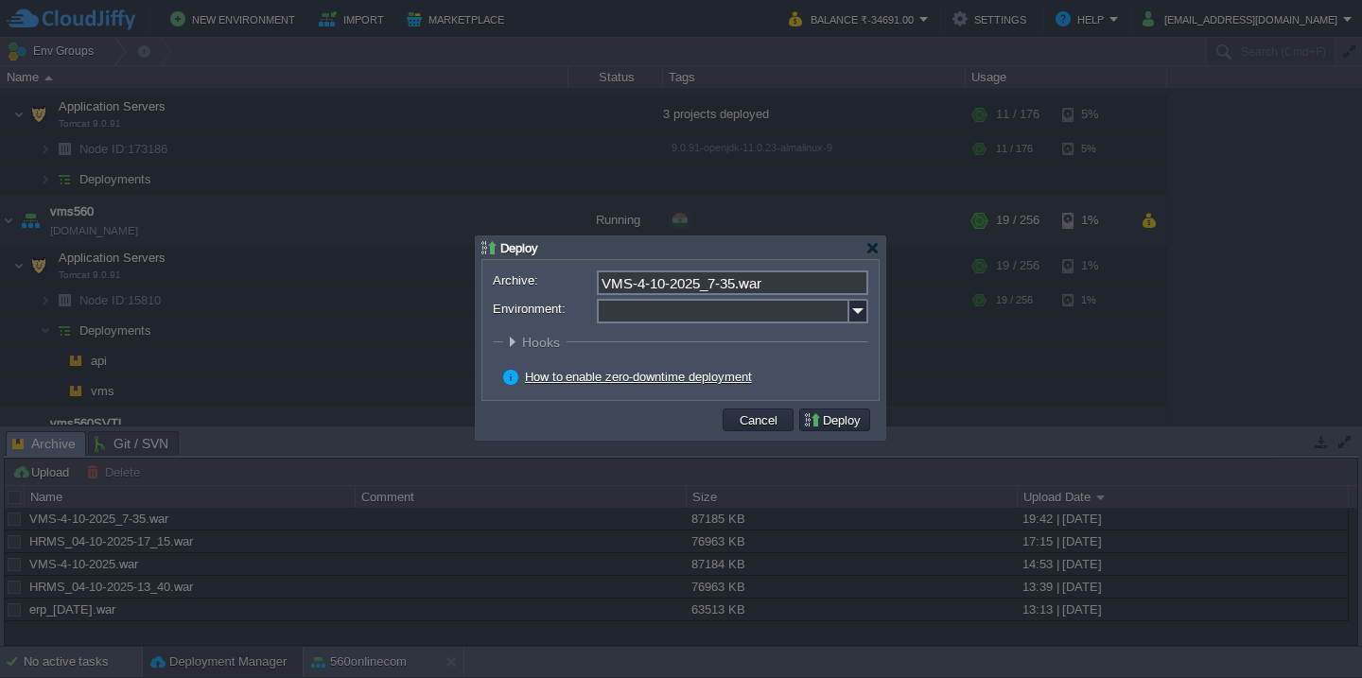
click at [701, 311] on input "Environment:" at bounding box center [723, 311] width 252 height 25
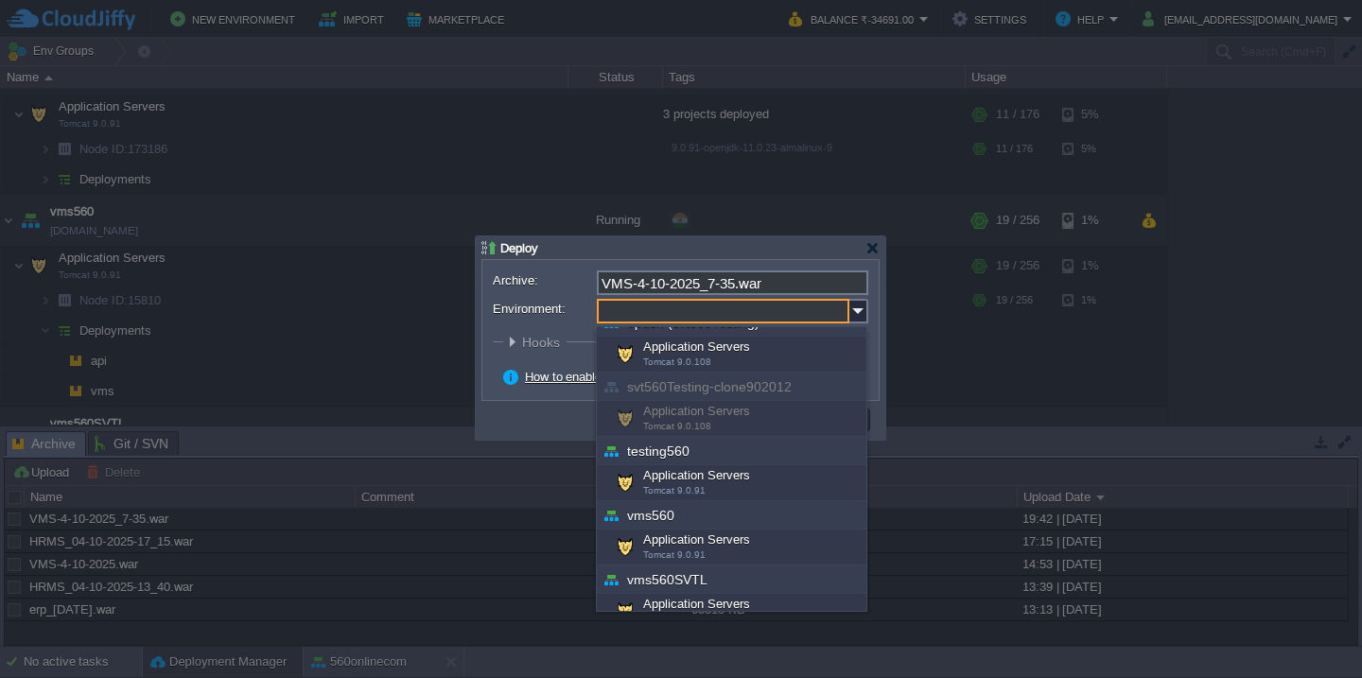
scroll to position [681, 0]
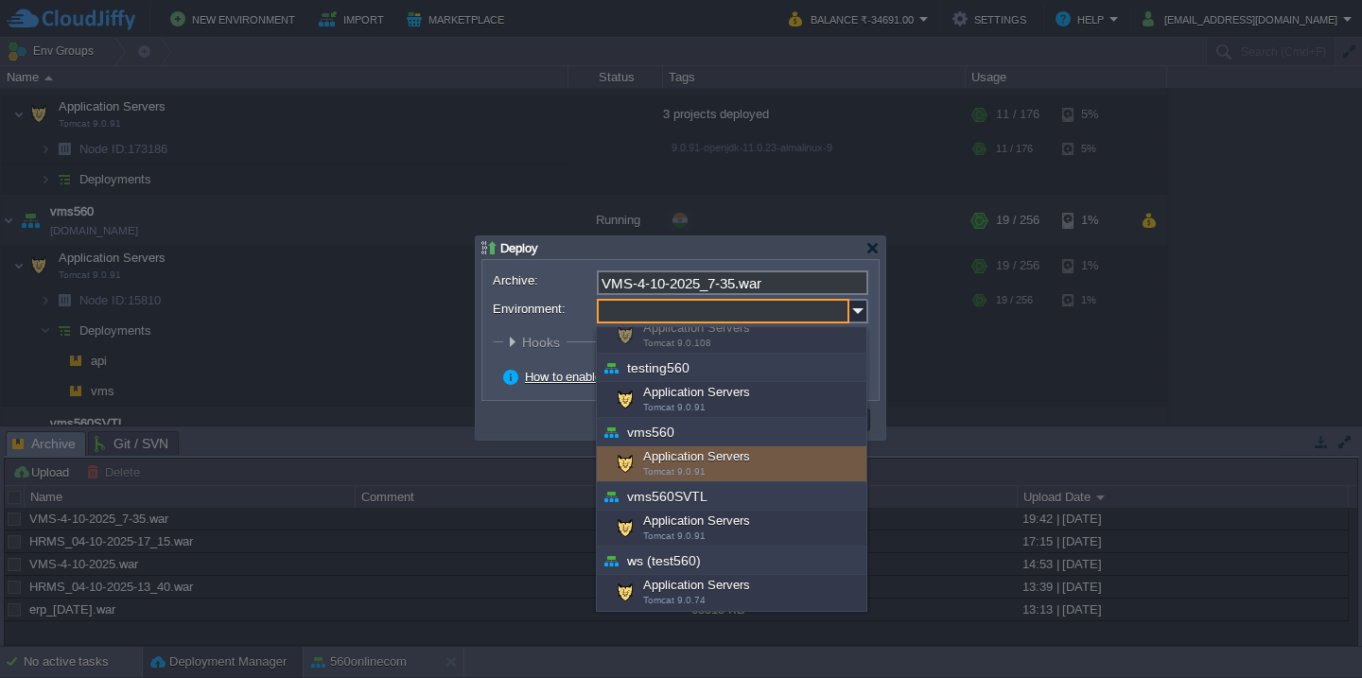
click at [747, 453] on div "Application Servers Tomcat 9.0.91" at bounding box center [731, 464] width 269 height 36
type input "Application Servers (vms560)"
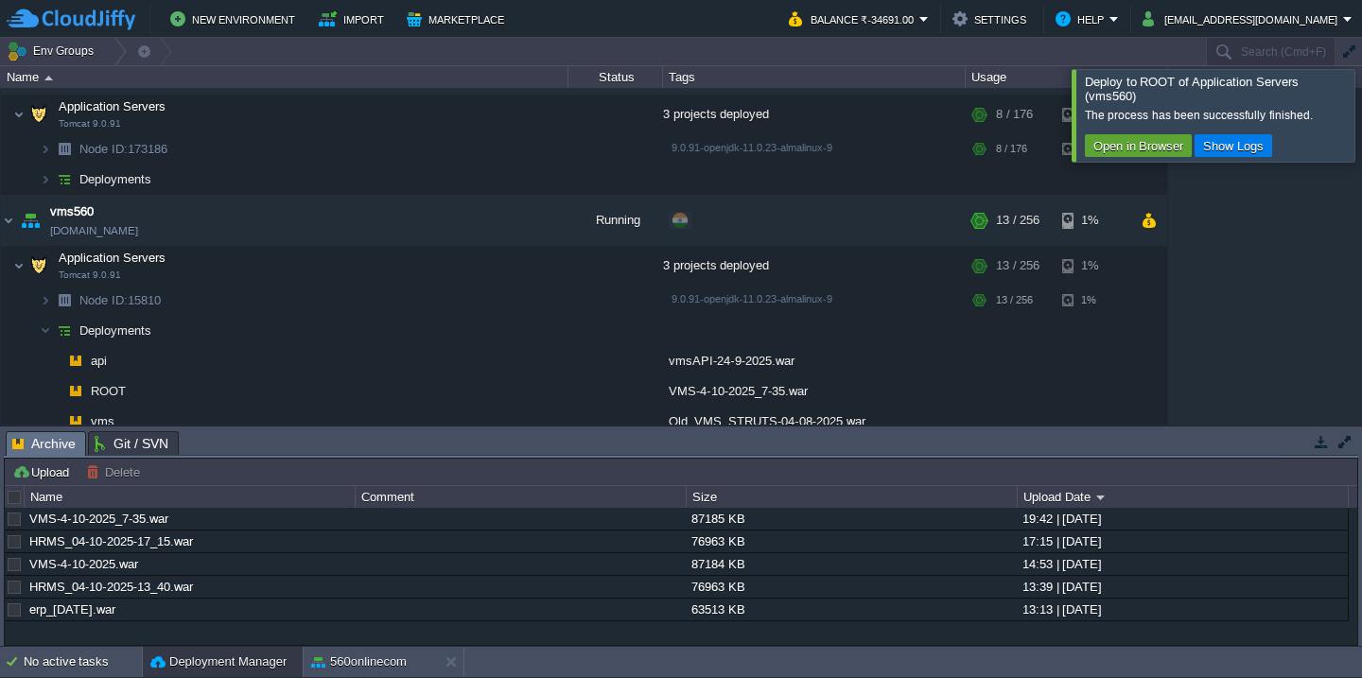
click at [1361, 106] on div at bounding box center [1384, 115] width 0 height 92
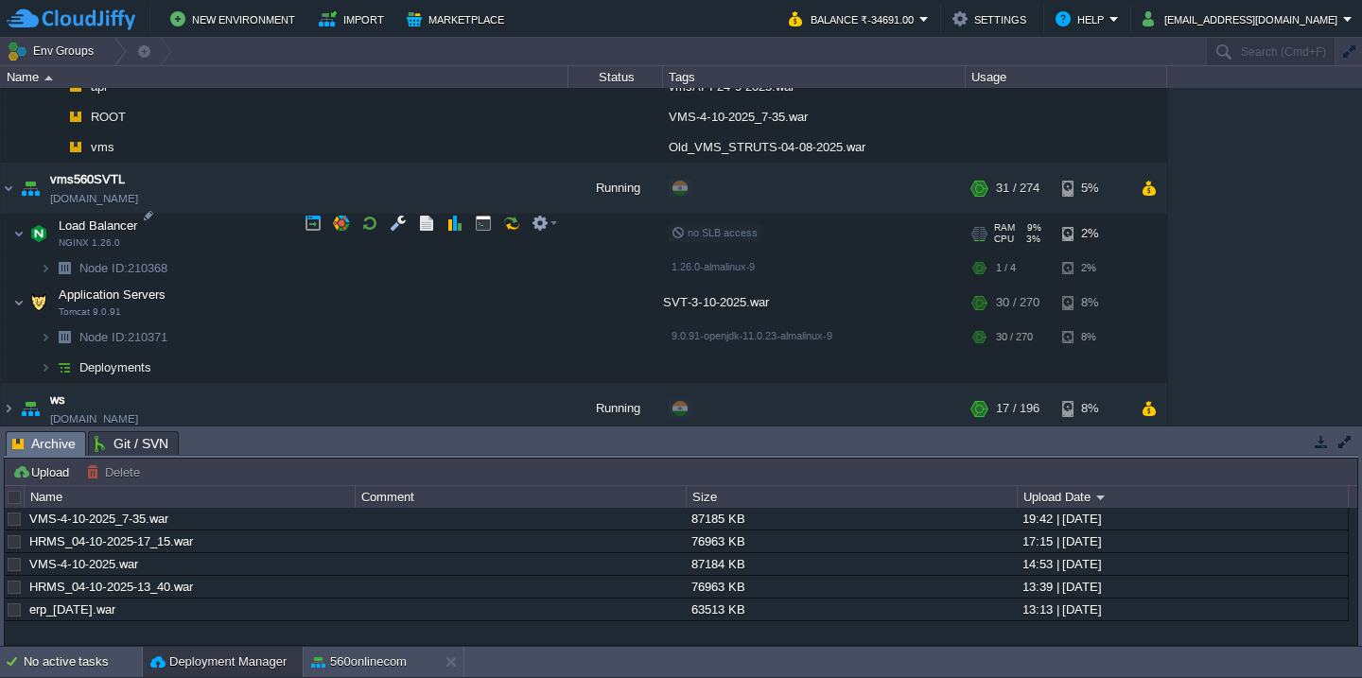
scroll to position [1826, 0]
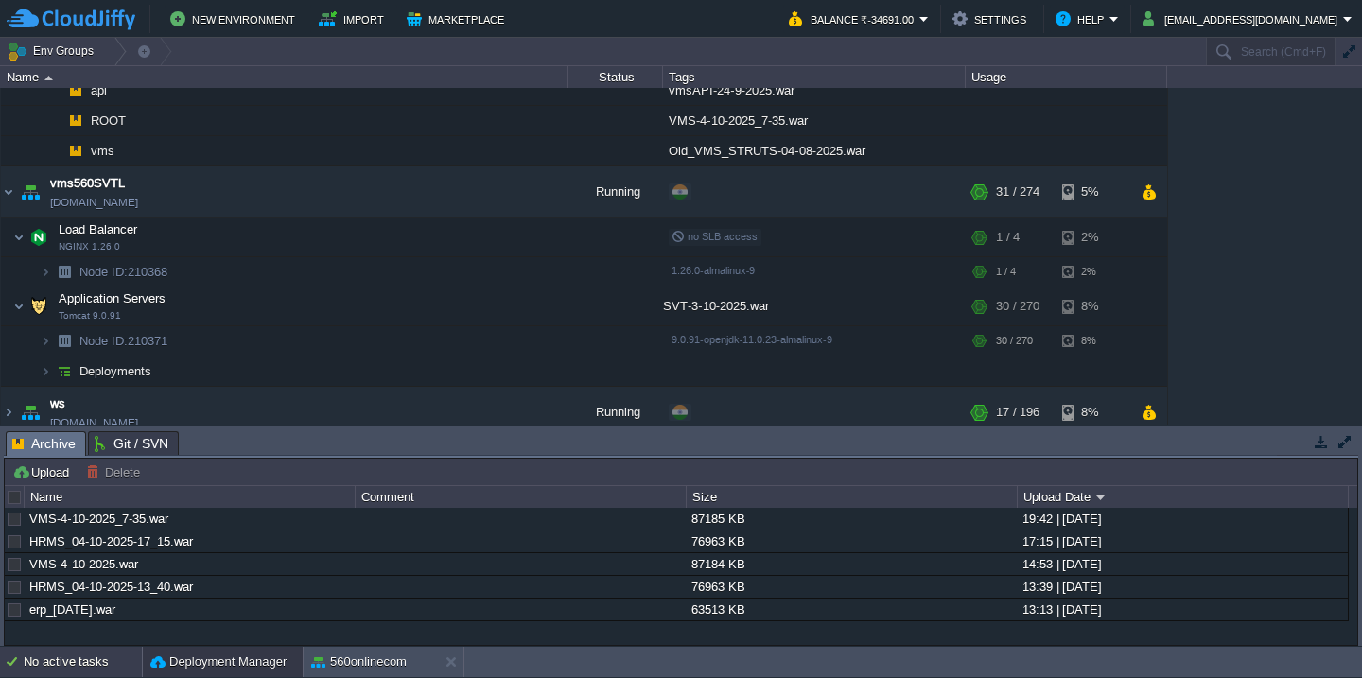
click at [67, 653] on div "No active tasks" at bounding box center [83, 662] width 118 height 30
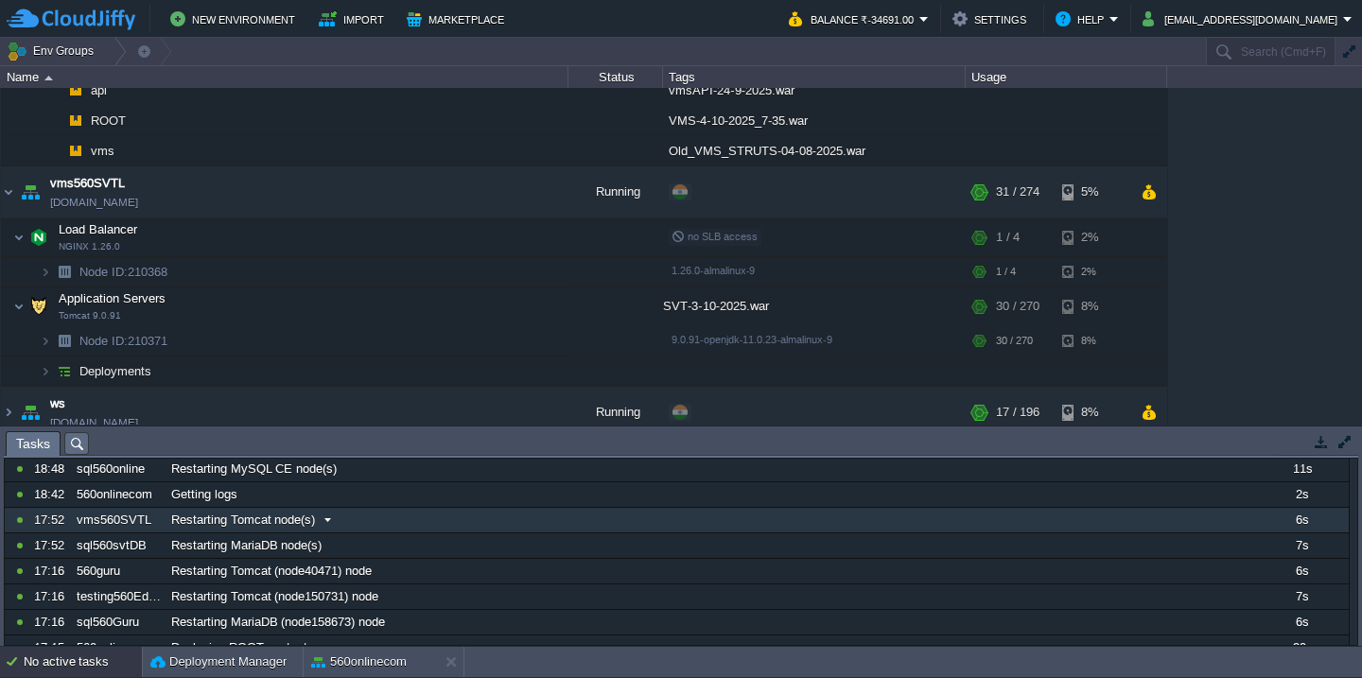
scroll to position [269, 0]
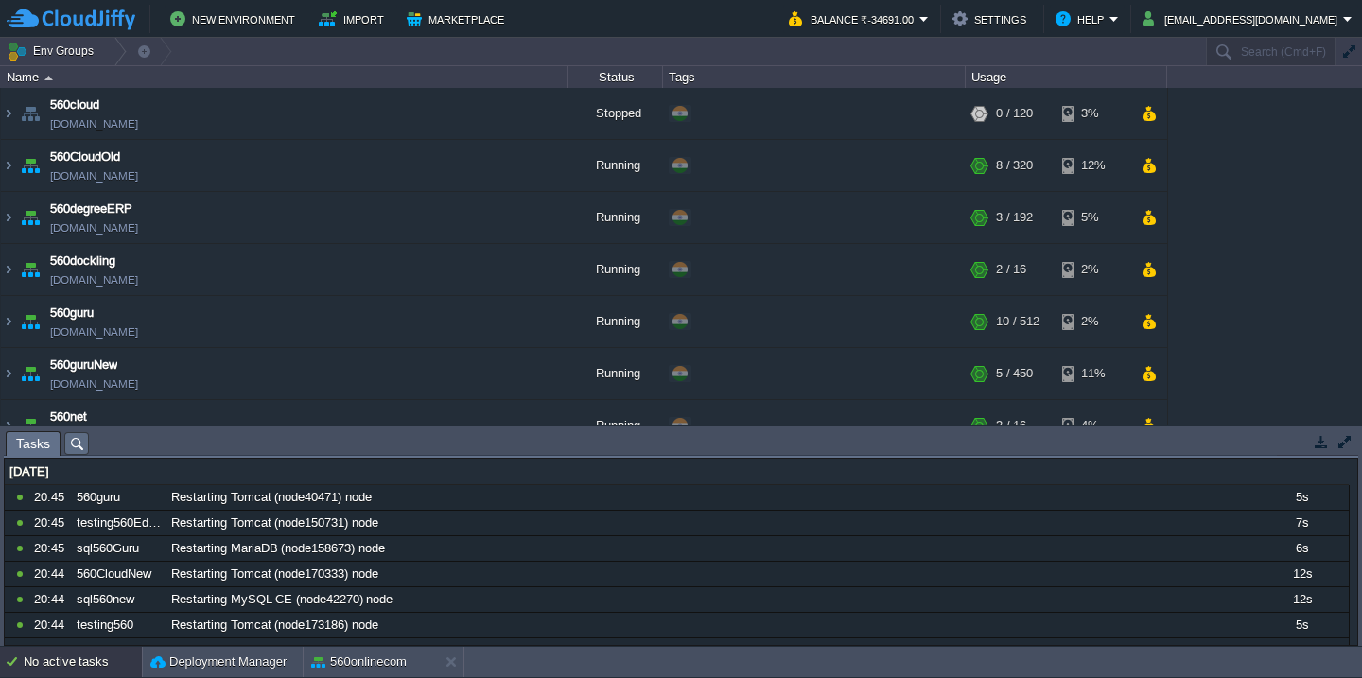
scroll to position [1826, 0]
